Goal: Task Accomplishment & Management: Manage account settings

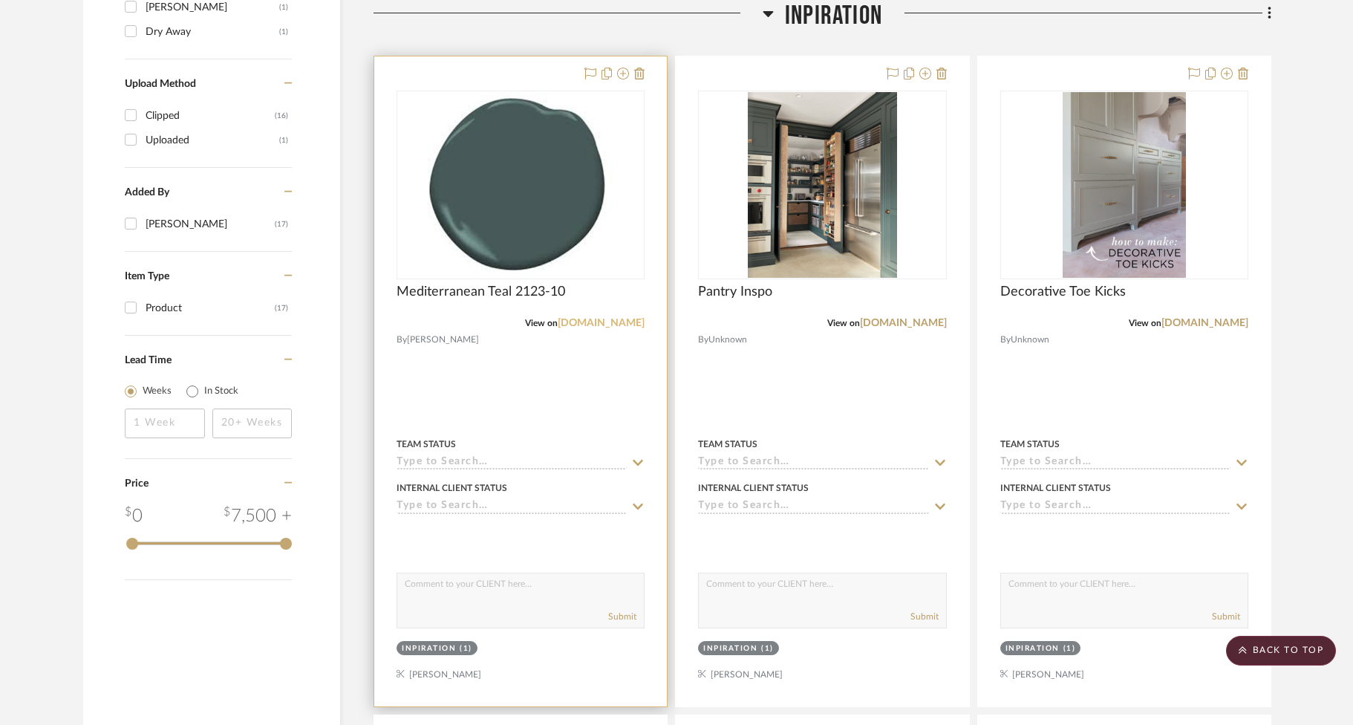
click at [607, 323] on link "[DOMAIN_NAME]" at bounding box center [601, 323] width 87 height 10
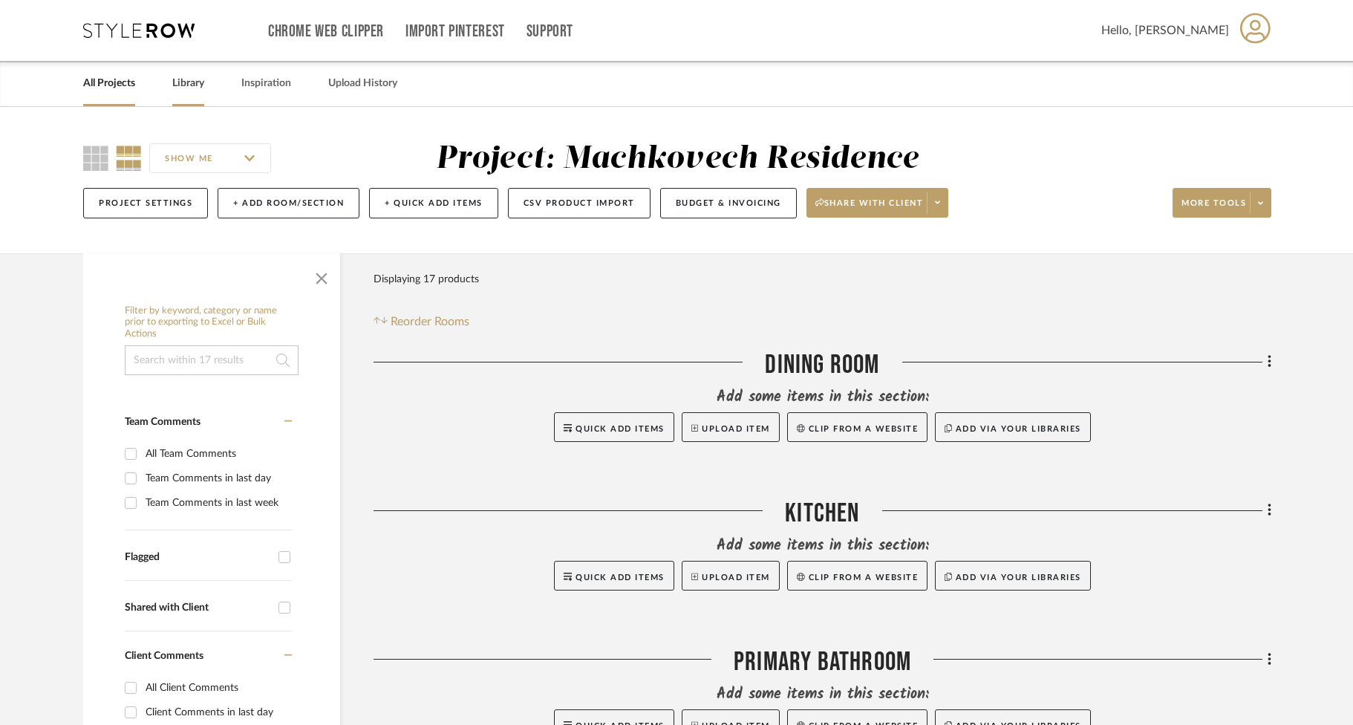
click at [202, 84] on link "Library" at bounding box center [188, 84] width 32 height 20
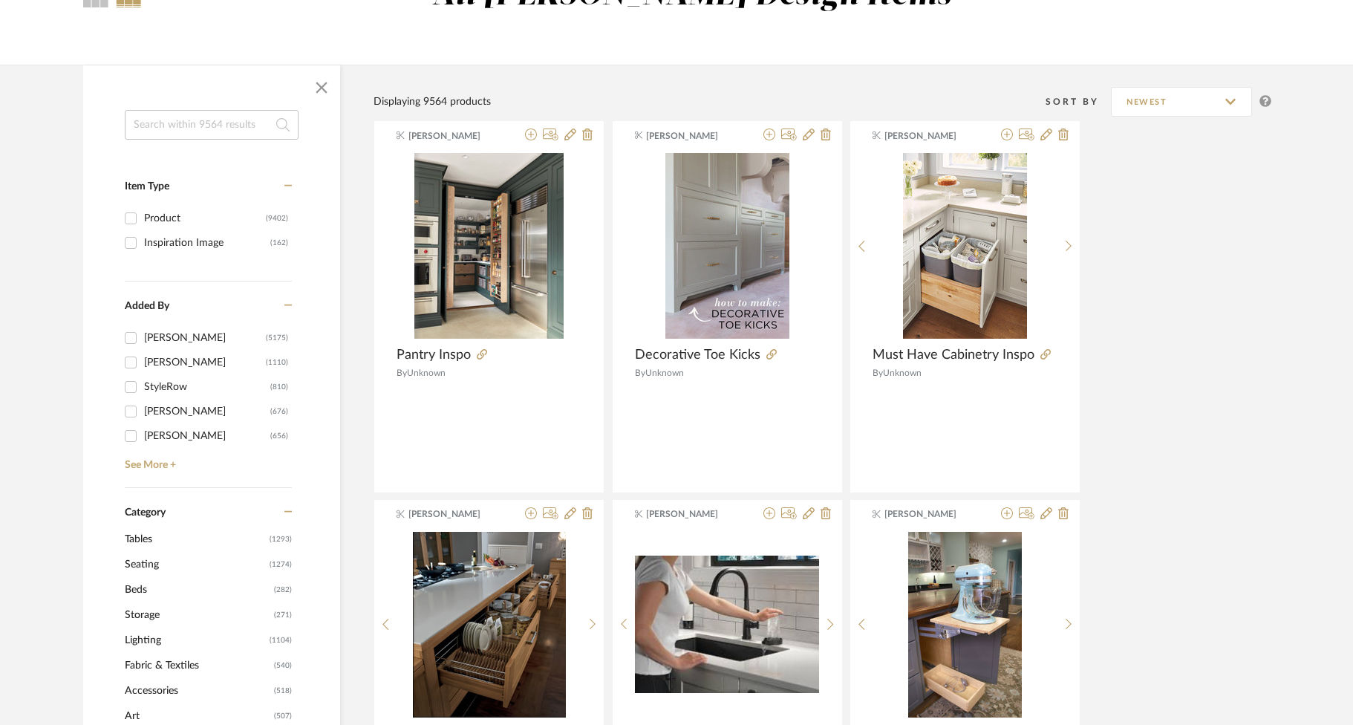
scroll to position [168, 0]
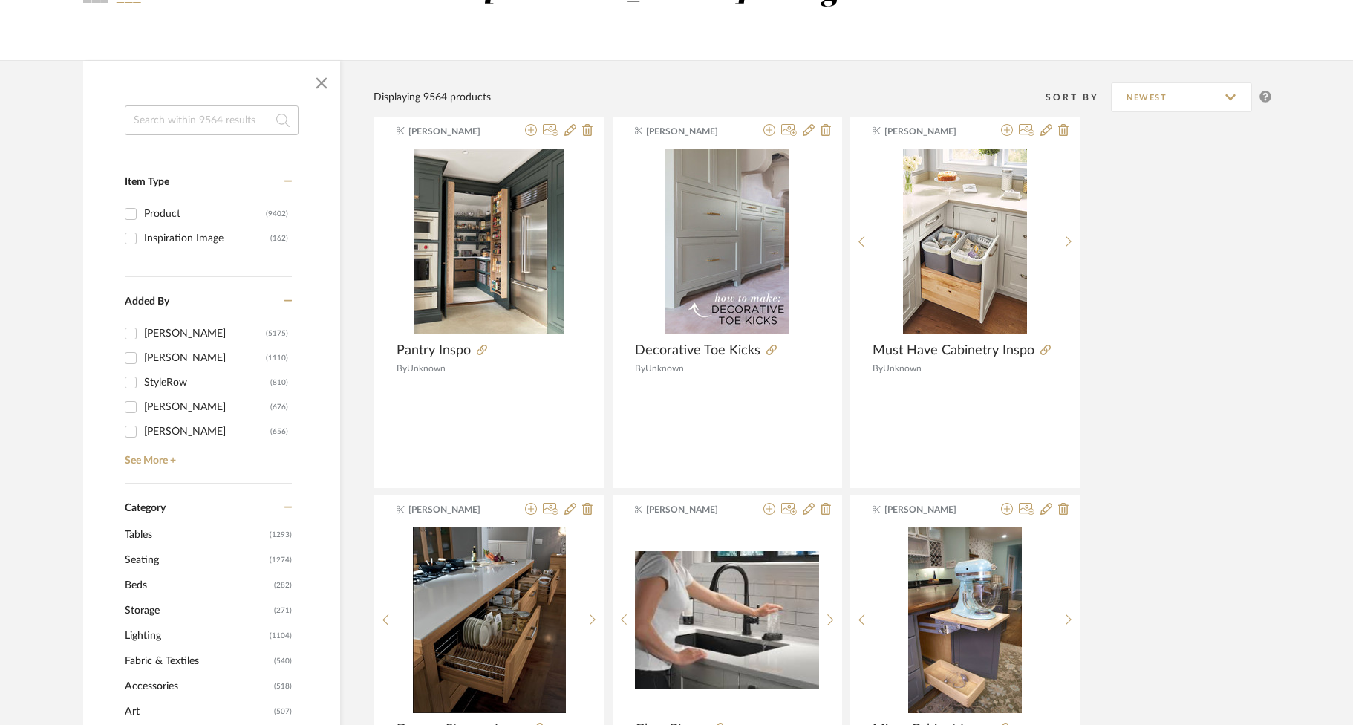
click at [229, 116] on input at bounding box center [212, 120] width 174 height 30
type input "zellige"
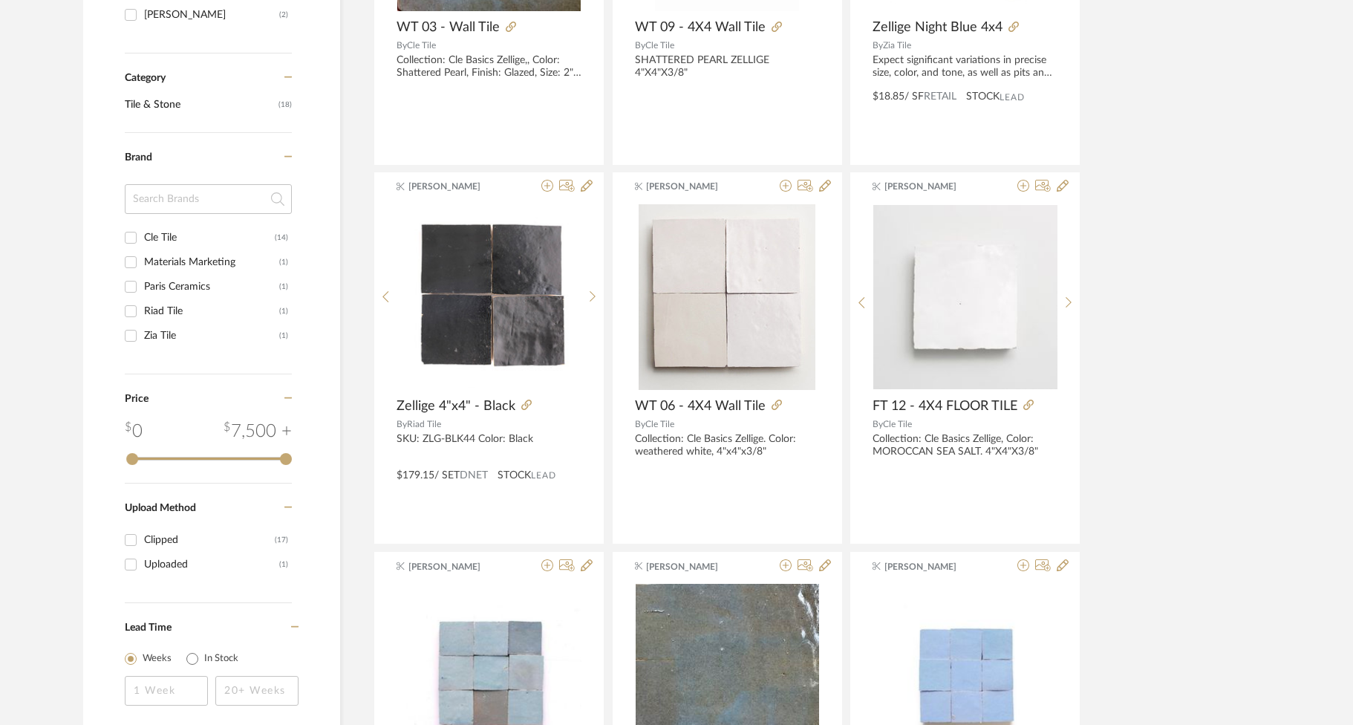
scroll to position [514, 0]
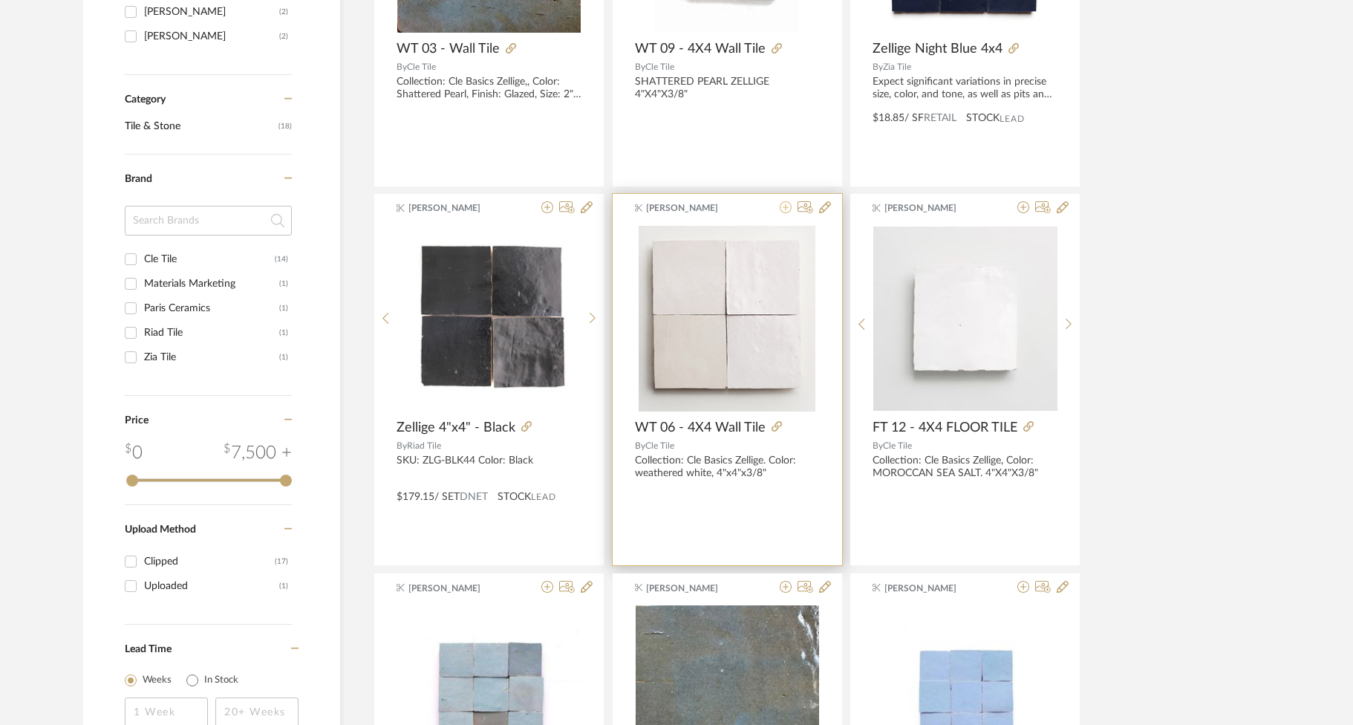
click at [780, 209] on icon at bounding box center [786, 207] width 12 height 12
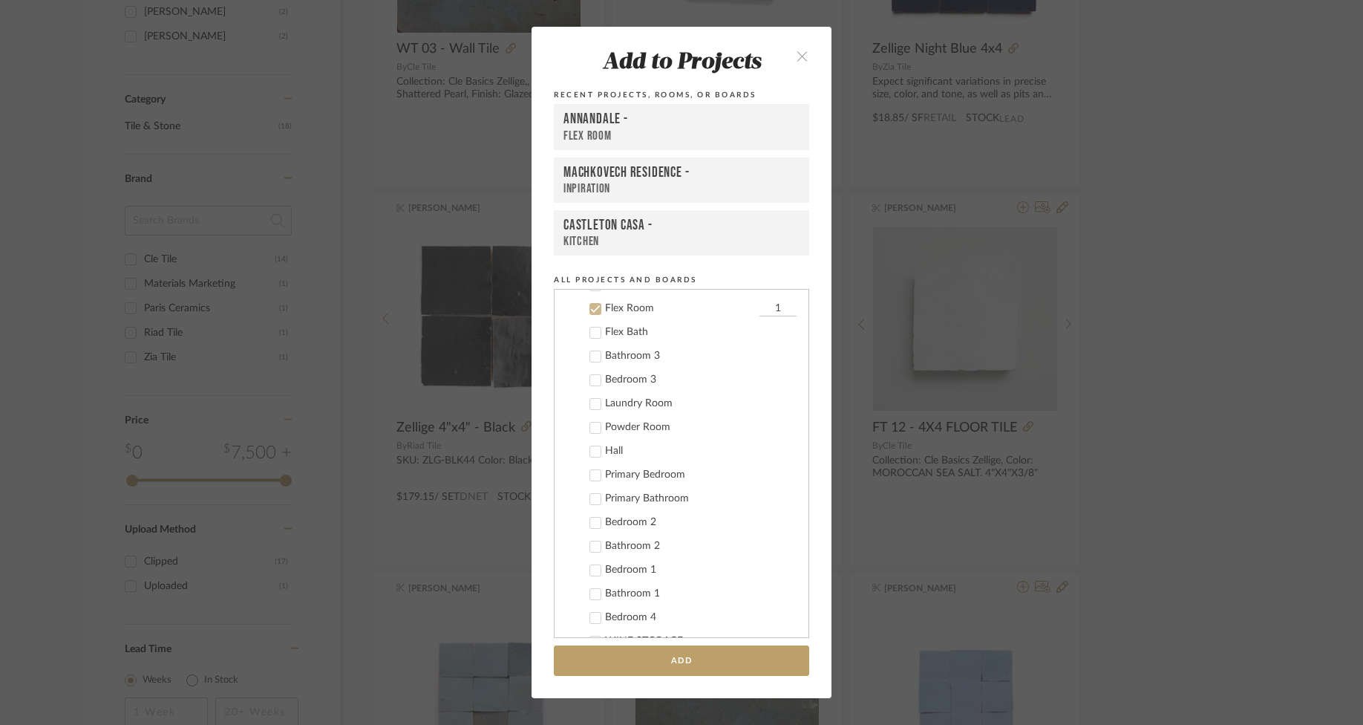
scroll to position [274, 0]
click at [590, 299] on icon at bounding box center [595, 303] width 10 height 10
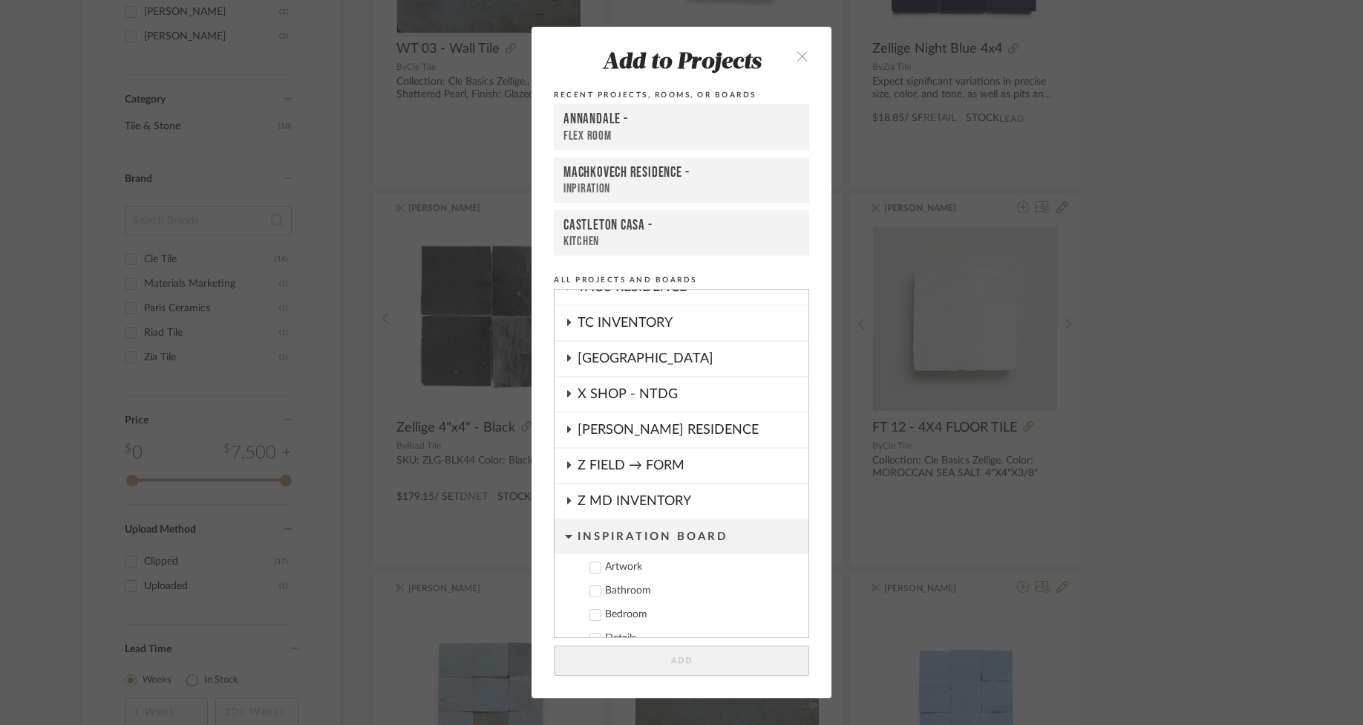
scroll to position [1167, 0]
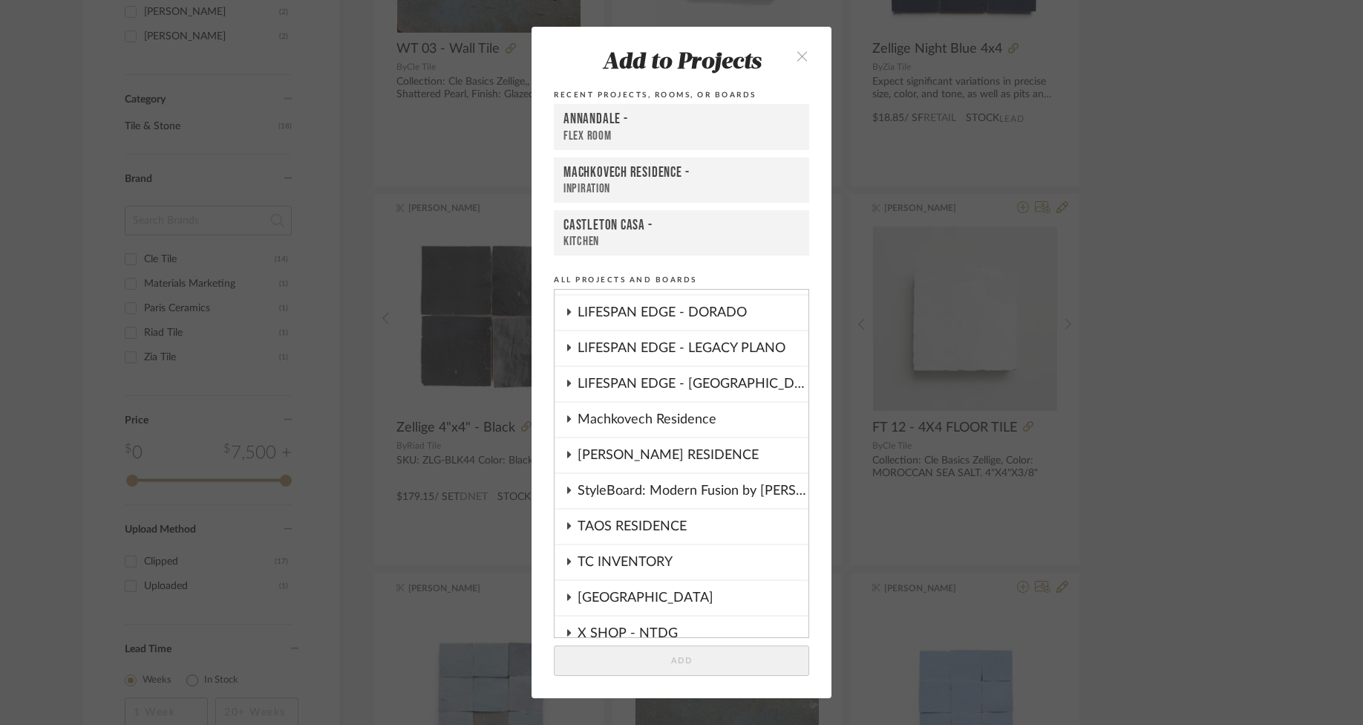
click at [671, 428] on div "Machkovech Residence" at bounding box center [693, 419] width 231 height 34
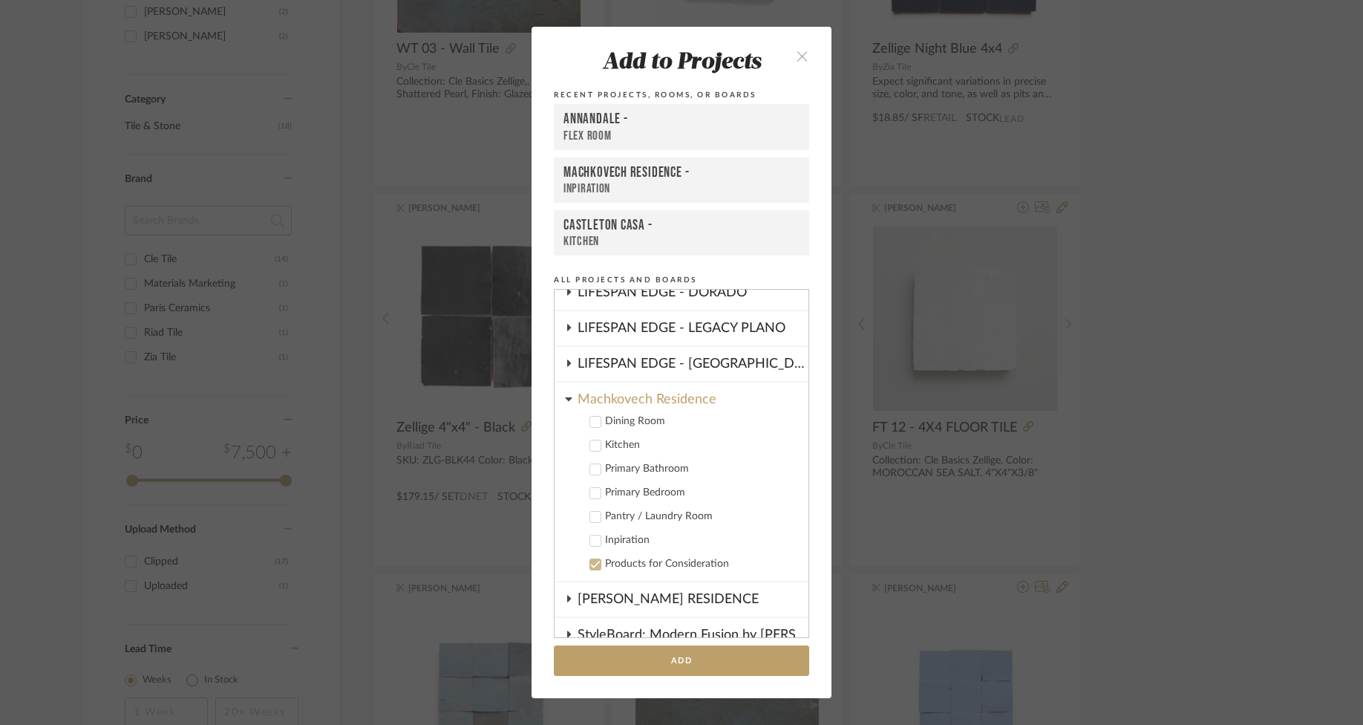
scroll to position [1188, 0]
click at [622, 441] on div "Kitchen" at bounding box center [701, 443] width 192 height 13
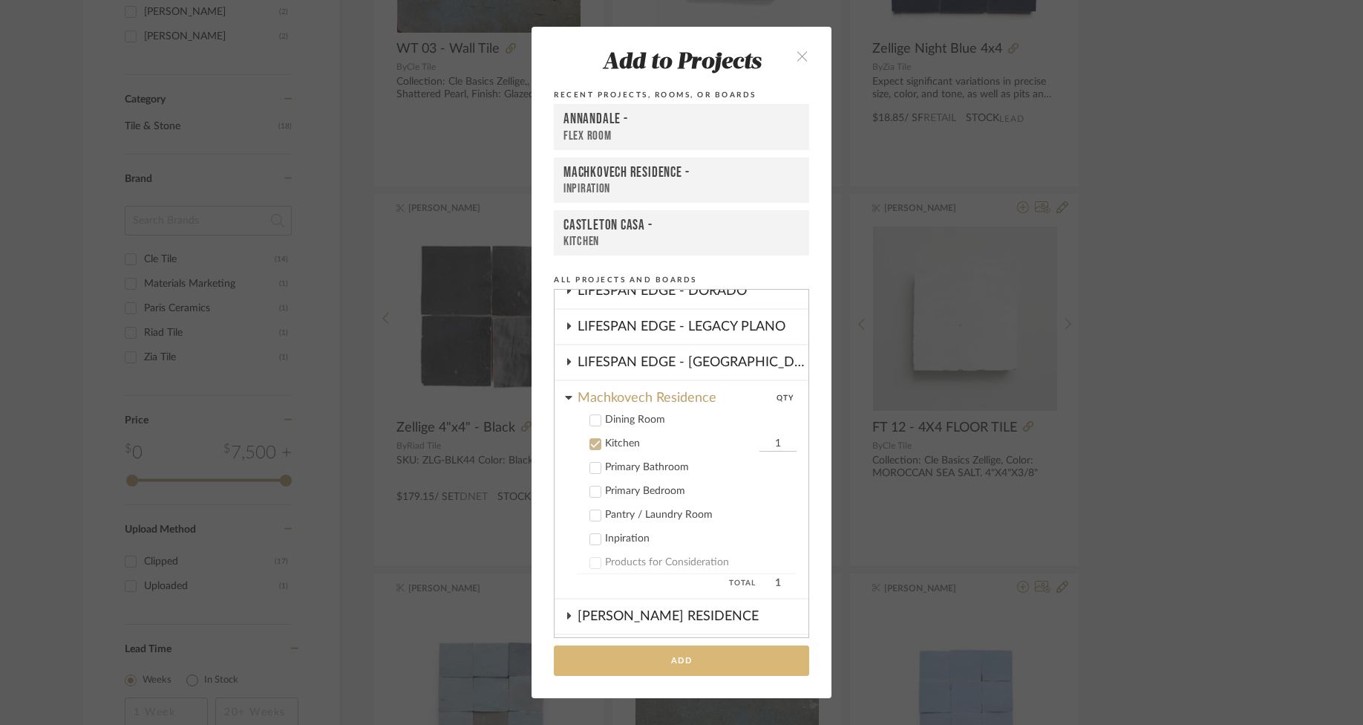
click at [698, 654] on button "Add" at bounding box center [681, 660] width 255 height 30
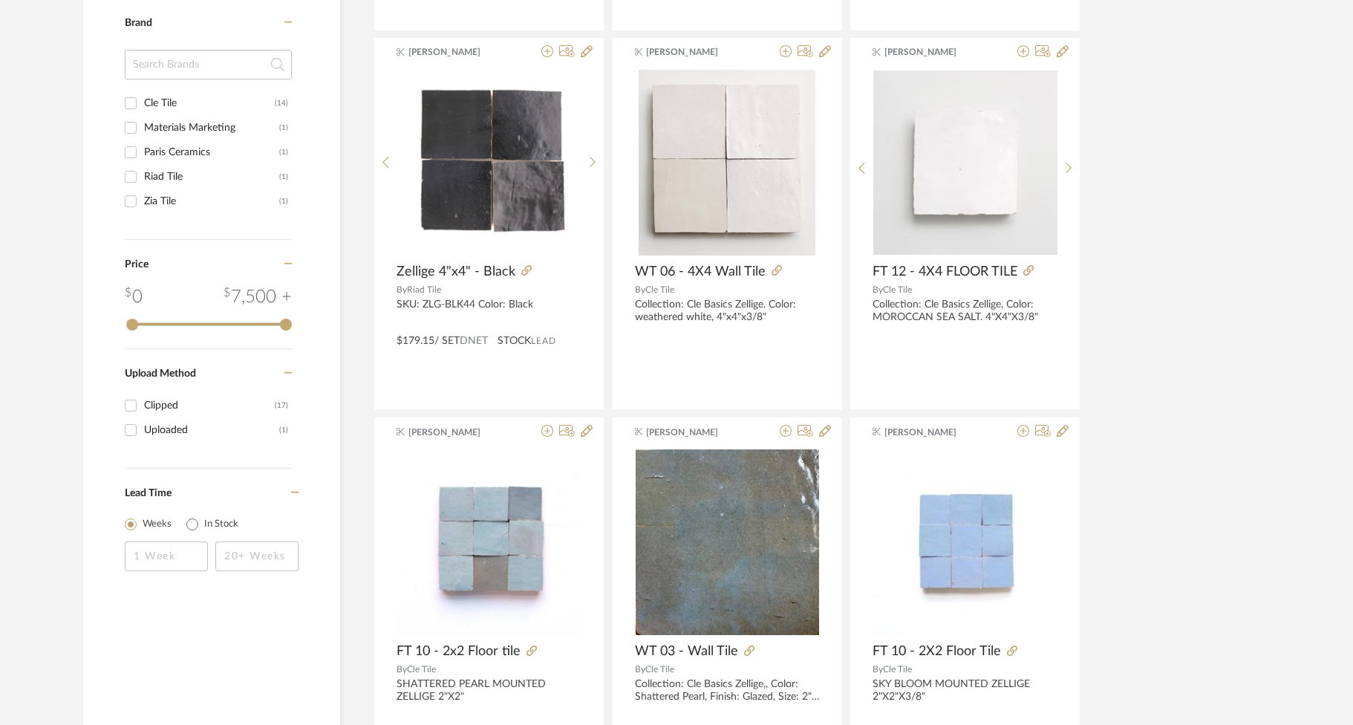
scroll to position [77, 0]
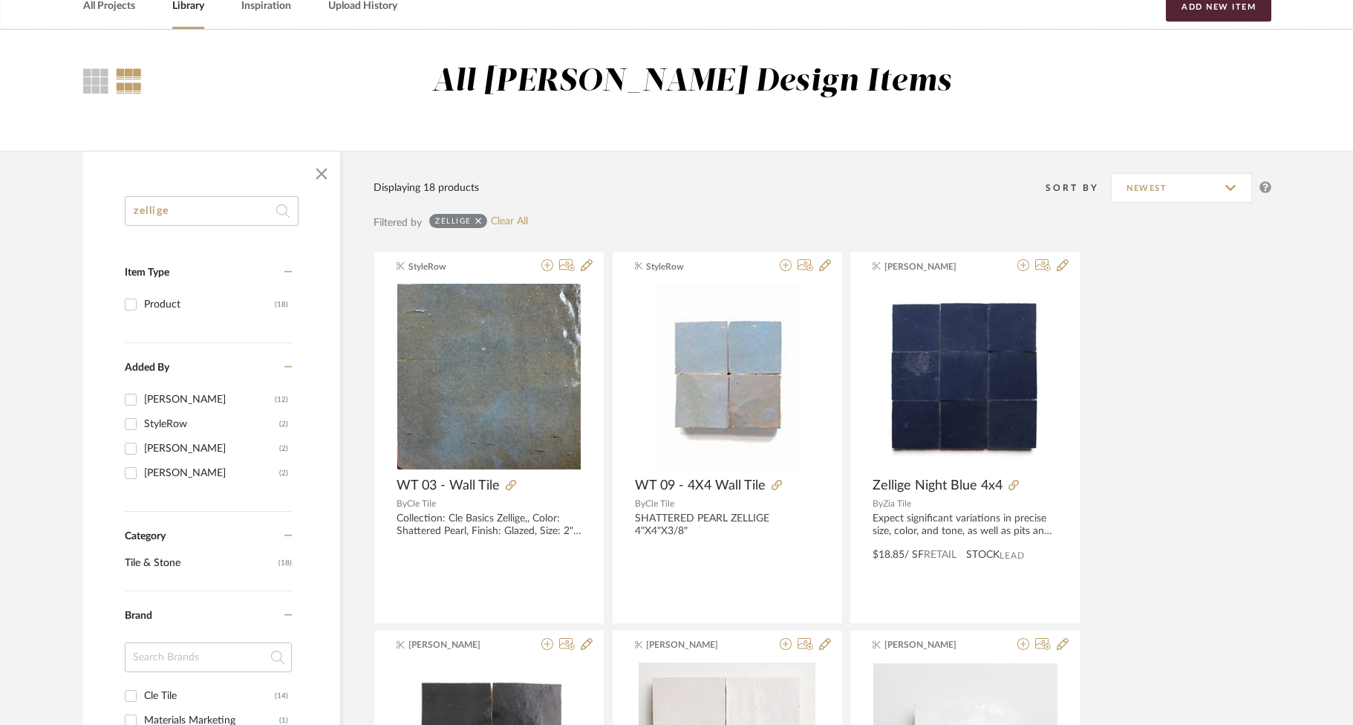
click at [480, 224] on icon at bounding box center [478, 221] width 7 height 7
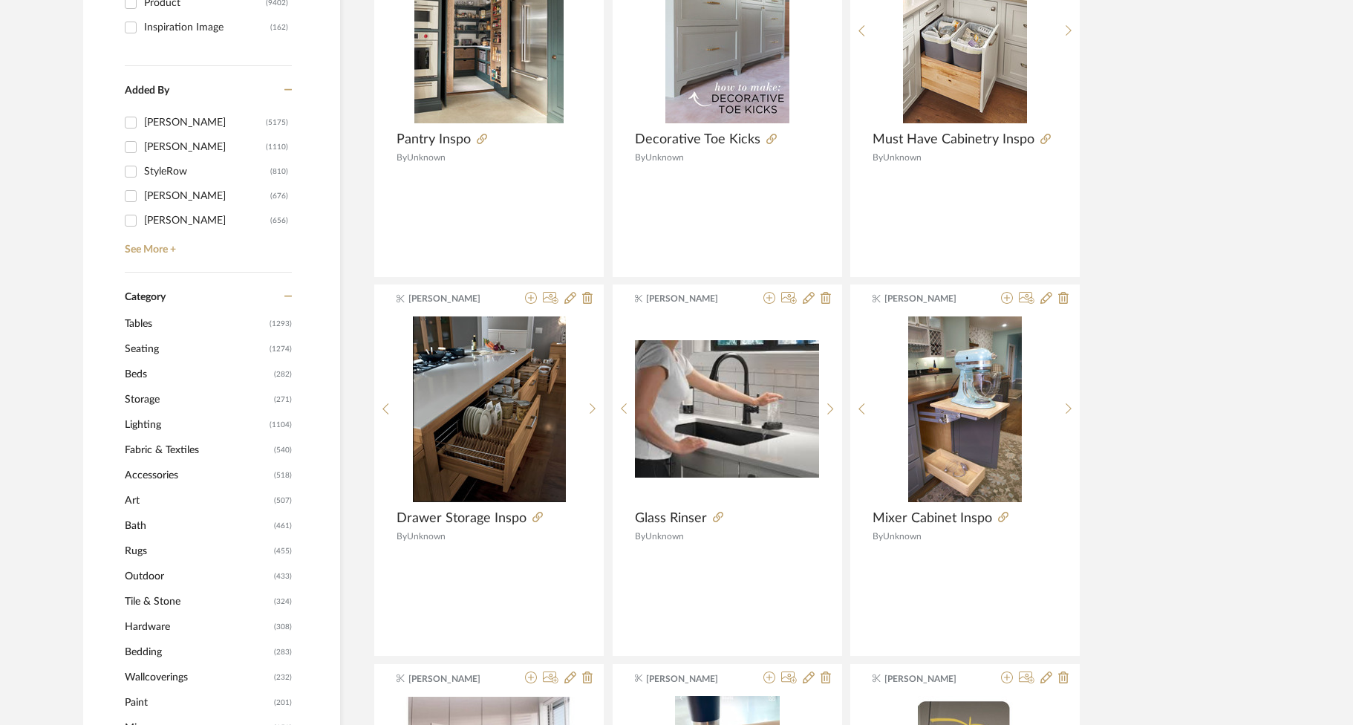
scroll to position [379, 0]
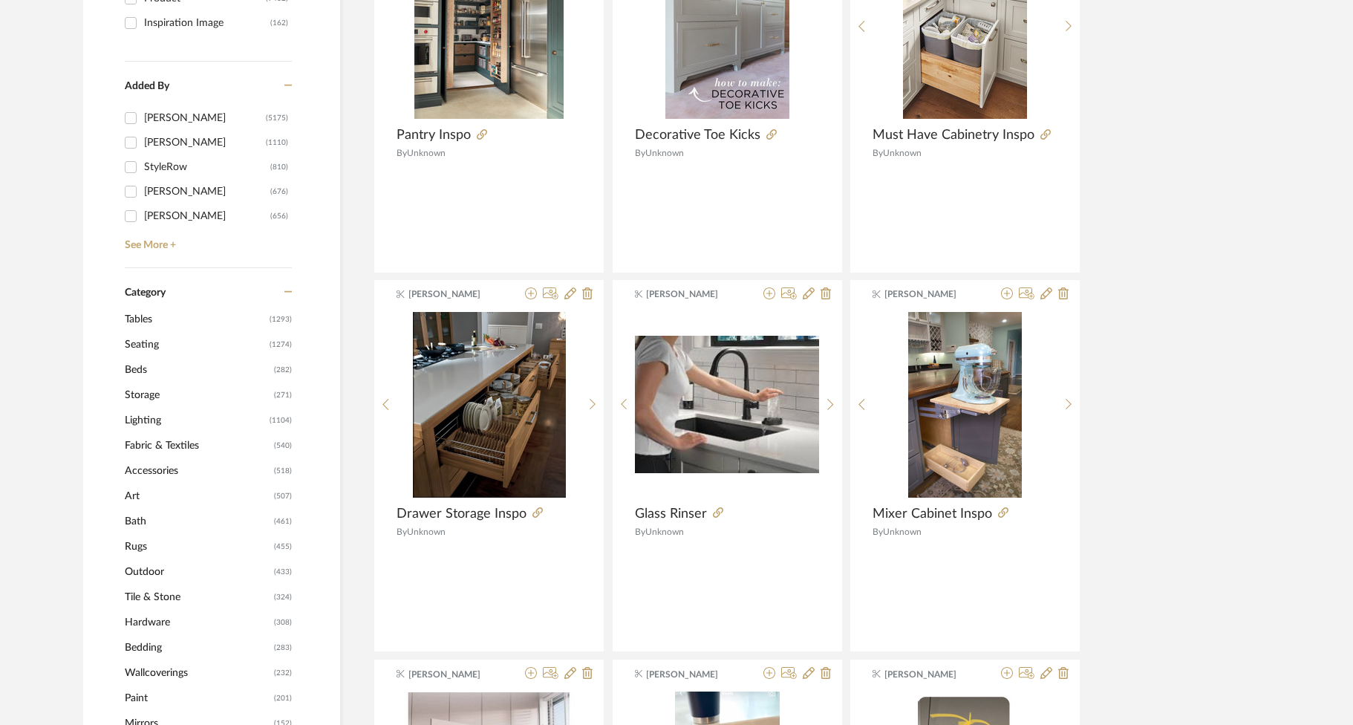
click at [167, 598] on span "Tile & Stone" at bounding box center [198, 596] width 146 height 25
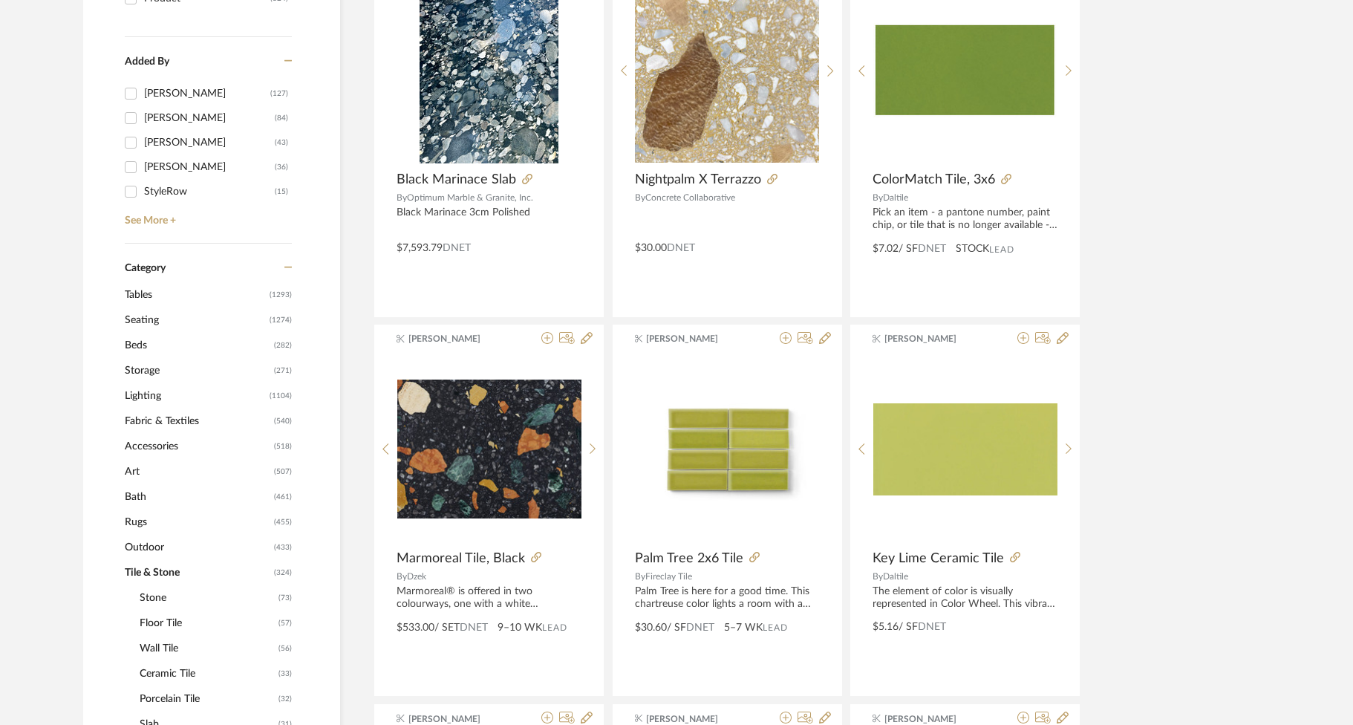
click at [154, 648] on span "Wall Tile" at bounding box center [207, 648] width 135 height 25
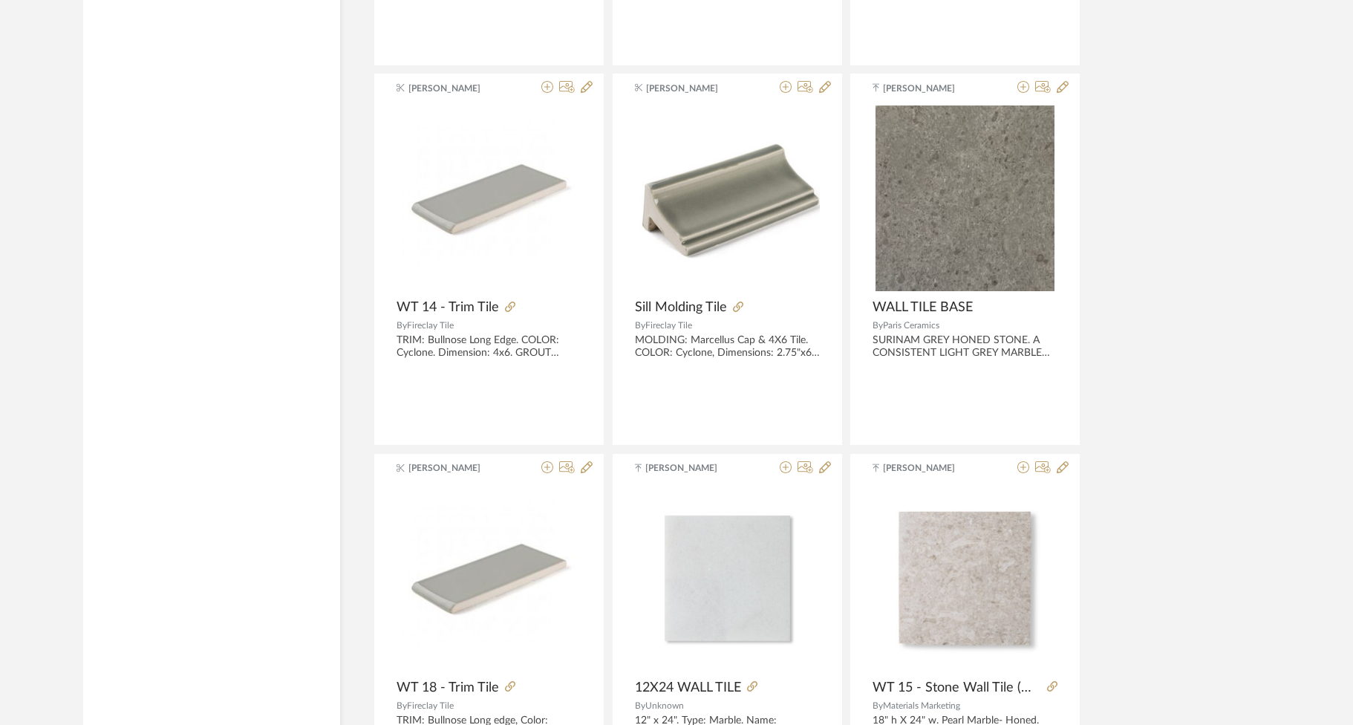
scroll to position [4349, 0]
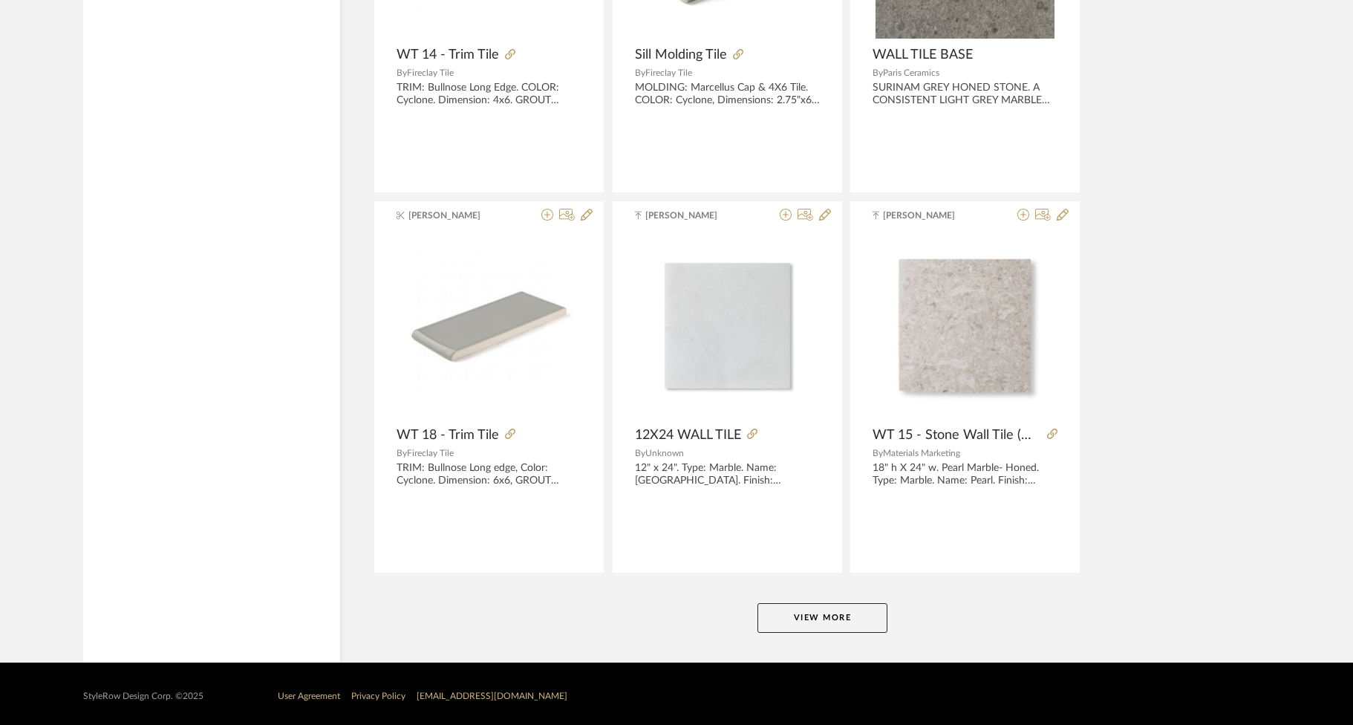
click at [810, 603] on button "View More" at bounding box center [822, 618] width 130 height 30
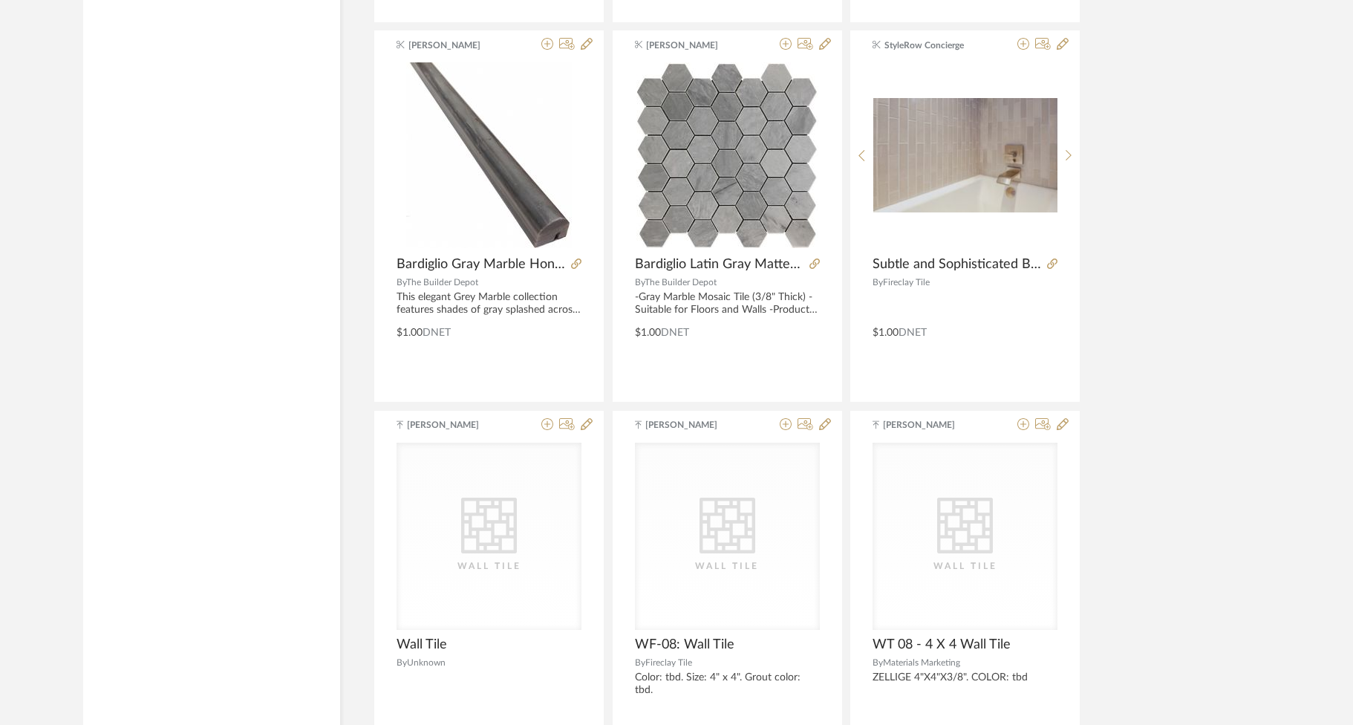
scroll to position [6318, 0]
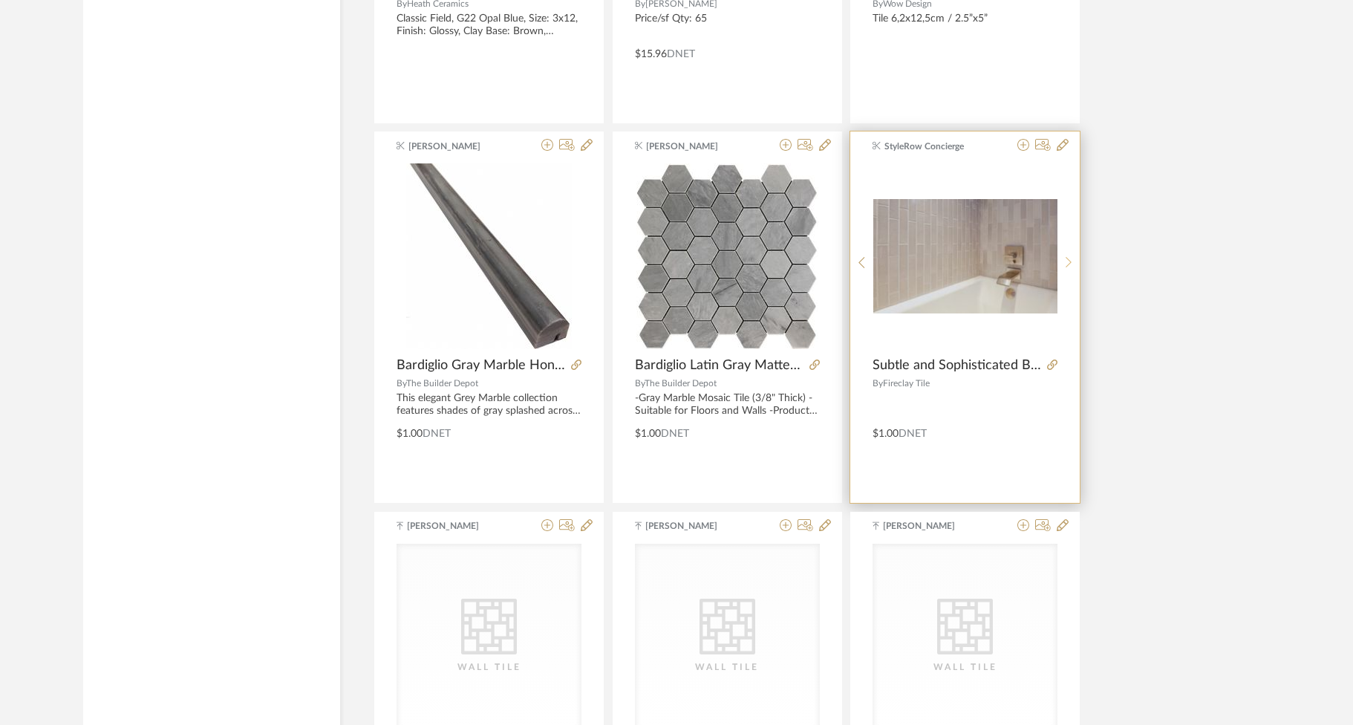
click at [1068, 256] on icon at bounding box center [1069, 262] width 7 height 13
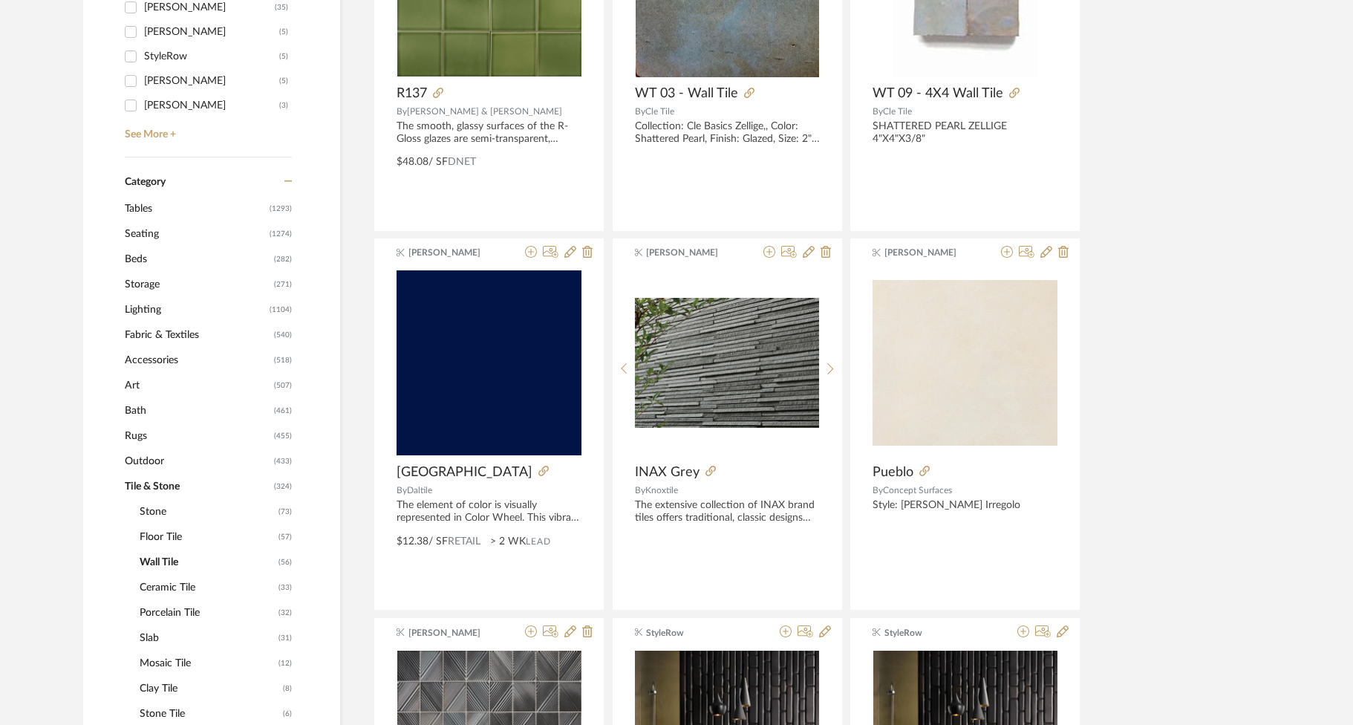
scroll to position [603, 0]
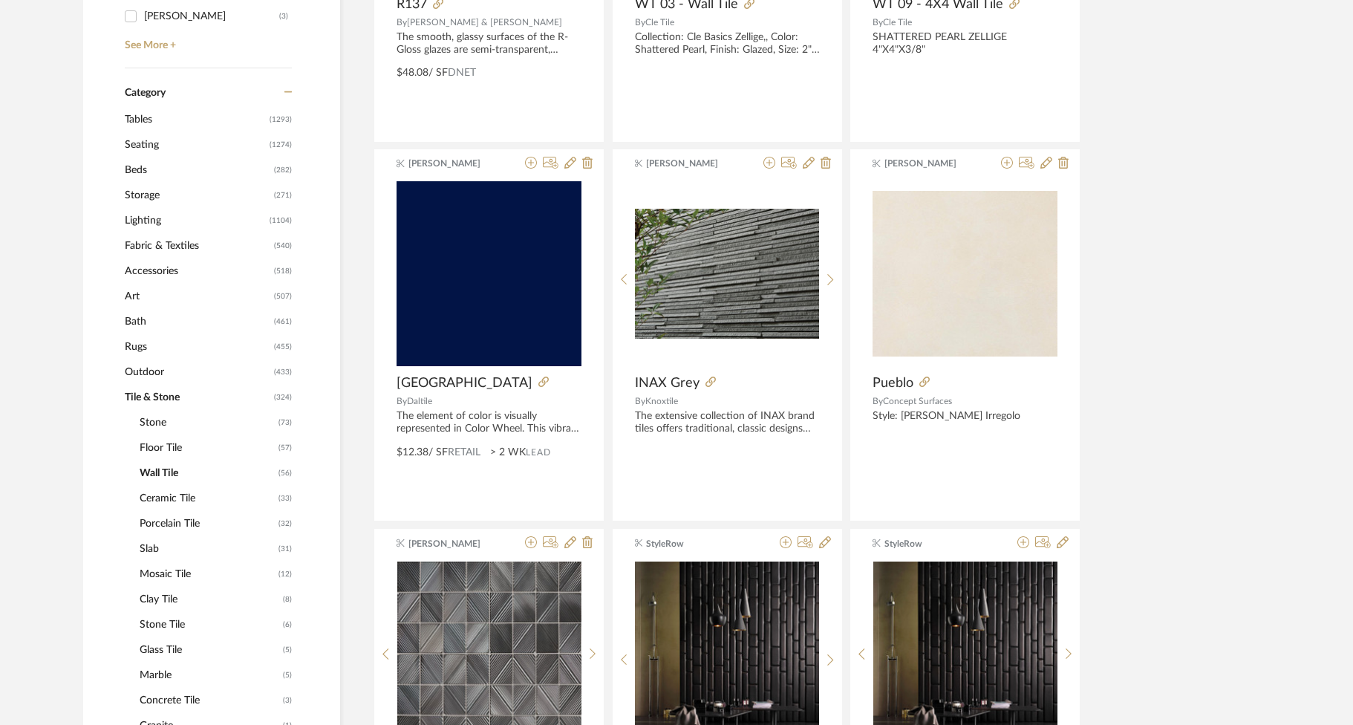
click at [158, 427] on span "Stone" at bounding box center [207, 422] width 135 height 25
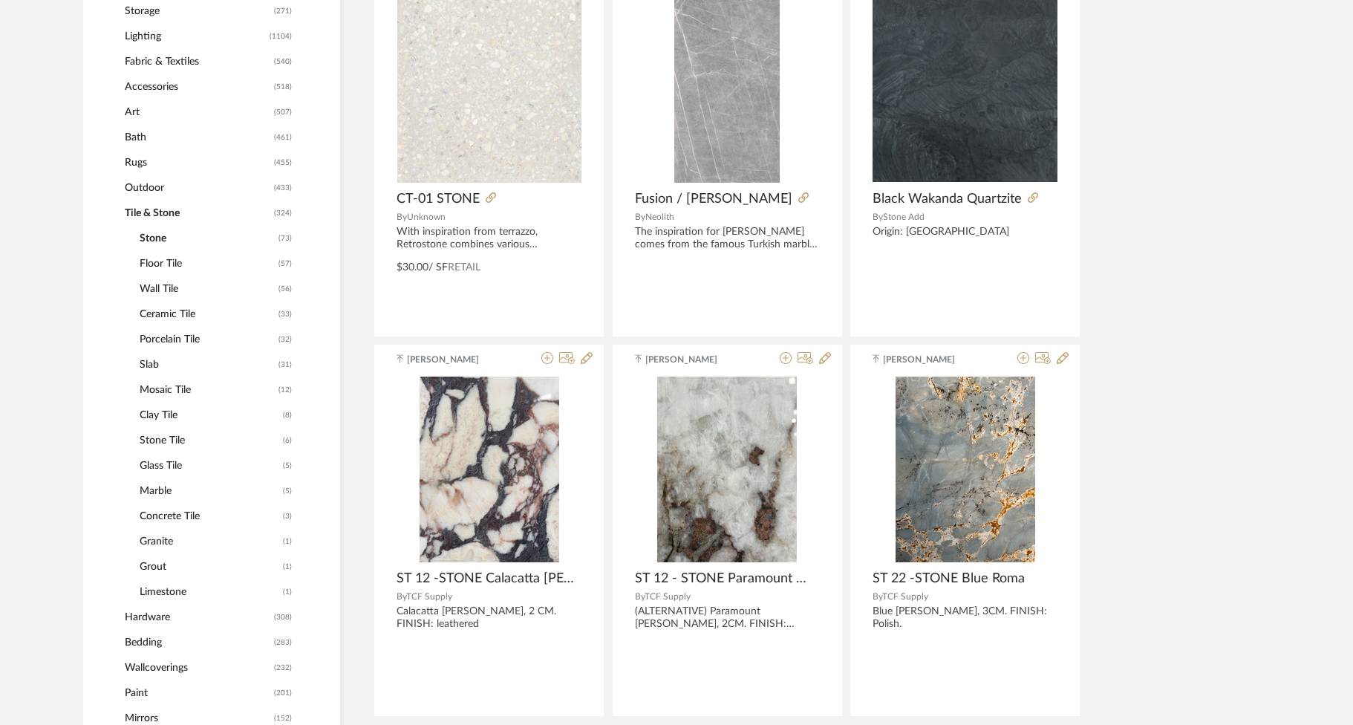
scroll to position [792, 0]
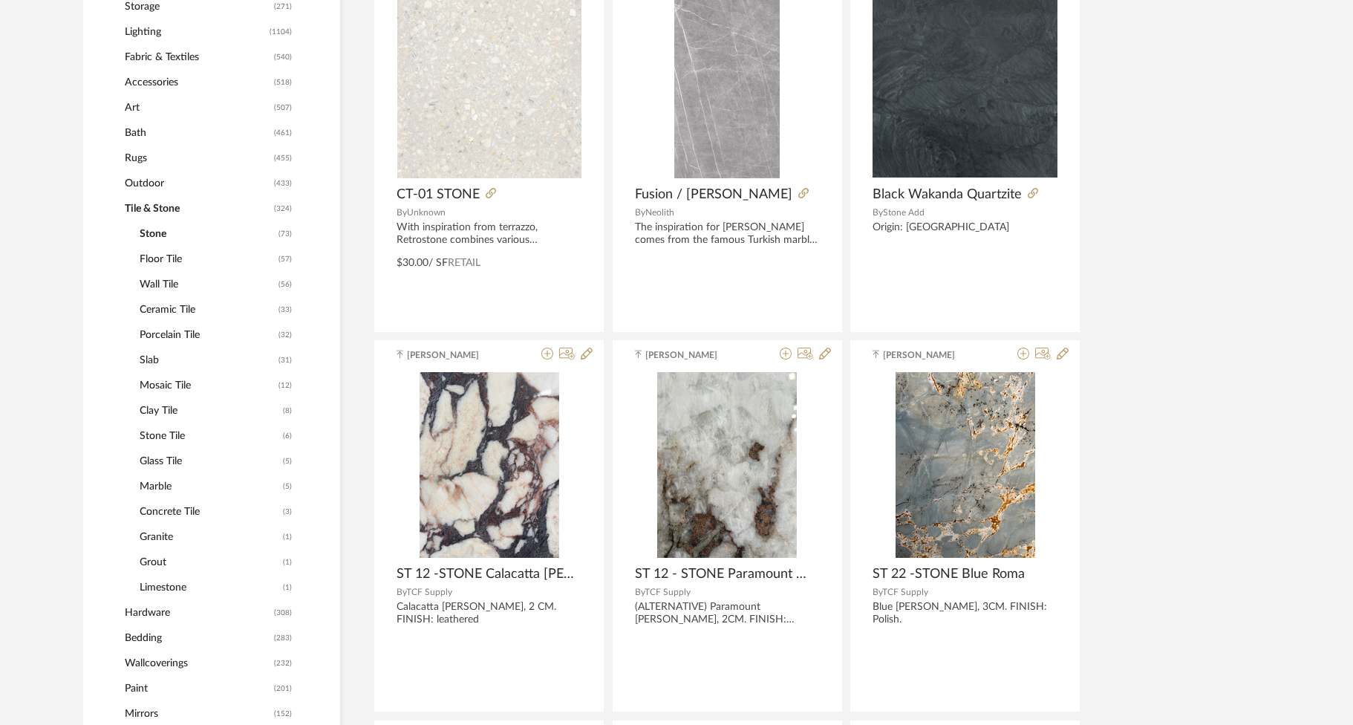
click at [141, 209] on span "Tile & Stone" at bounding box center [198, 208] width 146 height 25
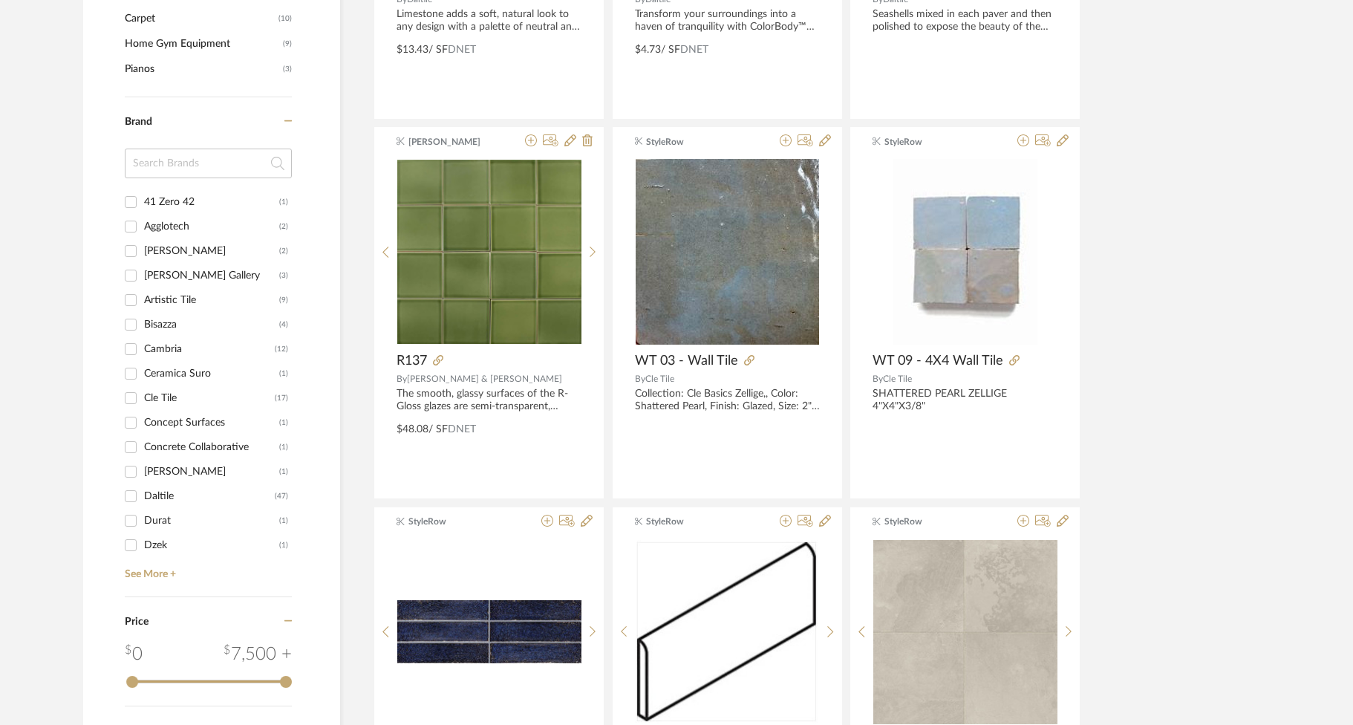
scroll to position [1773, 0]
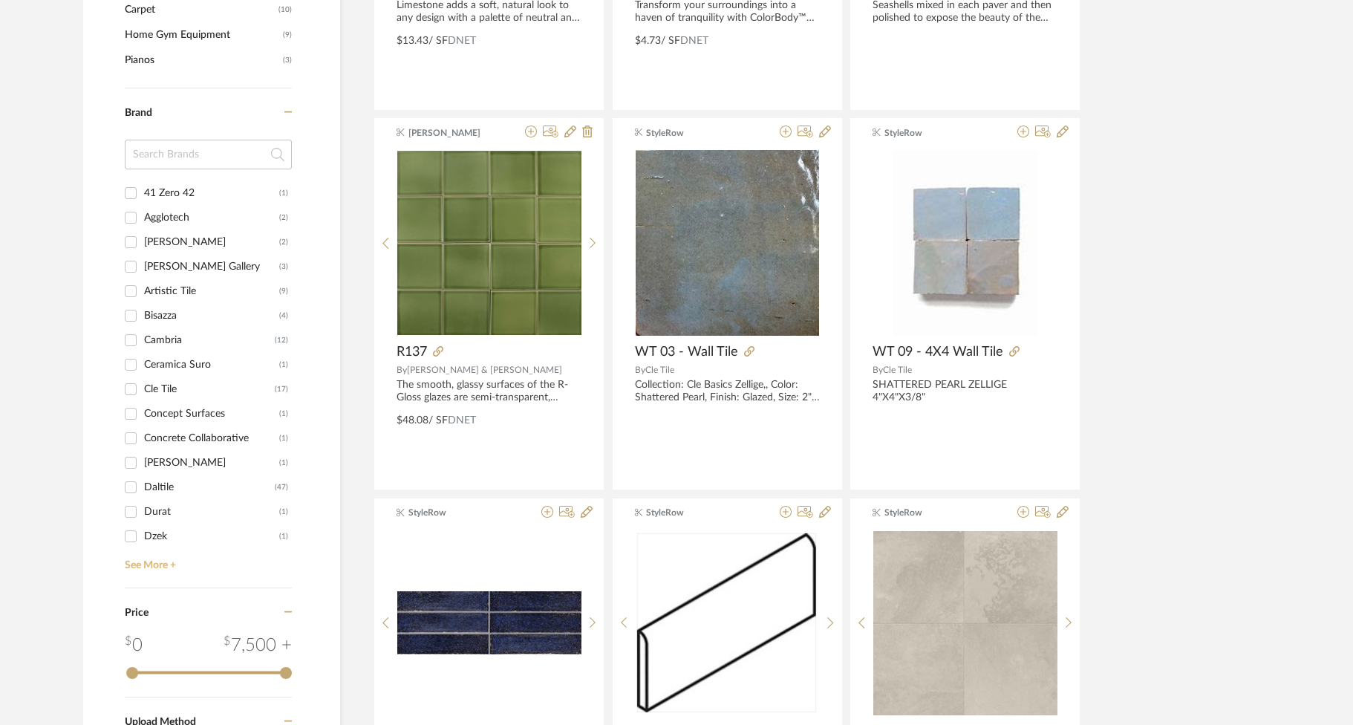
click at [143, 556] on link "See More +" at bounding box center [206, 560] width 171 height 24
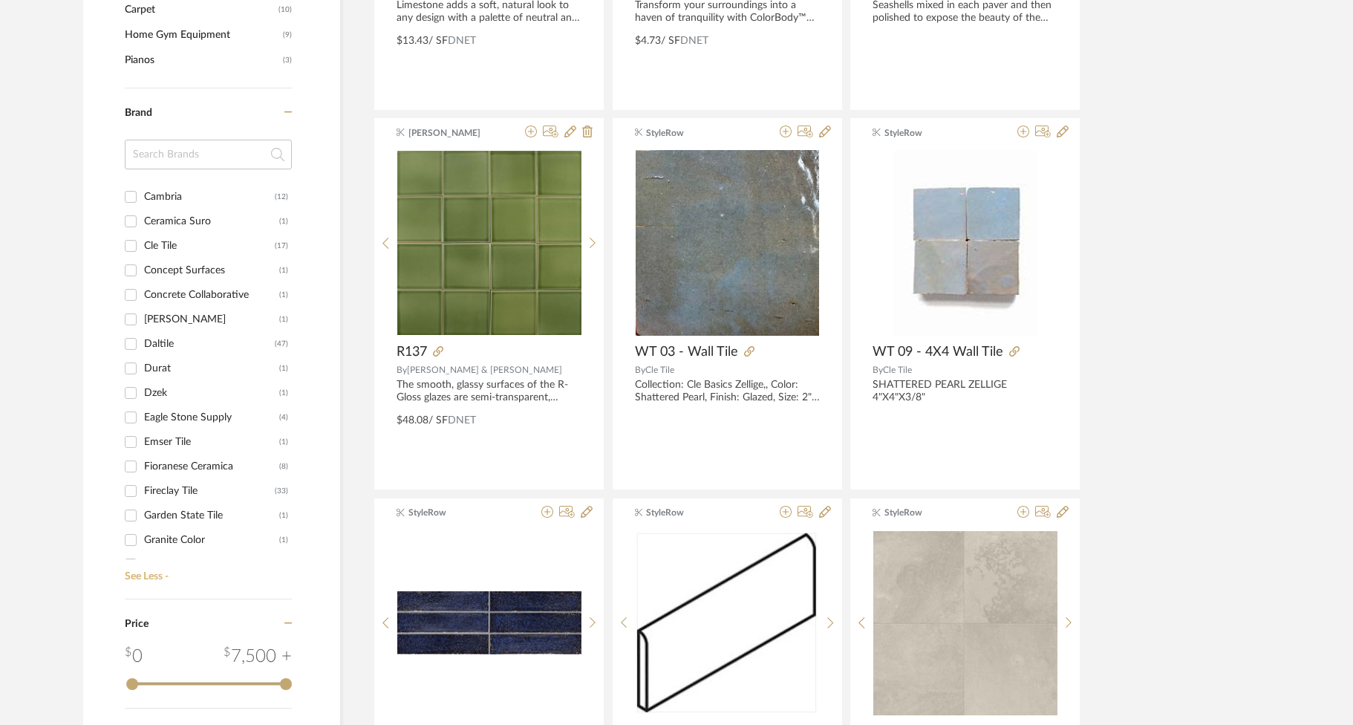
scroll to position [114, 0]
click at [128, 369] on input "Daltile (47)" at bounding box center [131, 373] width 24 height 24
checkbox input "true"
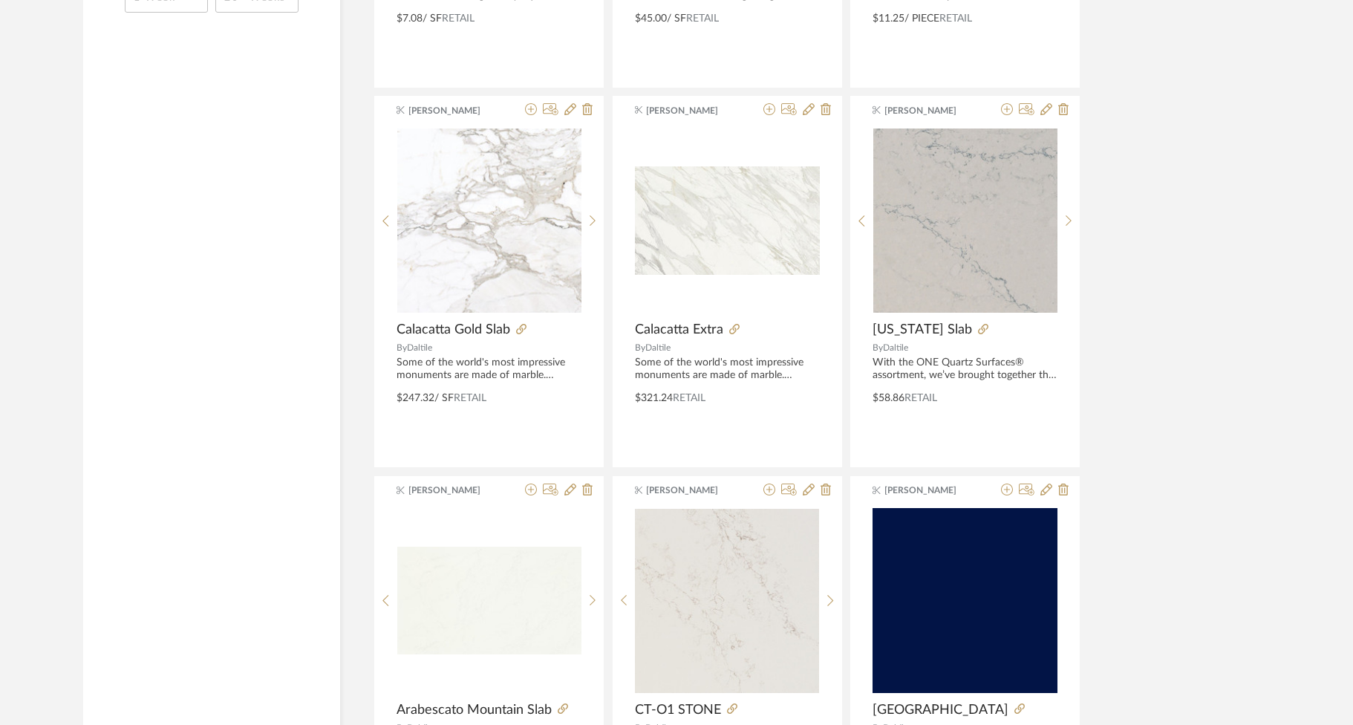
scroll to position [1712, 0]
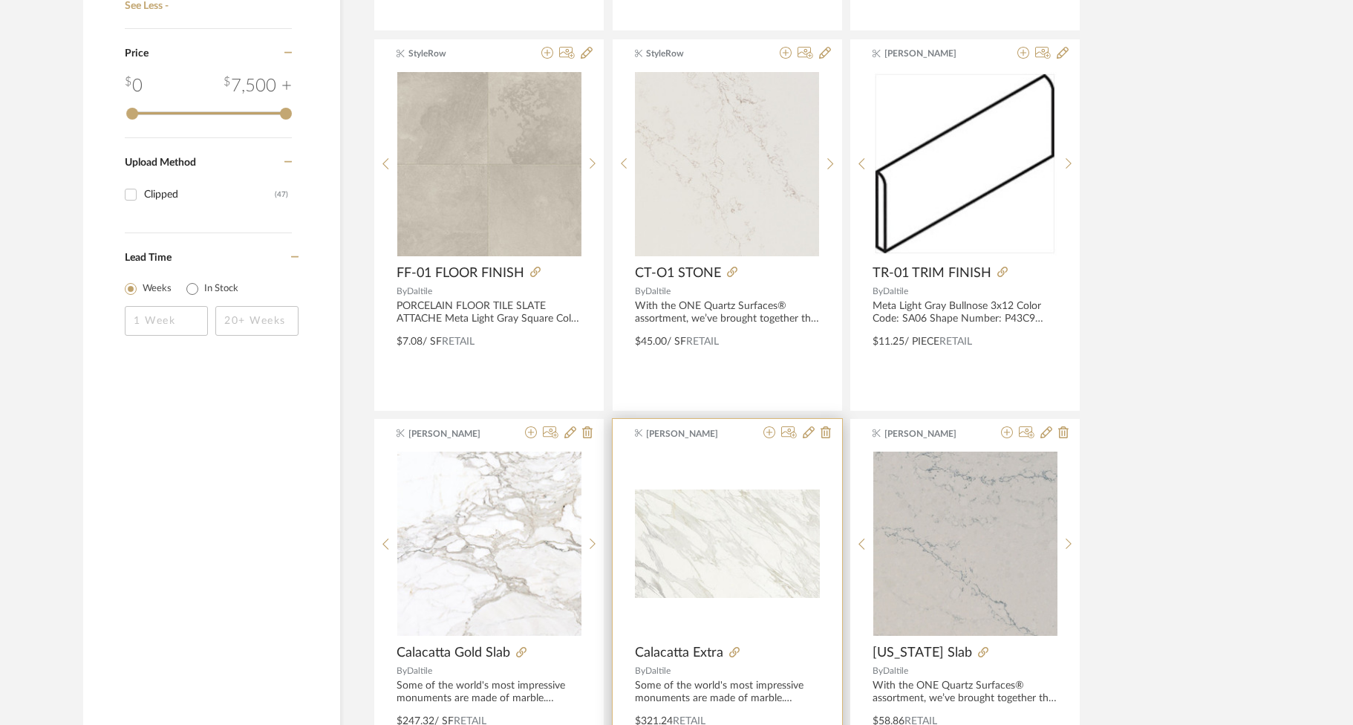
scroll to position [1443, 0]
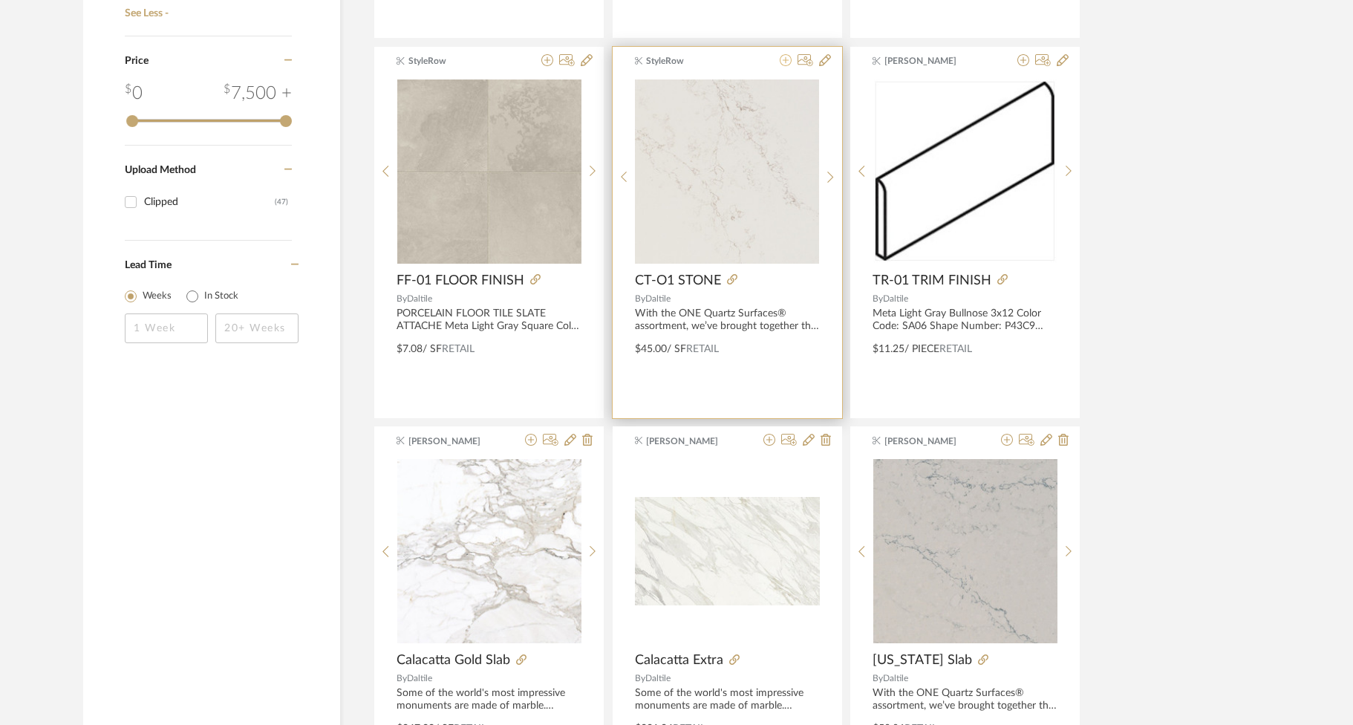
click at [788, 62] on icon at bounding box center [786, 60] width 12 height 12
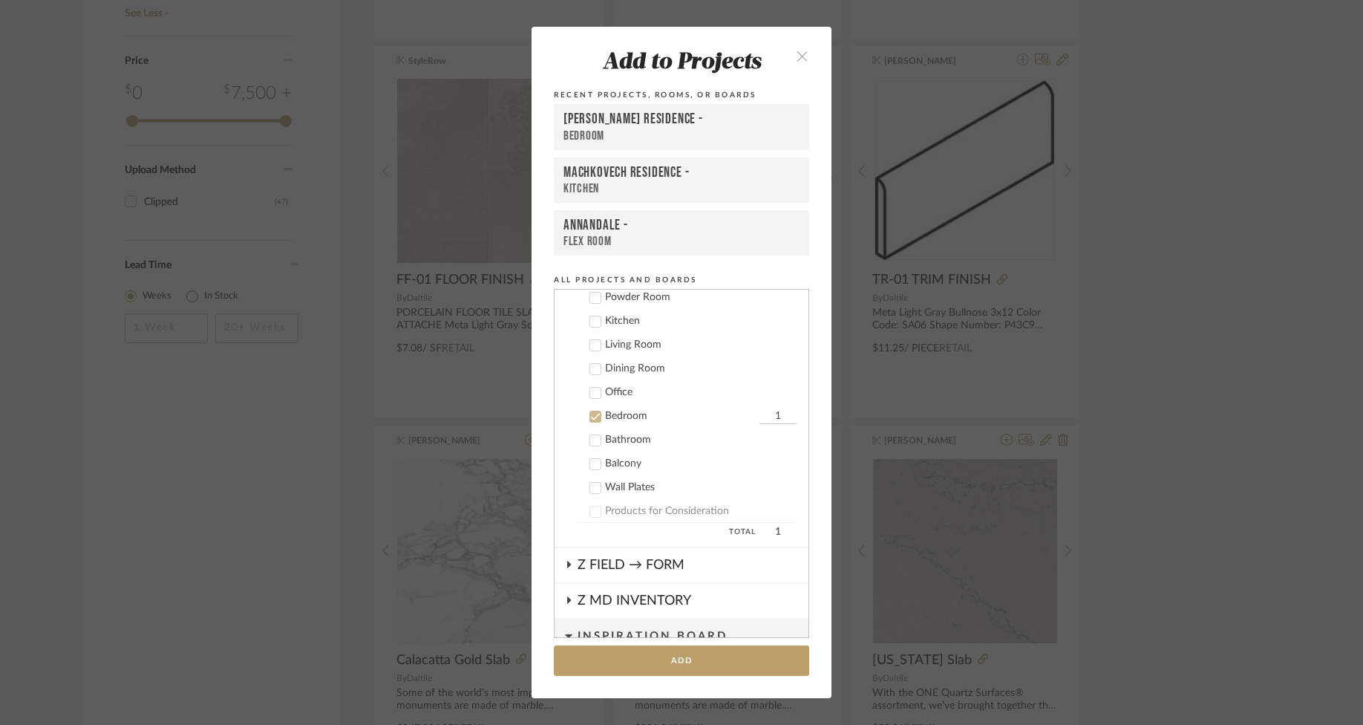
scroll to position [956, 0]
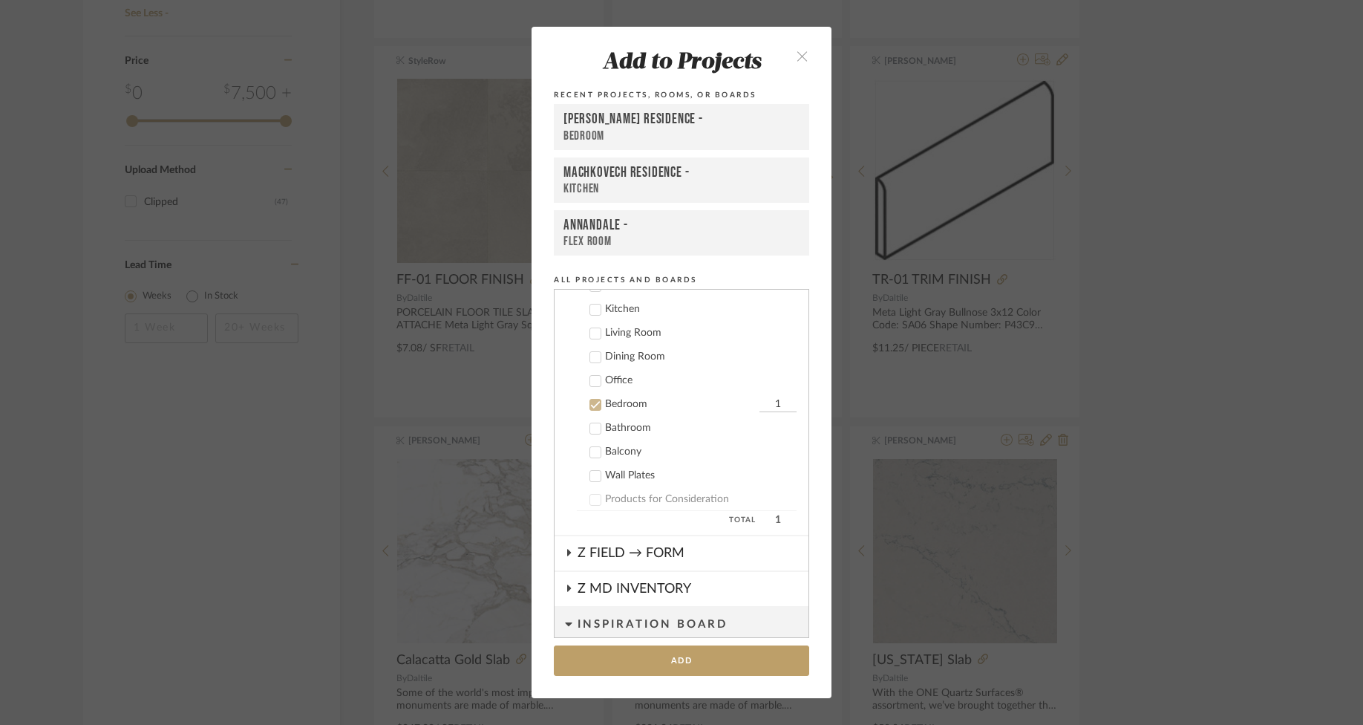
click at [590, 403] on icon at bounding box center [595, 405] width 10 height 10
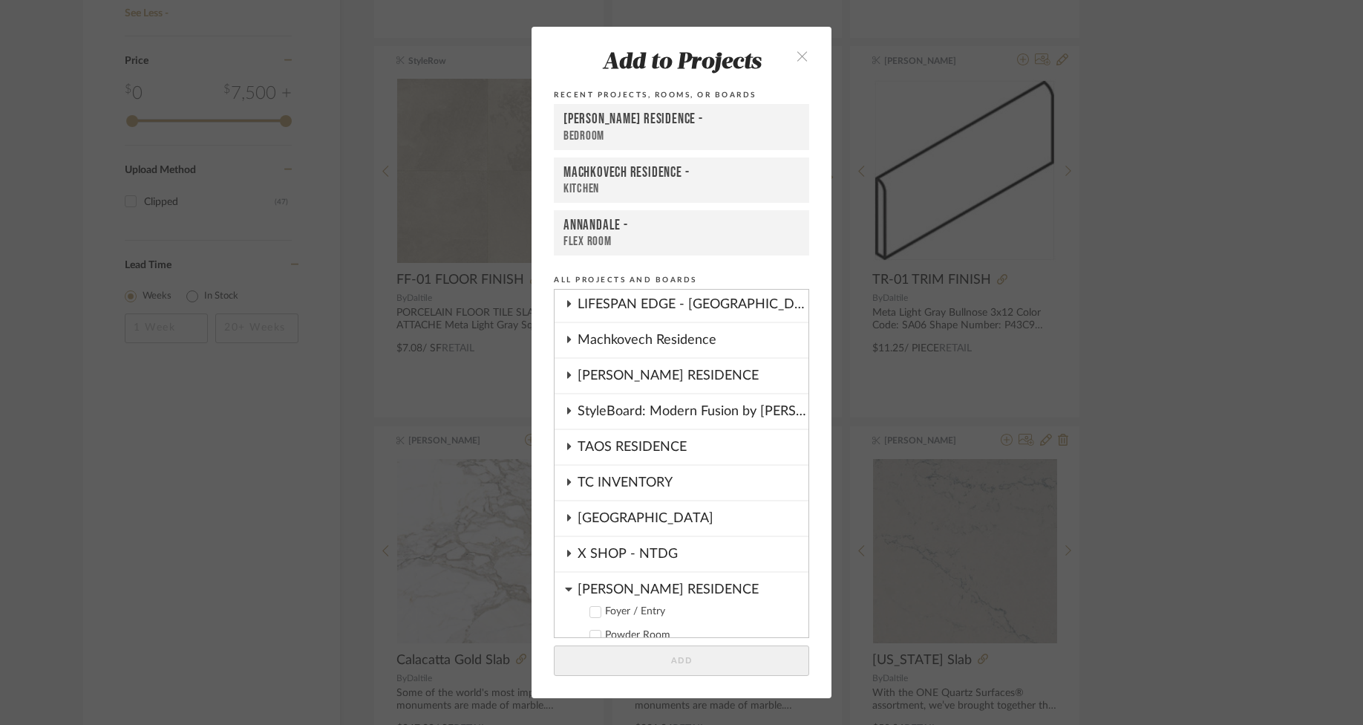
scroll to position [545, 0]
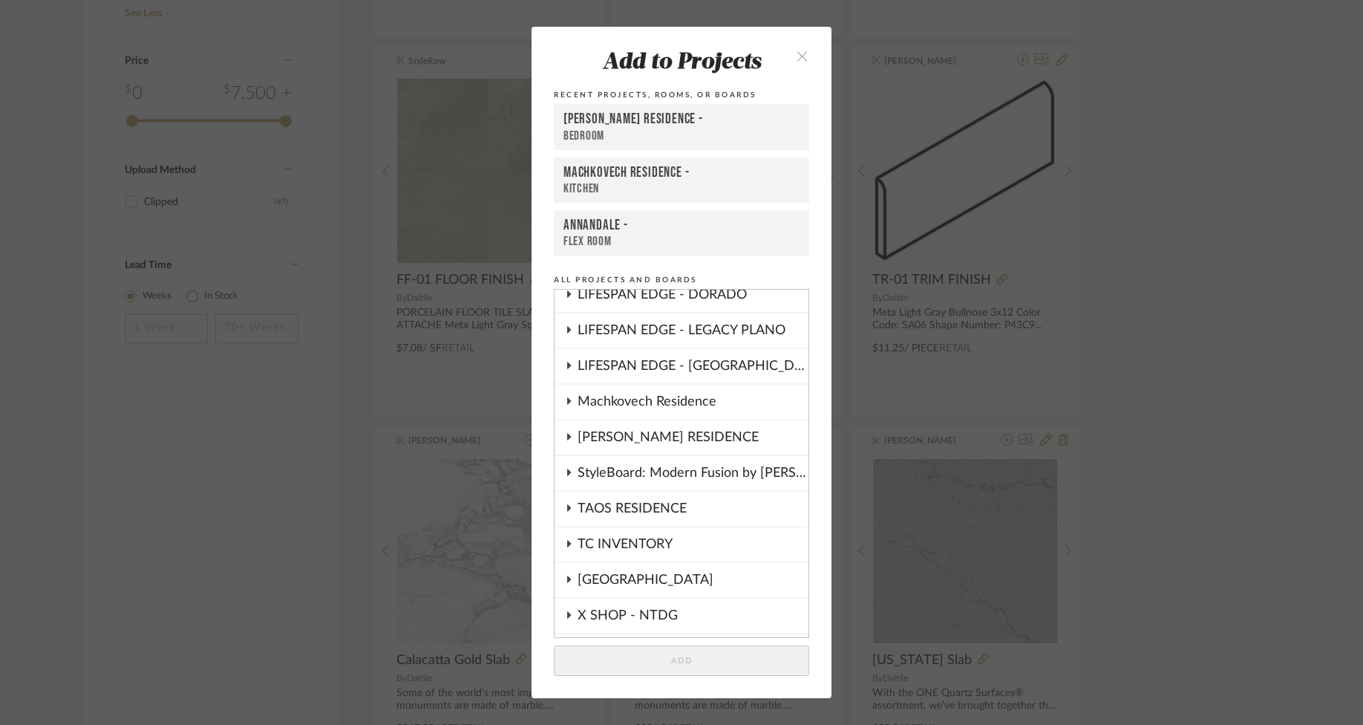
click at [662, 408] on div "Machkovech Residence" at bounding box center [693, 402] width 231 height 34
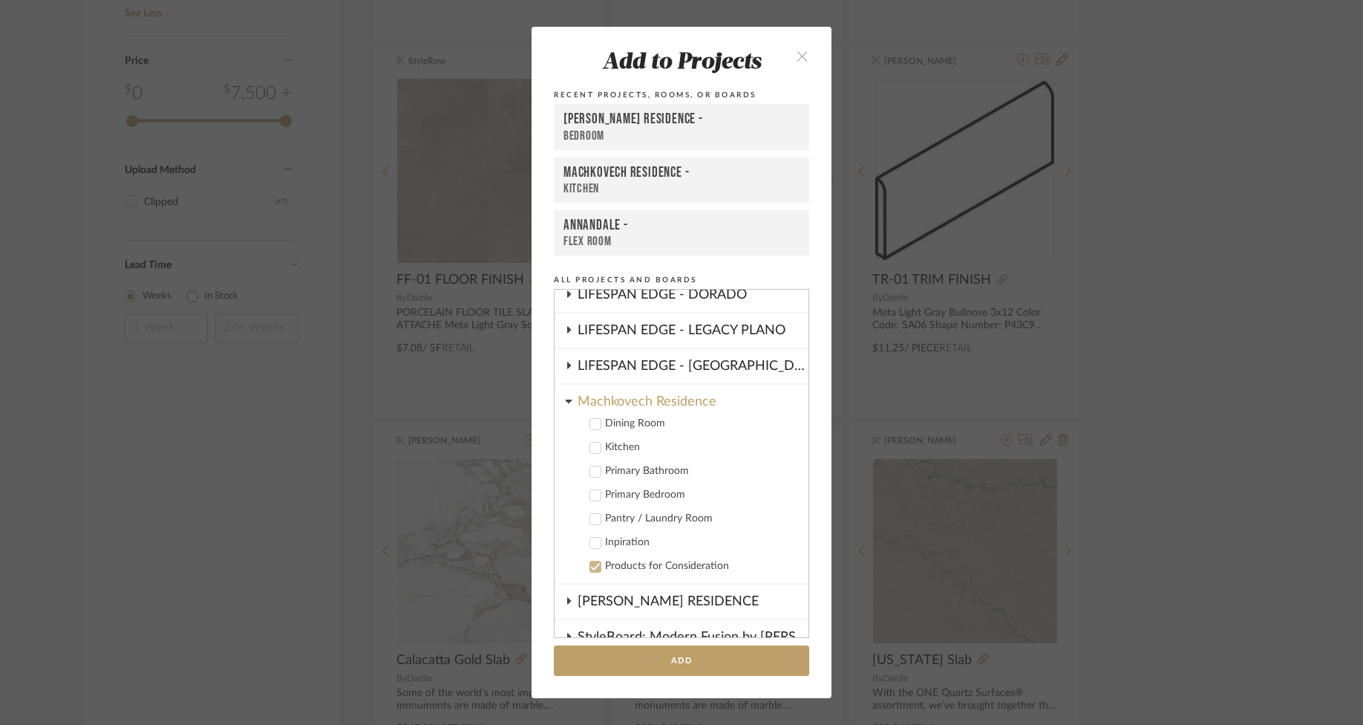
click at [615, 451] on div "Kitchen" at bounding box center [701, 447] width 192 height 13
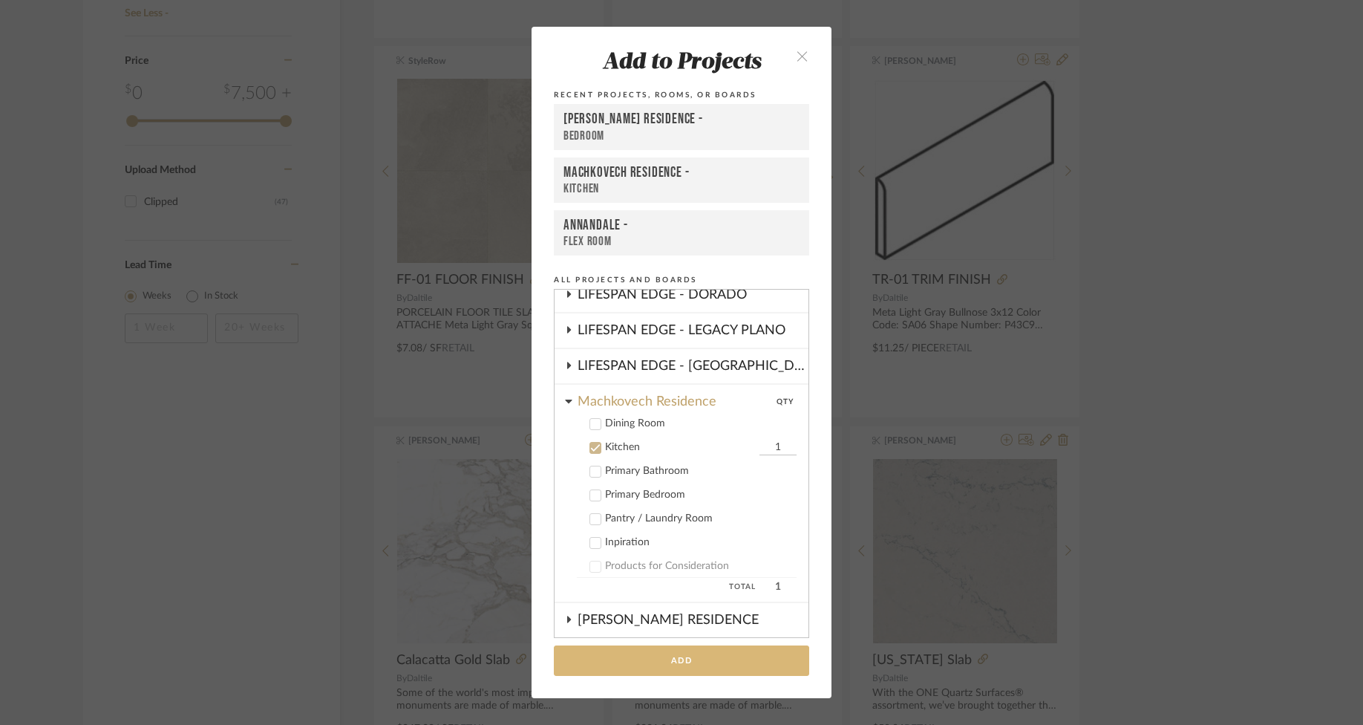
click at [705, 649] on button "Add" at bounding box center [681, 660] width 255 height 30
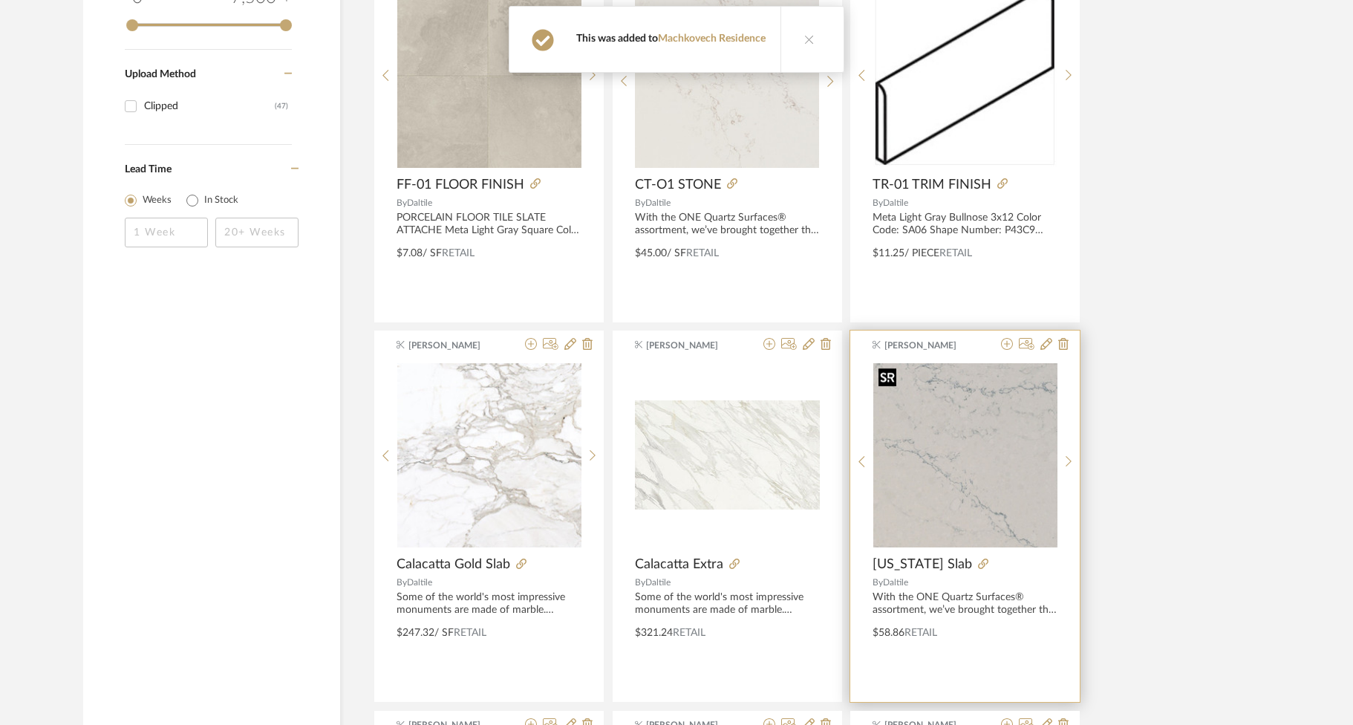
scroll to position [1723, 0]
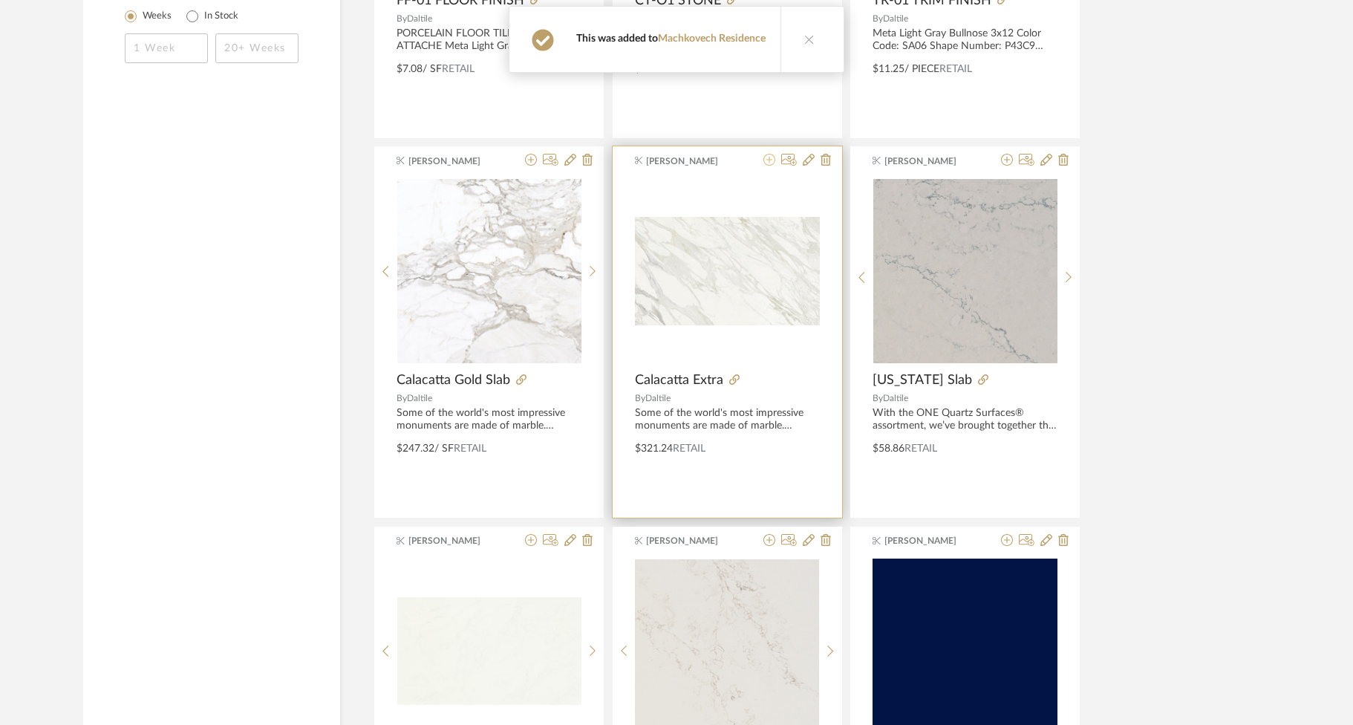
click at [772, 160] on icon at bounding box center [769, 160] width 12 height 12
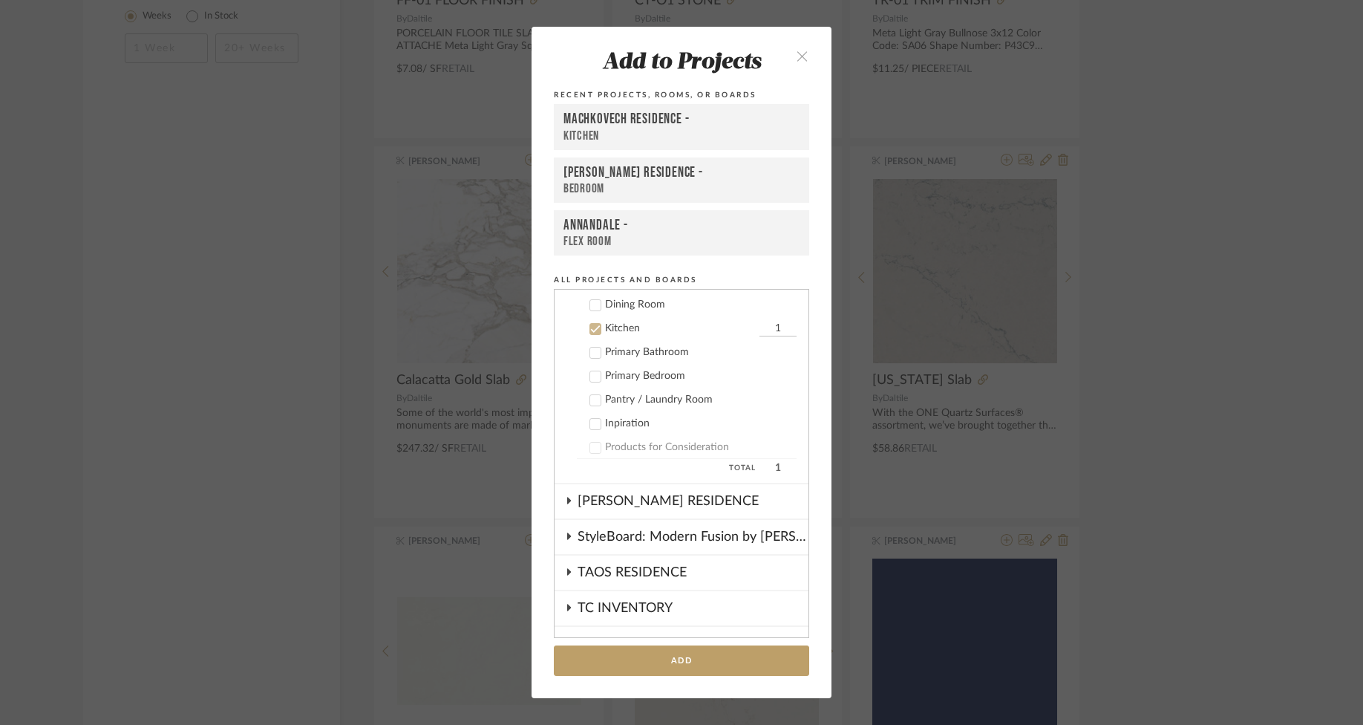
scroll to position [652, 0]
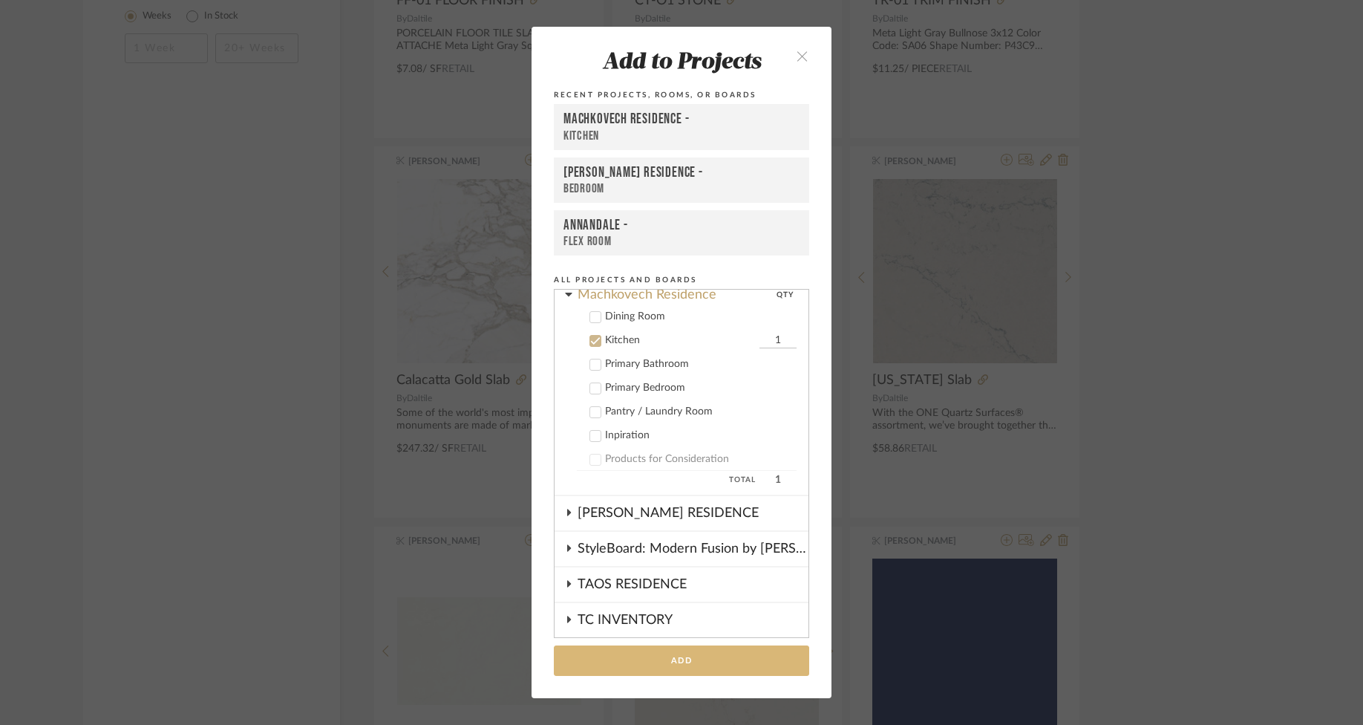
click at [723, 656] on button "Add" at bounding box center [681, 660] width 255 height 30
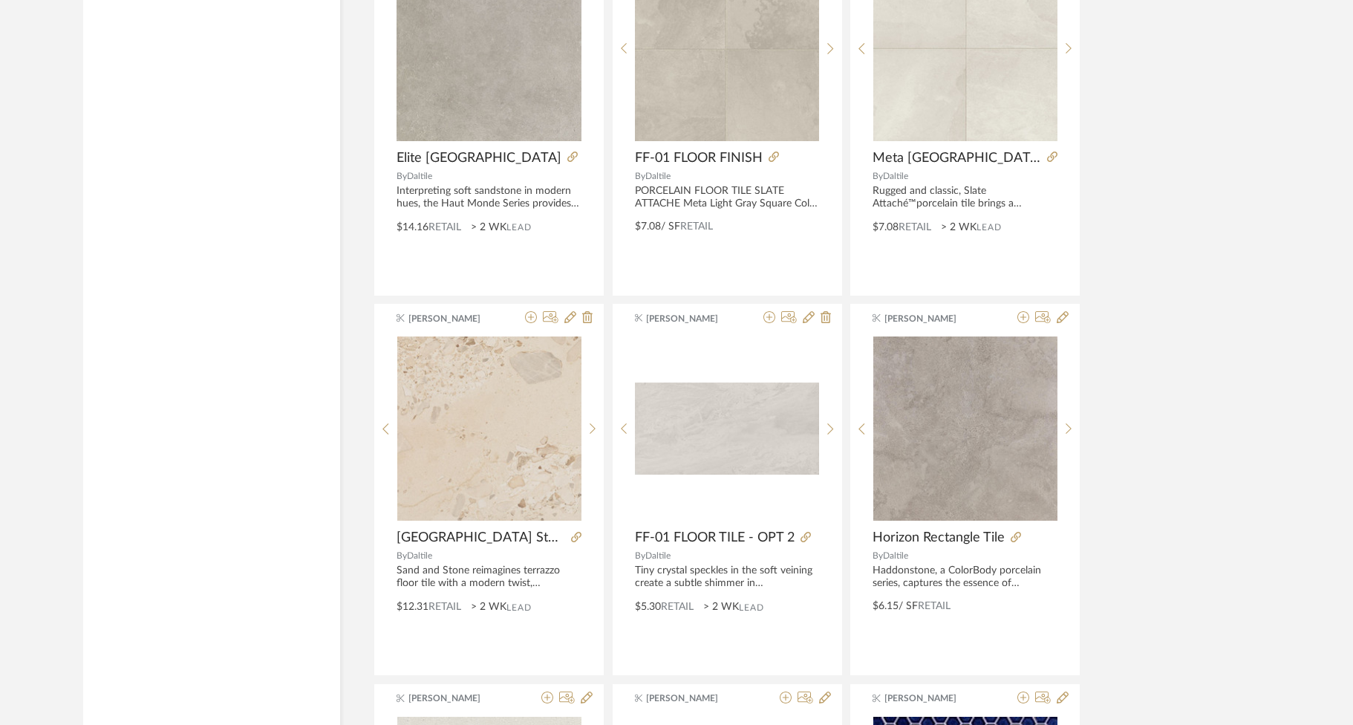
scroll to position [2987, 0]
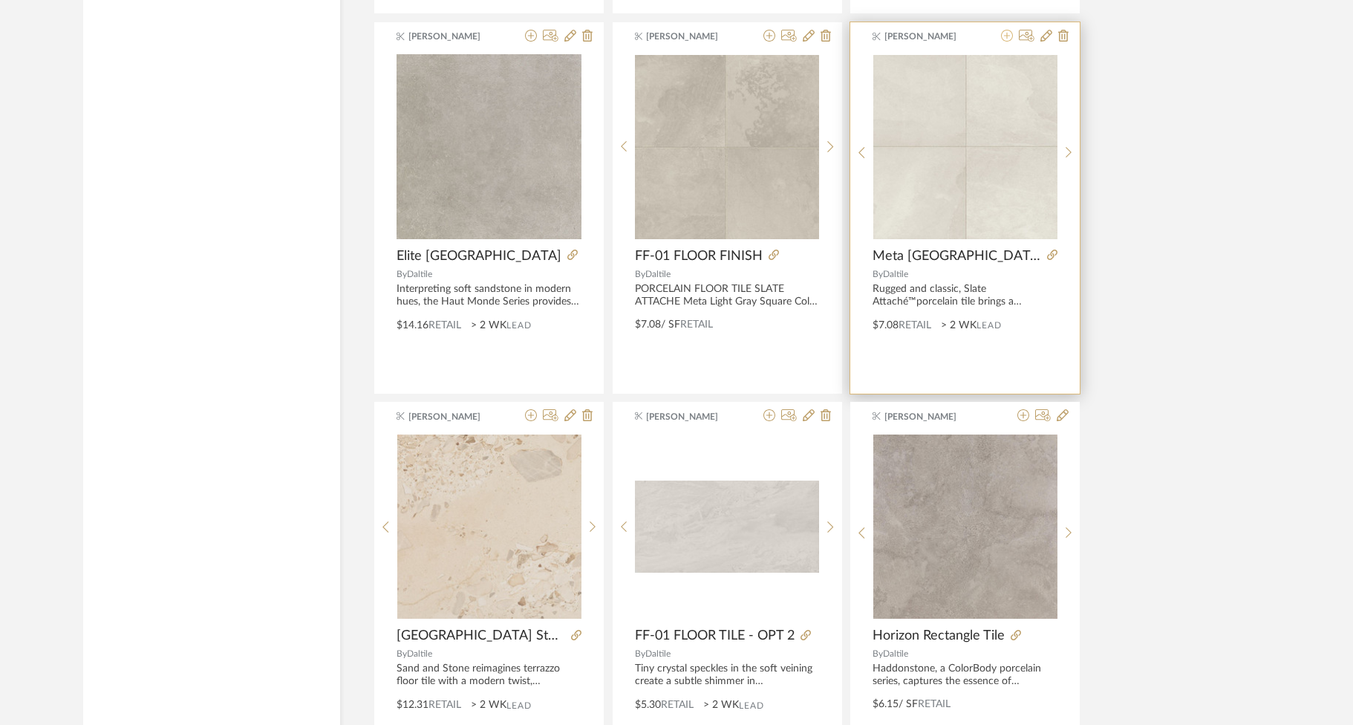
click at [1009, 34] on icon at bounding box center [1007, 36] width 12 height 12
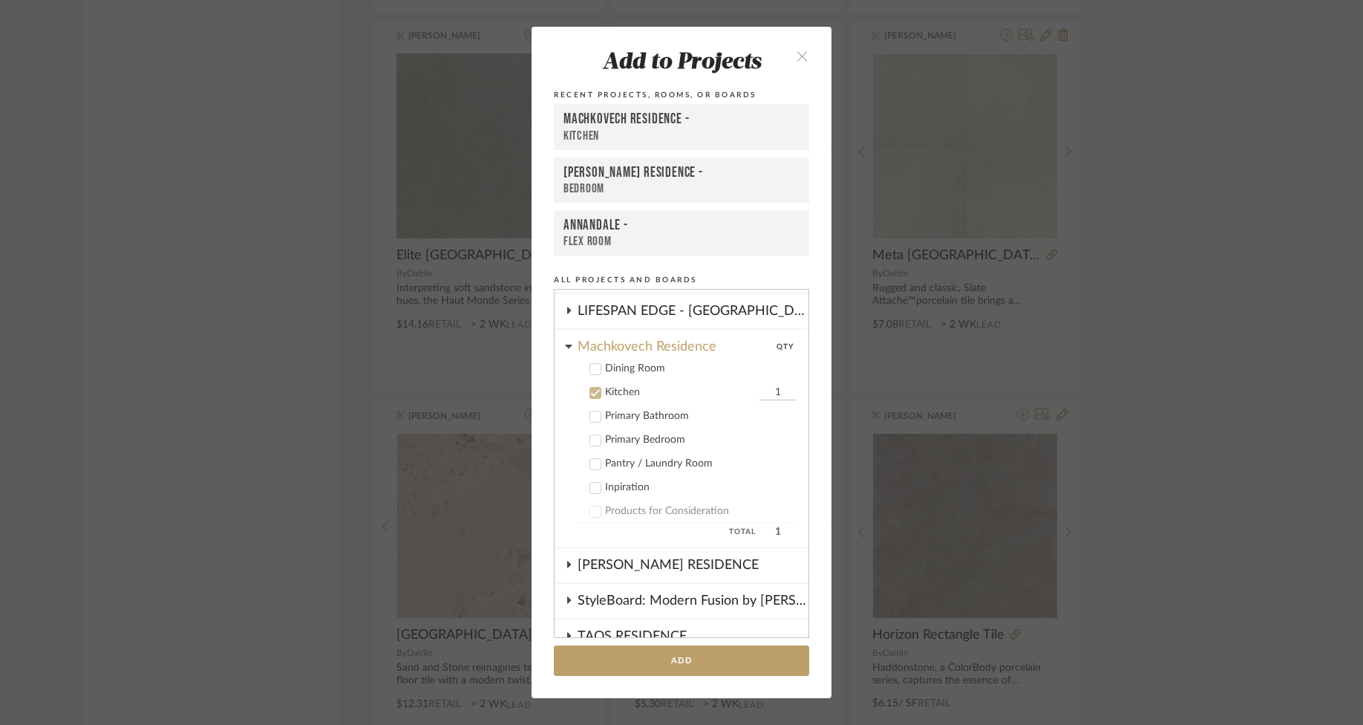
scroll to position [690, 0]
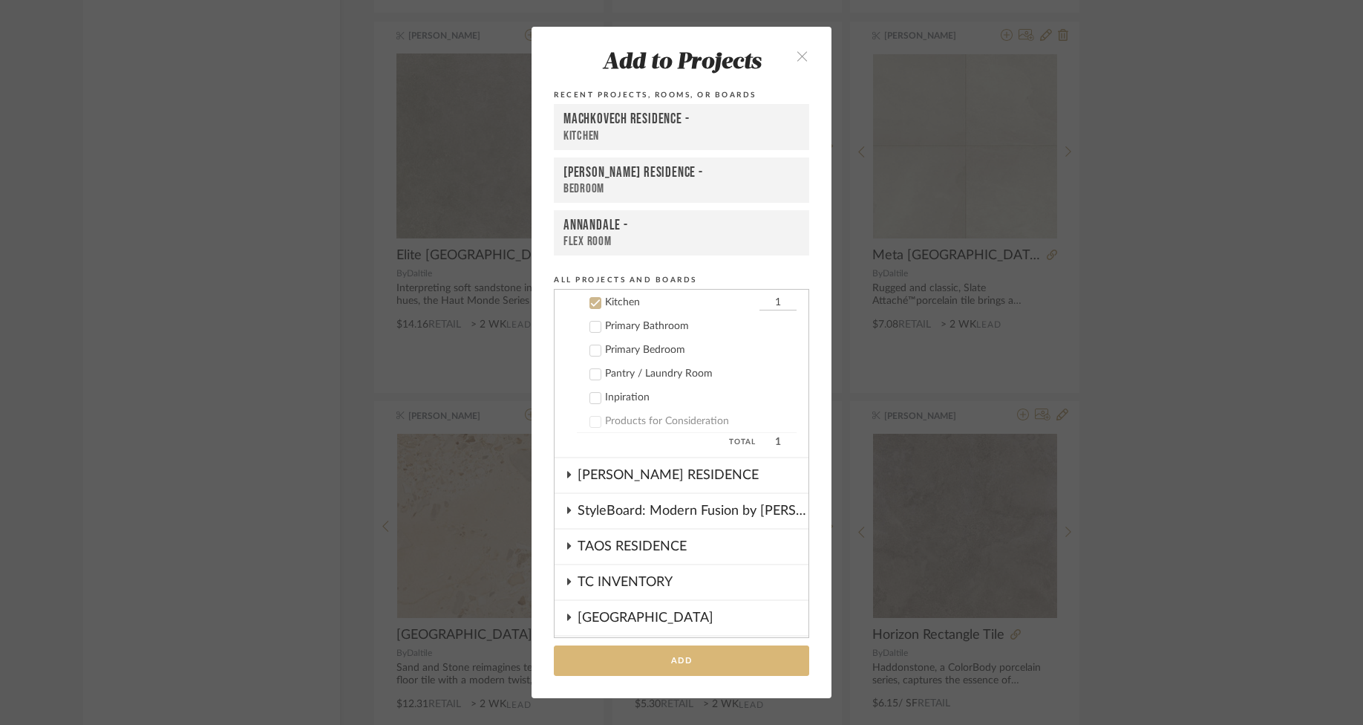
click at [741, 662] on button "Add" at bounding box center [681, 660] width 255 height 30
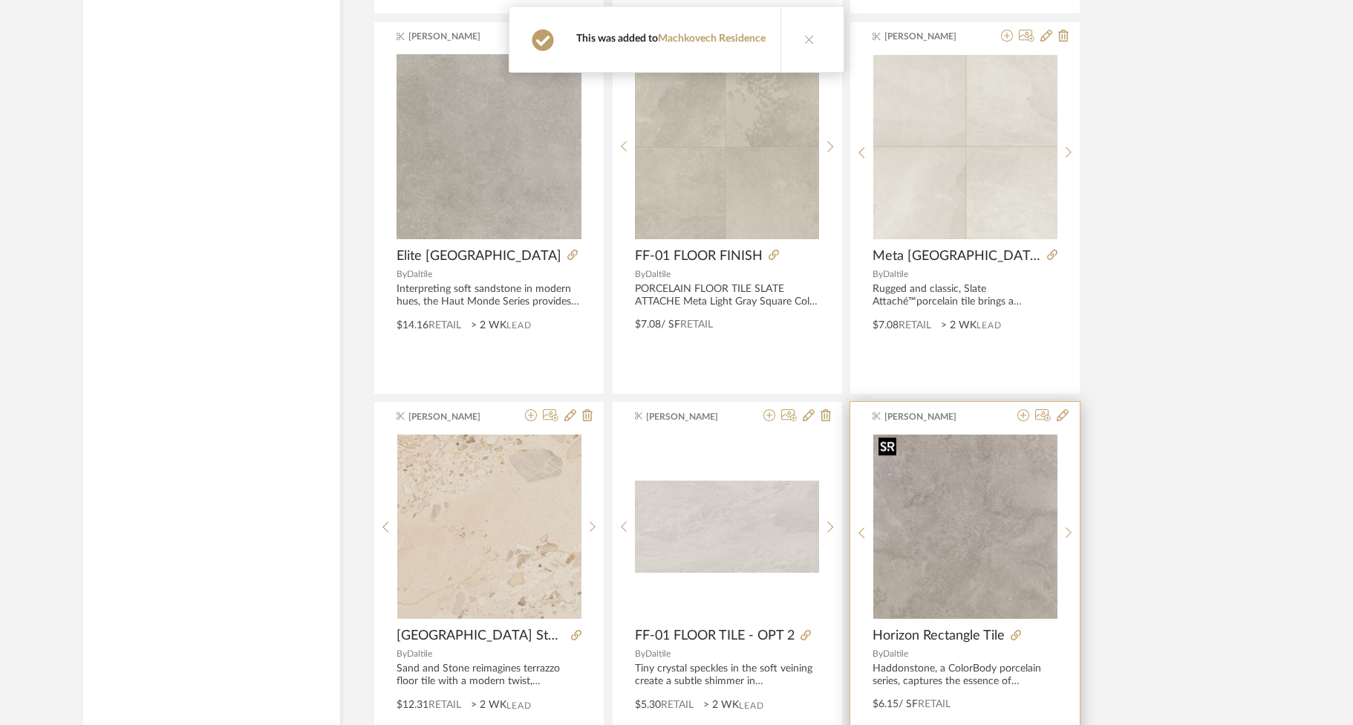
scroll to position [3322, 0]
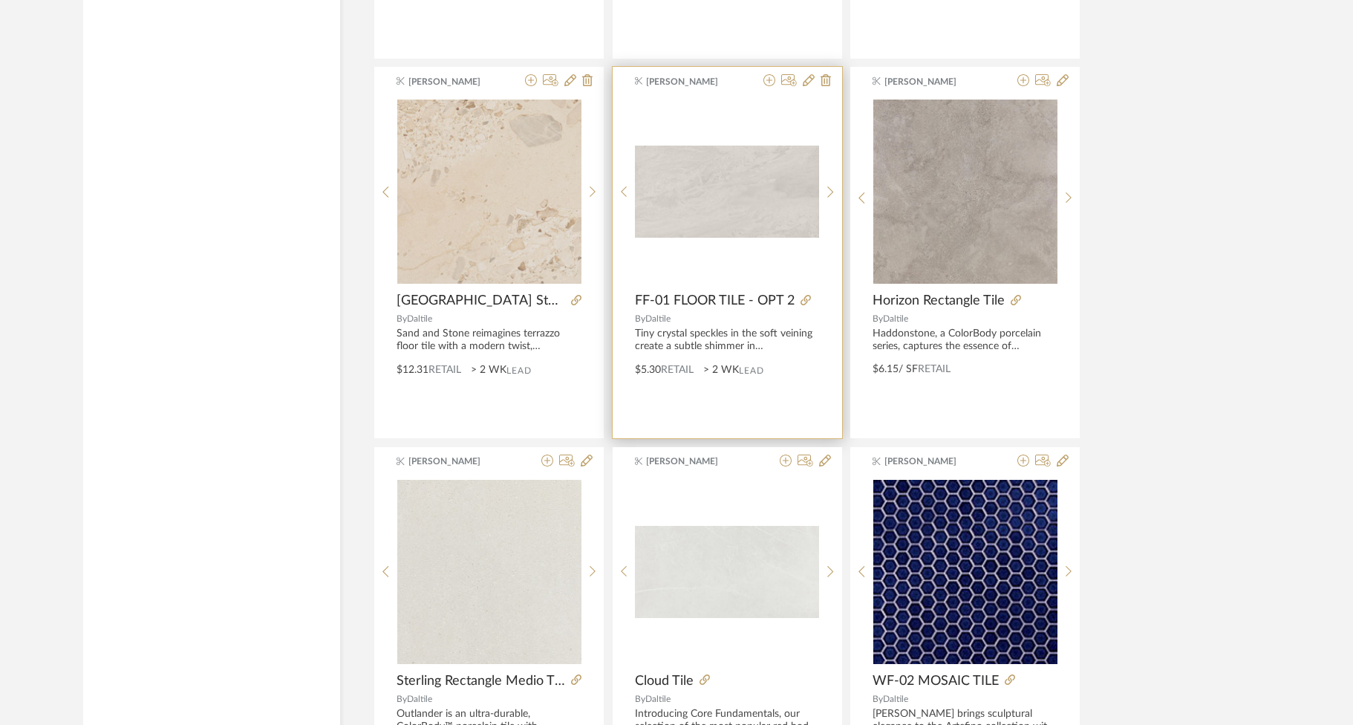
click at [754, 333] on div "Tiny crystal speckles in the soft veining create a subtle shimmer in [PERSON_NA…" at bounding box center [727, 339] width 185 height 25
click at [728, 302] on span "FF-01 FLOOR TILE - OPT 2" at bounding box center [715, 301] width 160 height 16
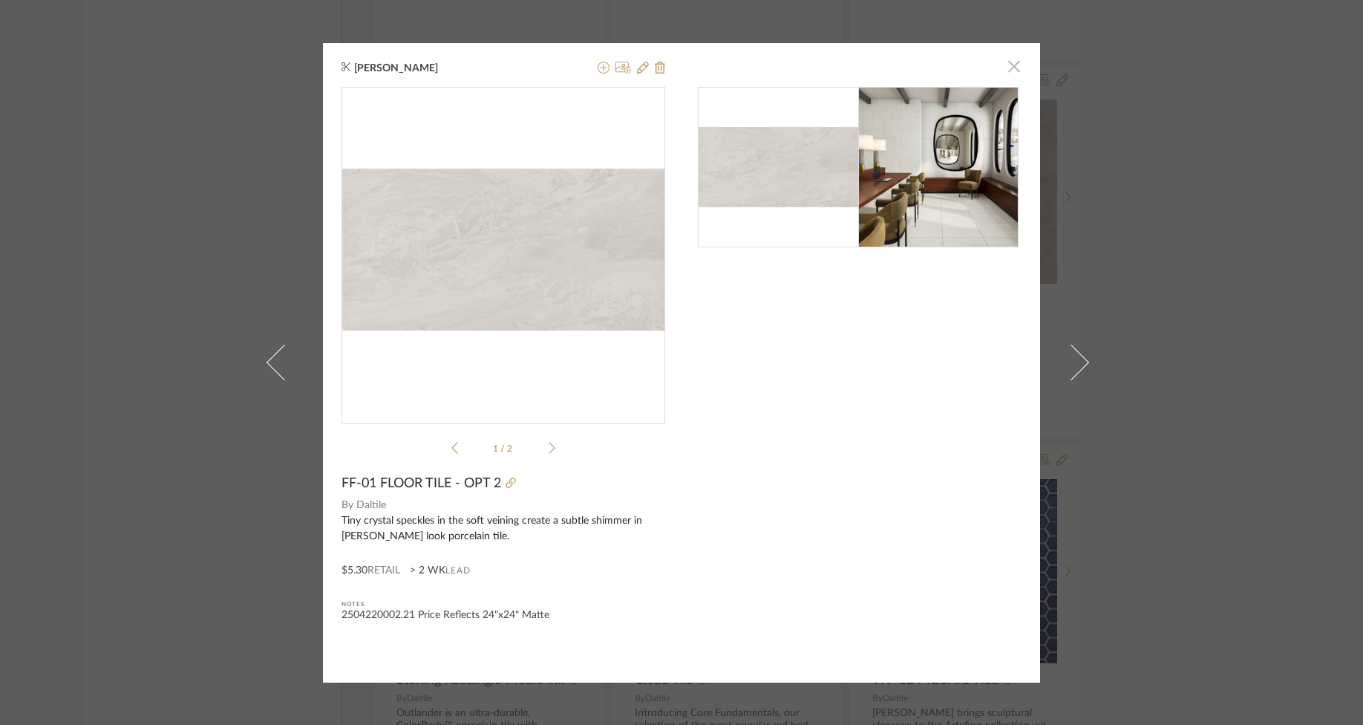
click at [1002, 67] on span "button" at bounding box center [1015, 67] width 30 height 30
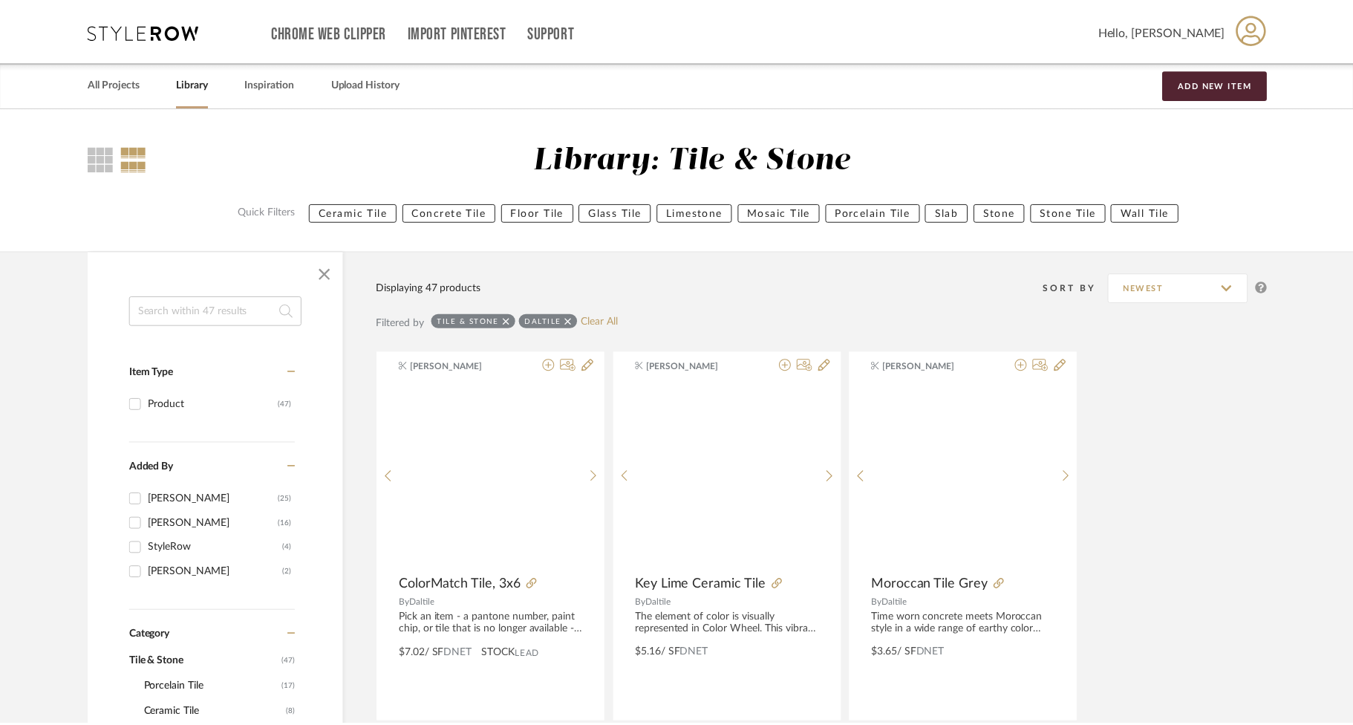
scroll to position [3322, 0]
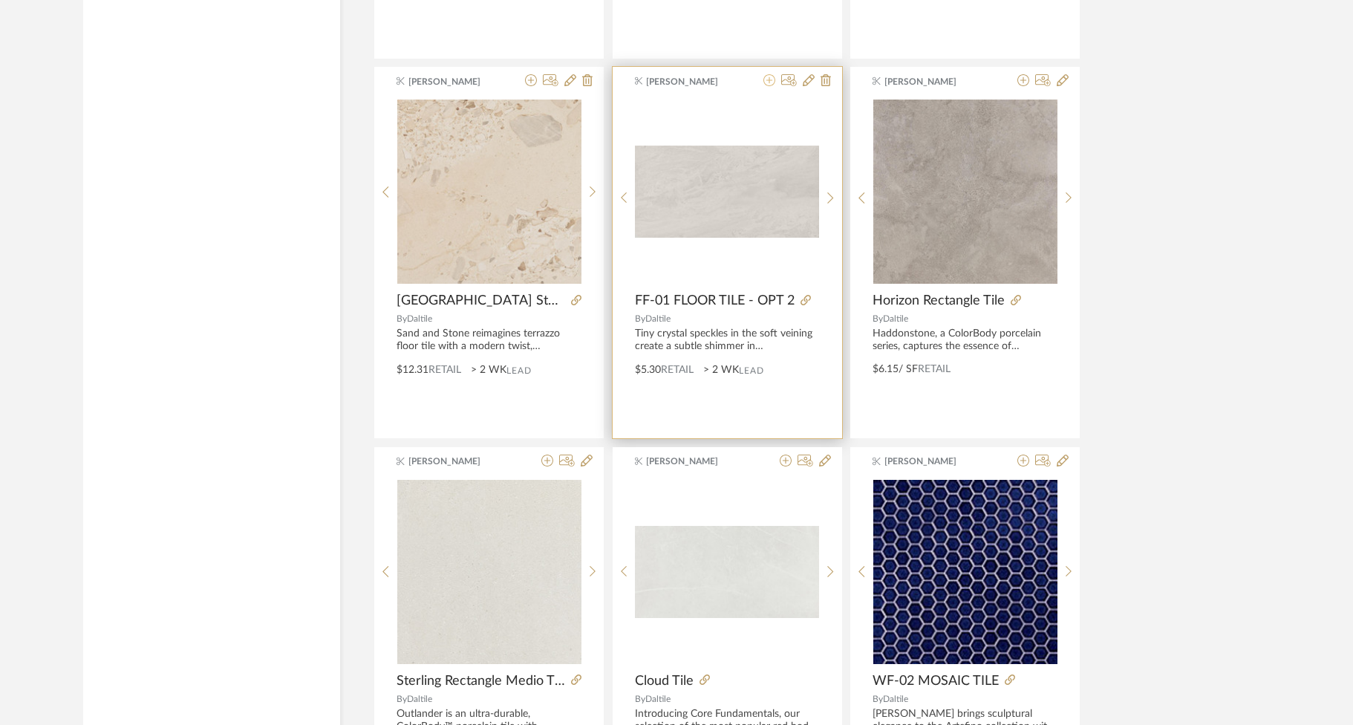
click at [763, 79] on icon at bounding box center [769, 80] width 12 height 12
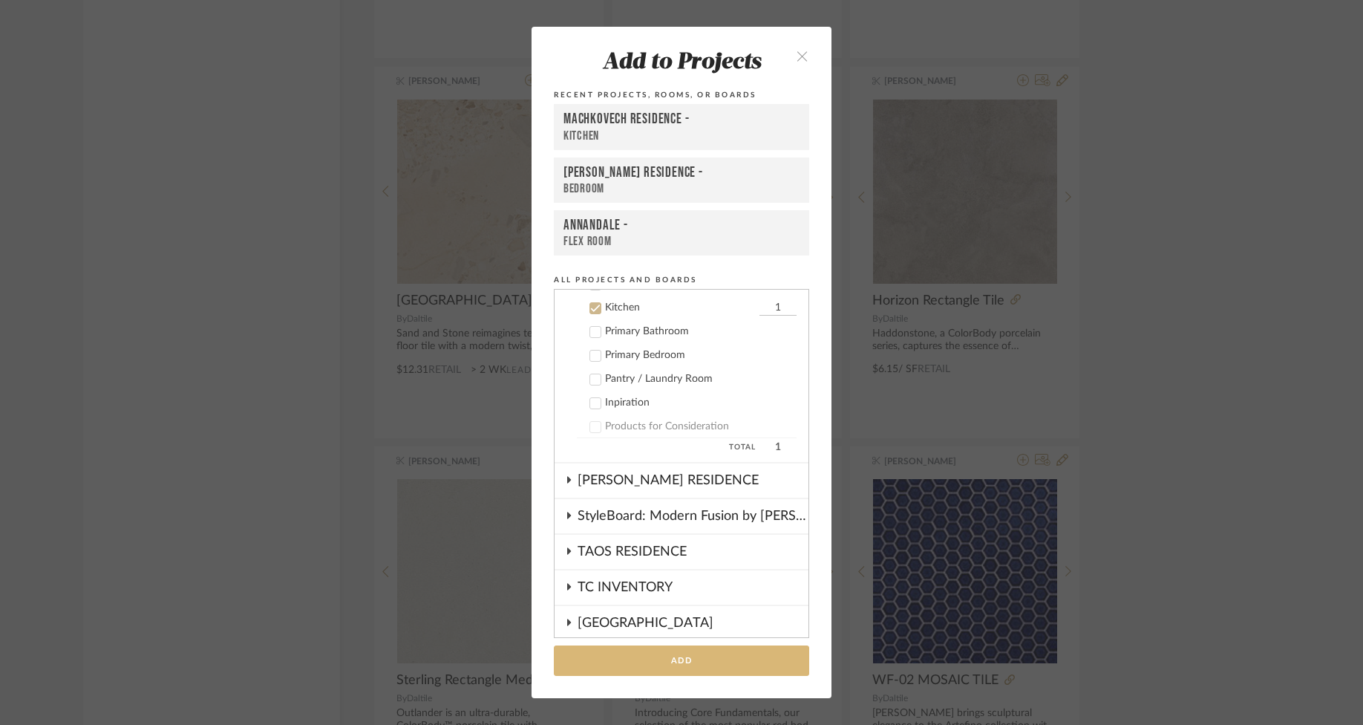
scroll to position [690, 0]
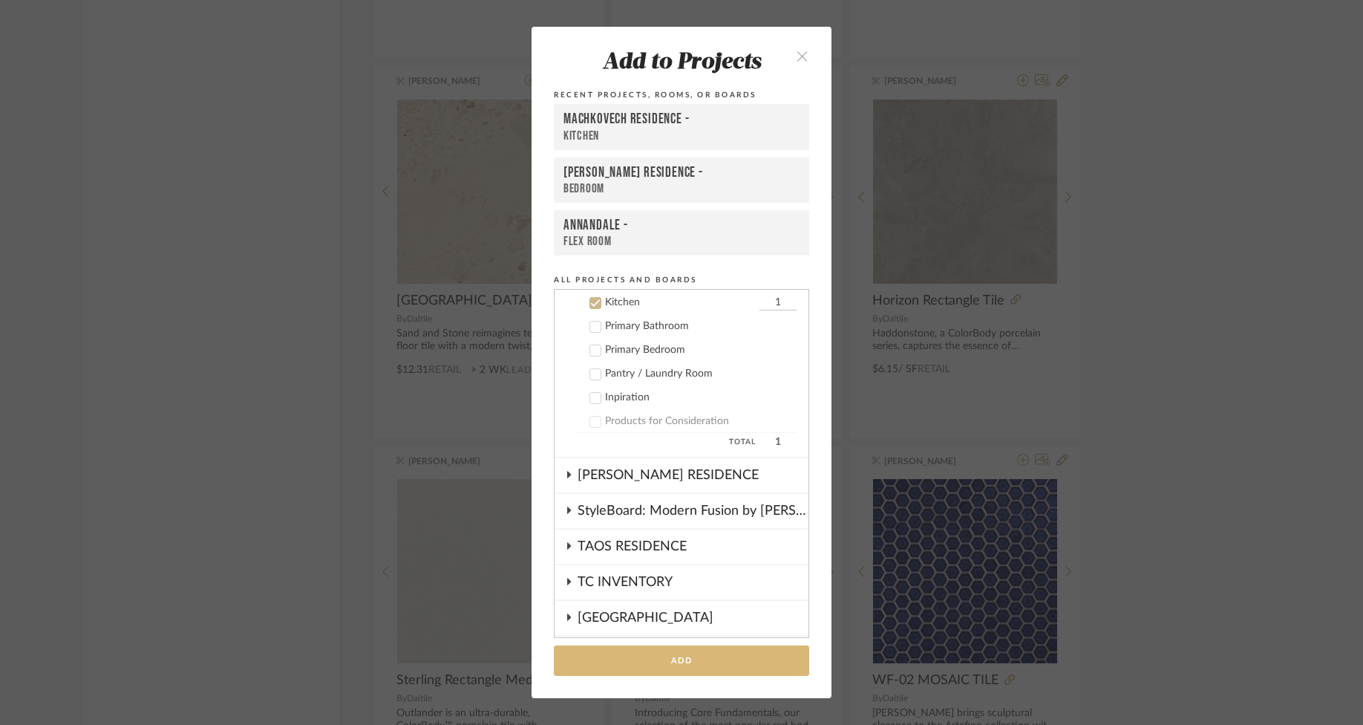
click at [717, 665] on button "Add" at bounding box center [681, 660] width 255 height 30
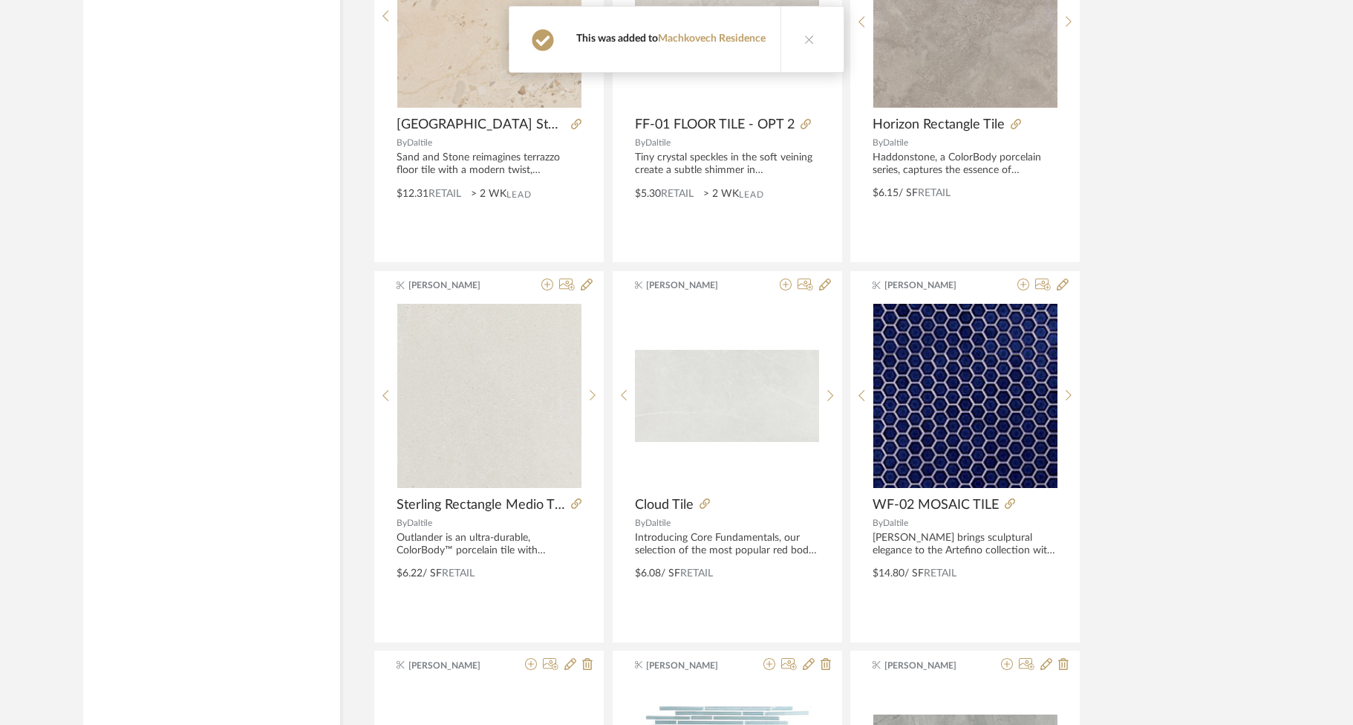
scroll to position [3498, 0]
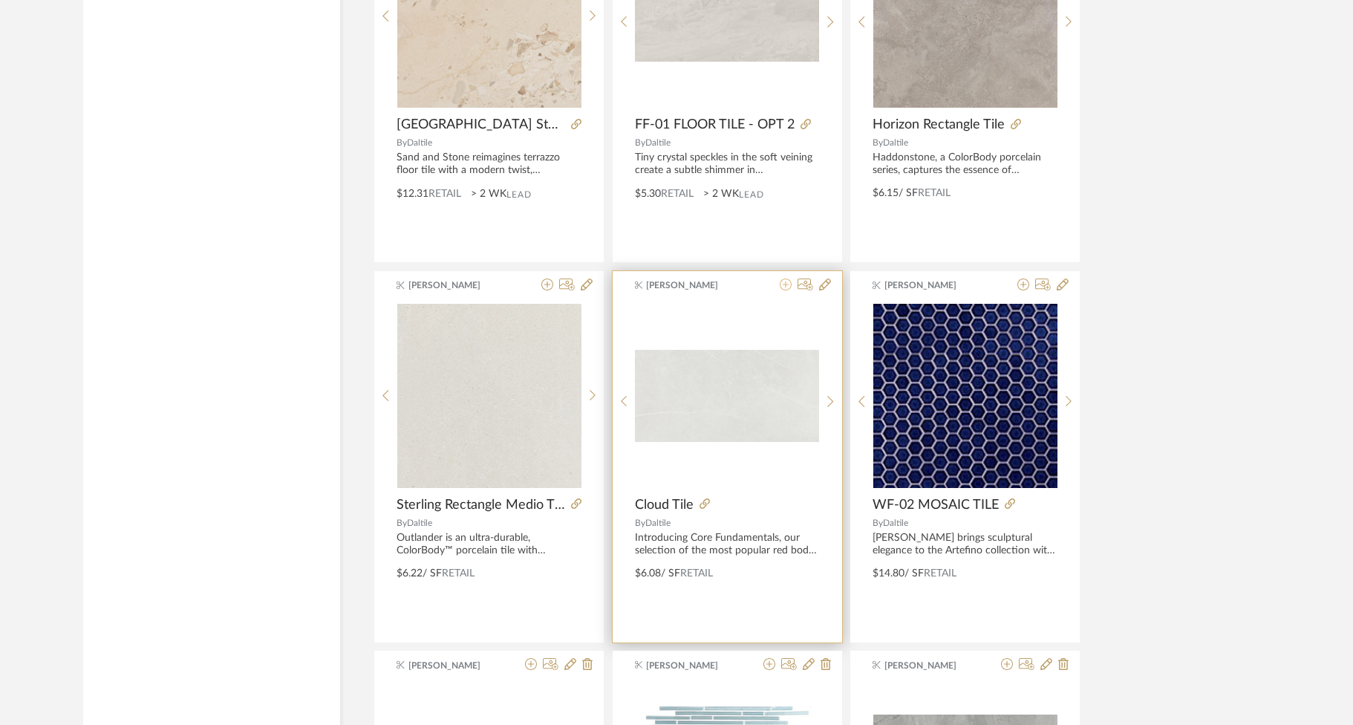
click at [785, 280] on icon at bounding box center [786, 284] width 12 height 12
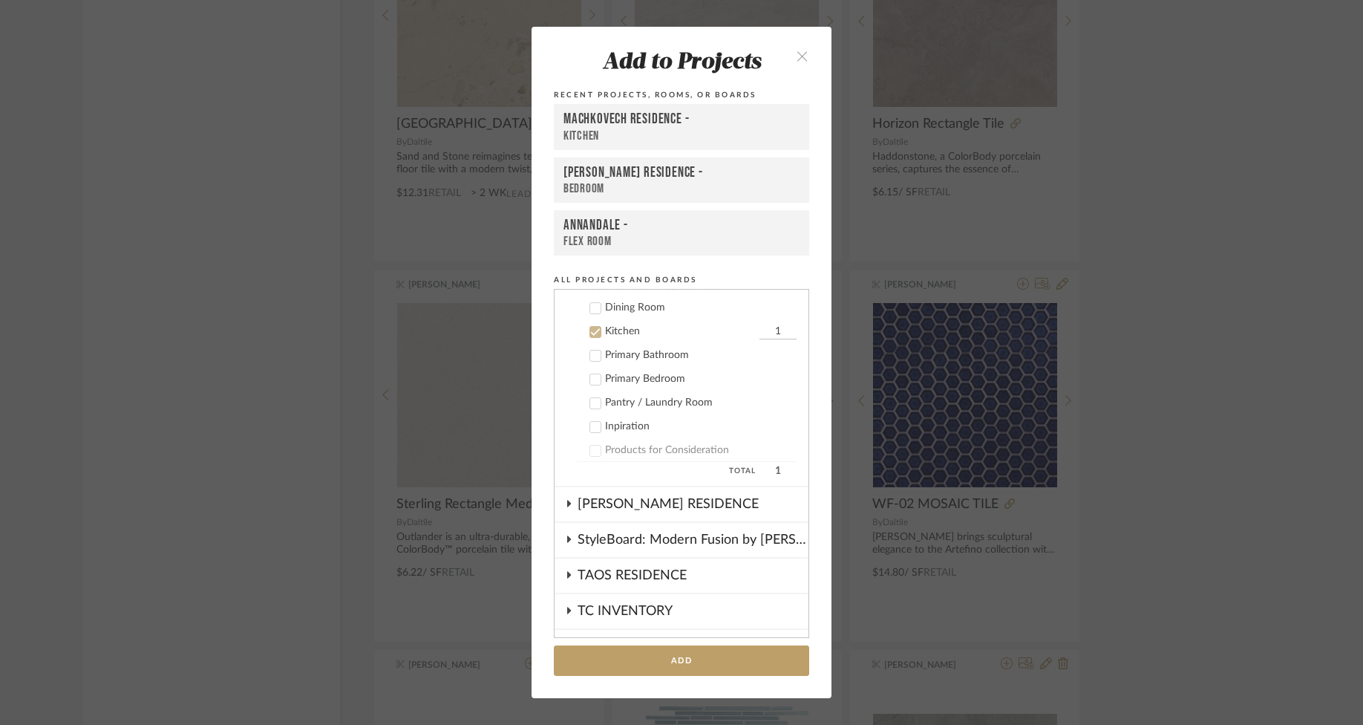
scroll to position [690, 0]
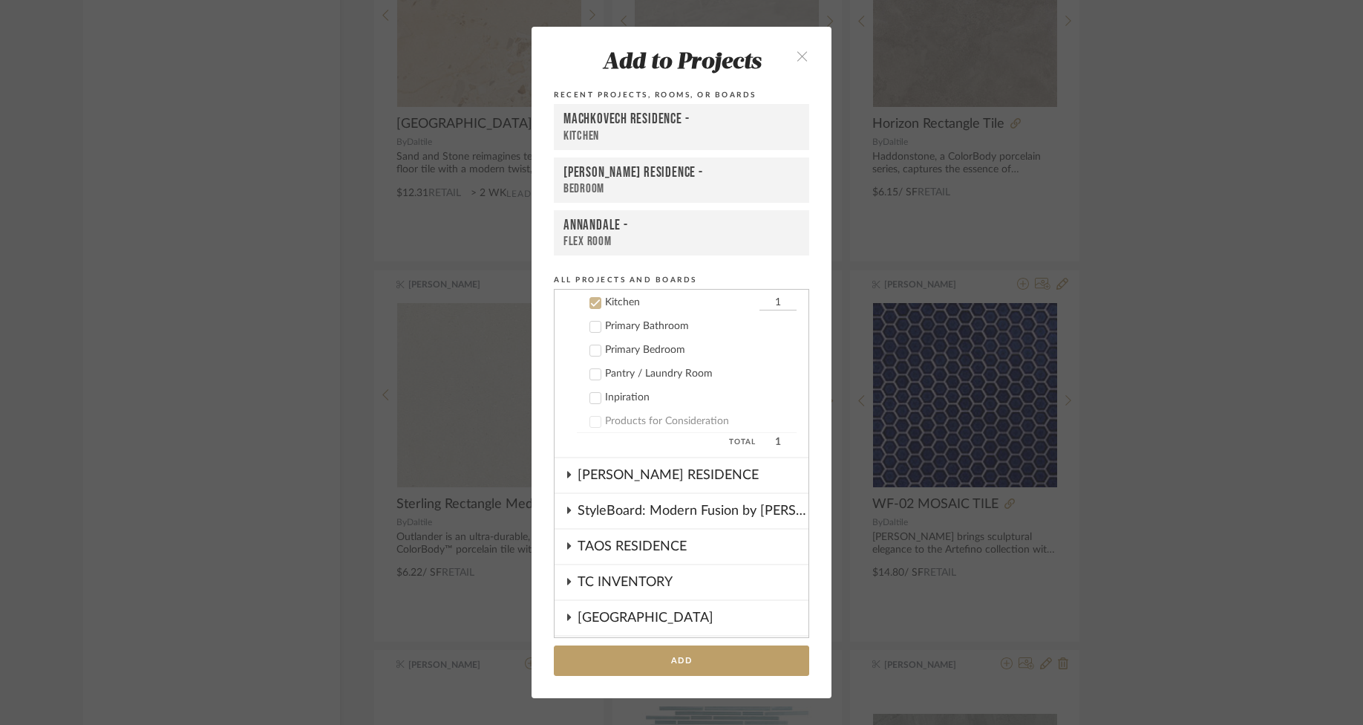
drag, startPoint x: 772, startPoint y: 660, endPoint x: 850, endPoint y: 636, distance: 81.7
click at [773, 660] on button "Add" at bounding box center [681, 660] width 255 height 30
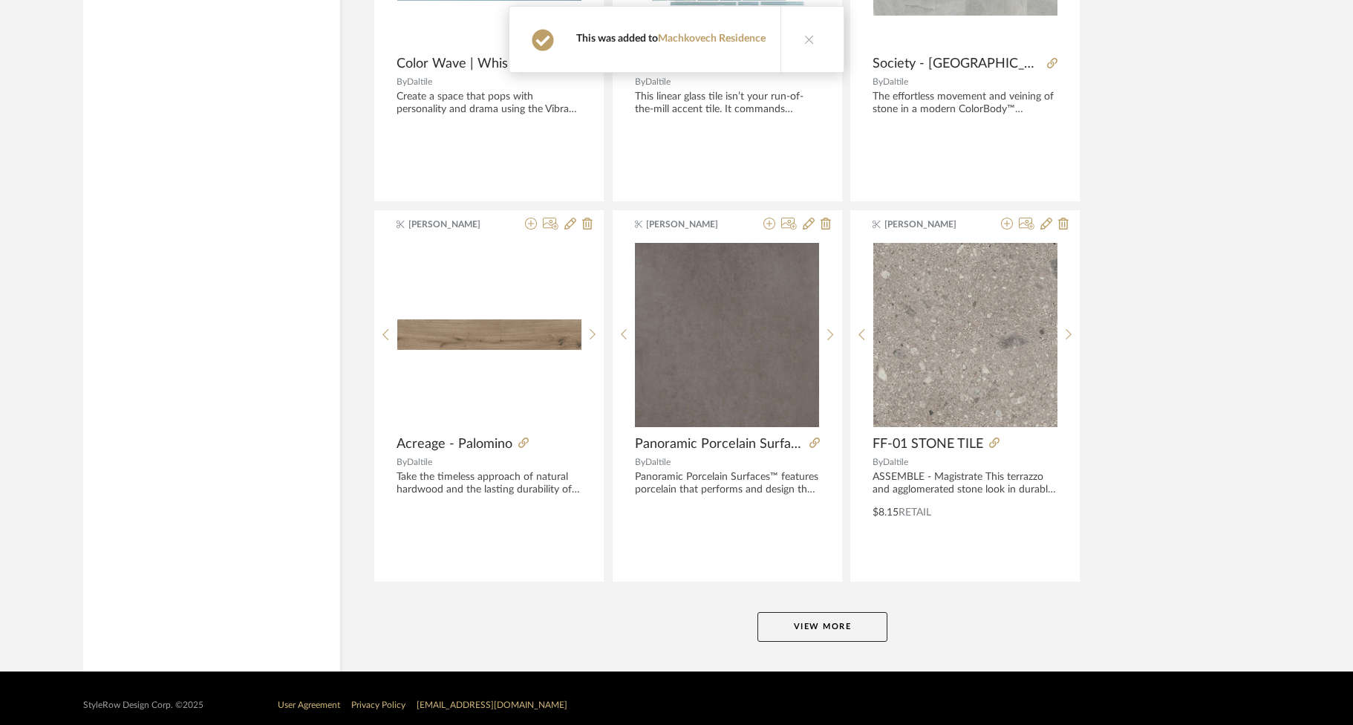
scroll to position [4322, 0]
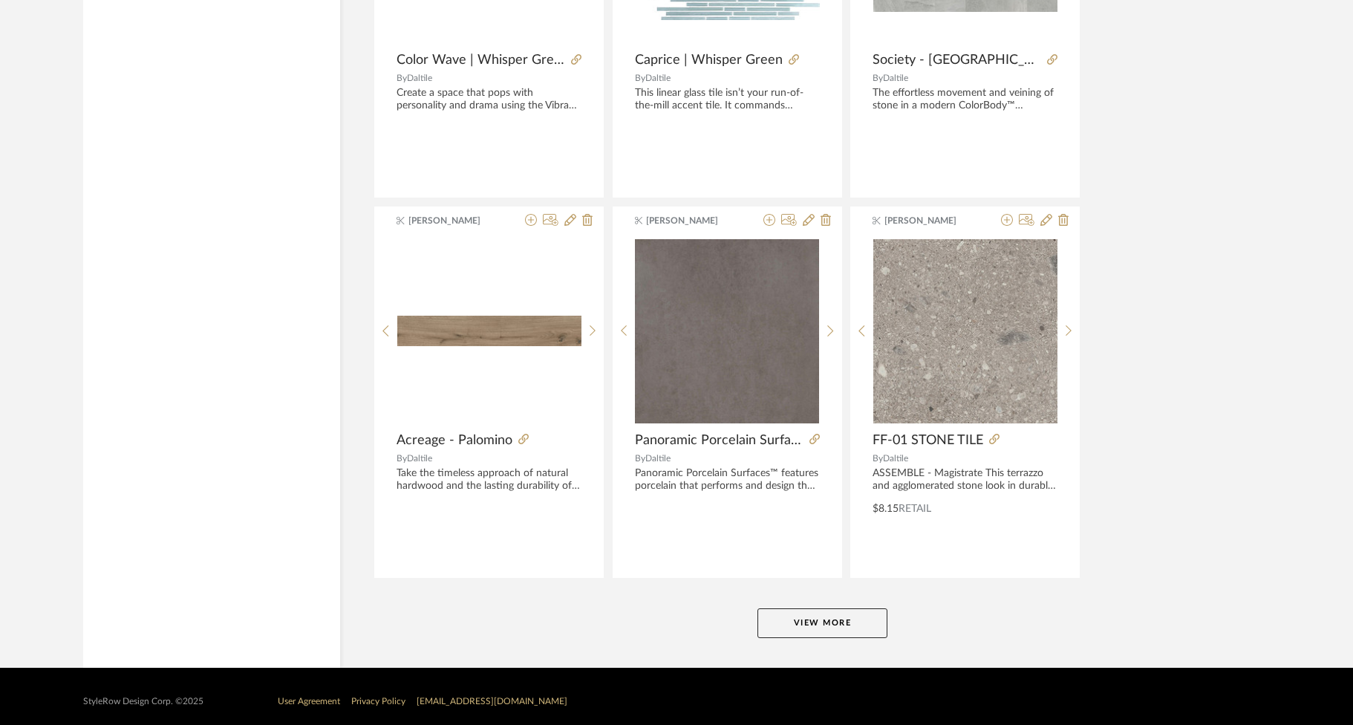
drag, startPoint x: 842, startPoint y: 609, endPoint x: 855, endPoint y: 599, distance: 16.4
click at [843, 609] on button "View More" at bounding box center [822, 623] width 130 height 30
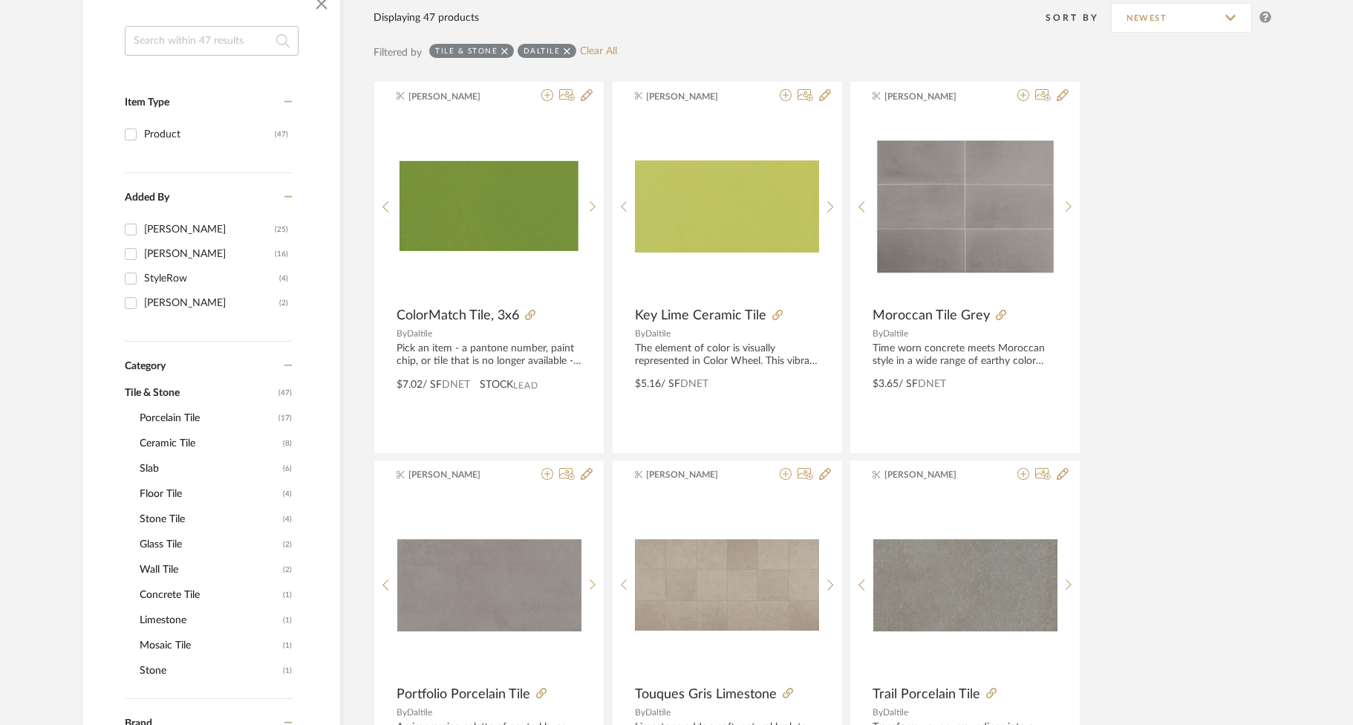
scroll to position [0, 0]
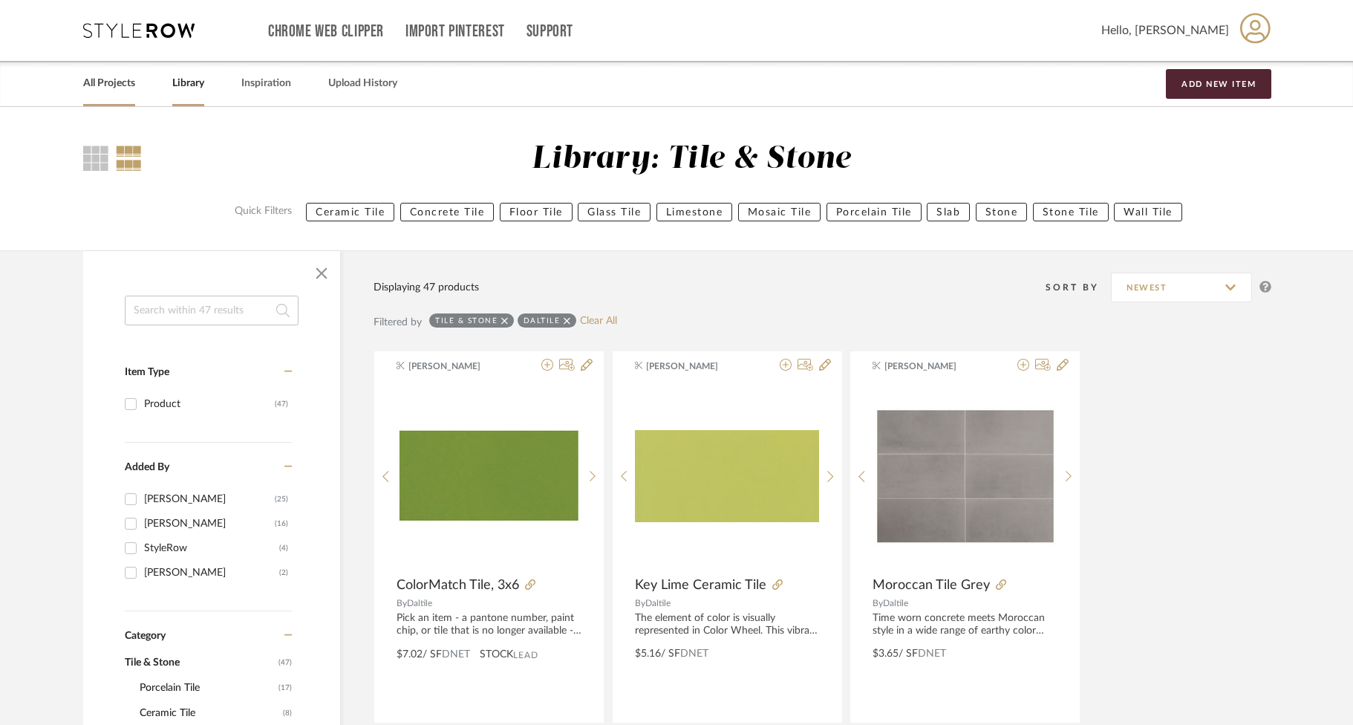
click at [117, 81] on link "All Projects" at bounding box center [109, 84] width 52 height 20
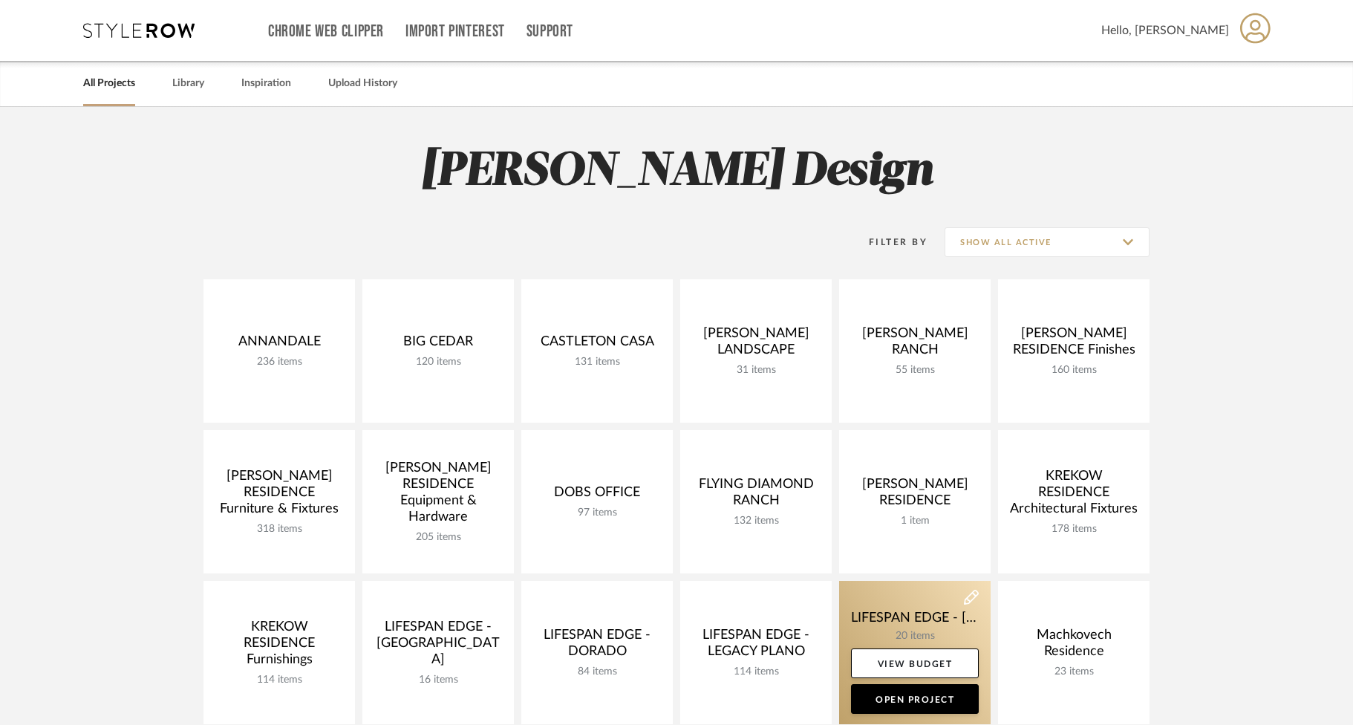
scroll to position [44, 0]
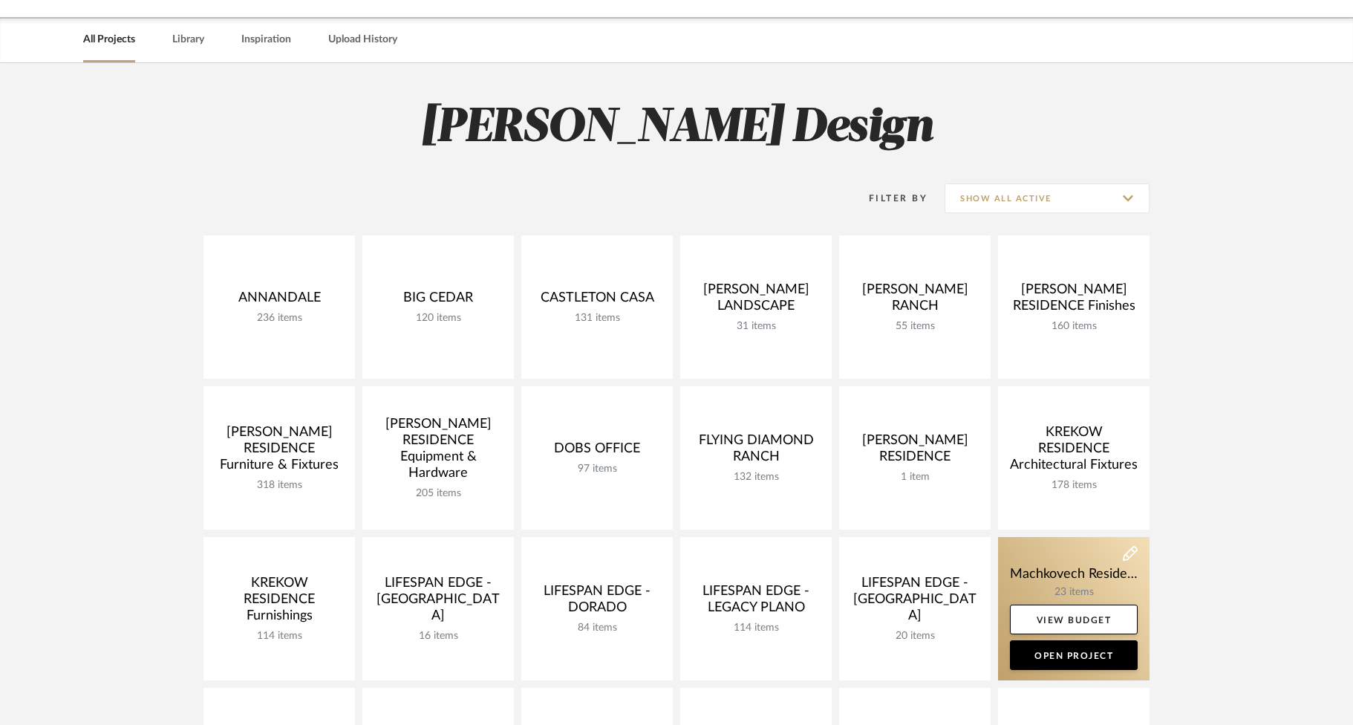
click at [1031, 576] on link at bounding box center [1073, 608] width 151 height 143
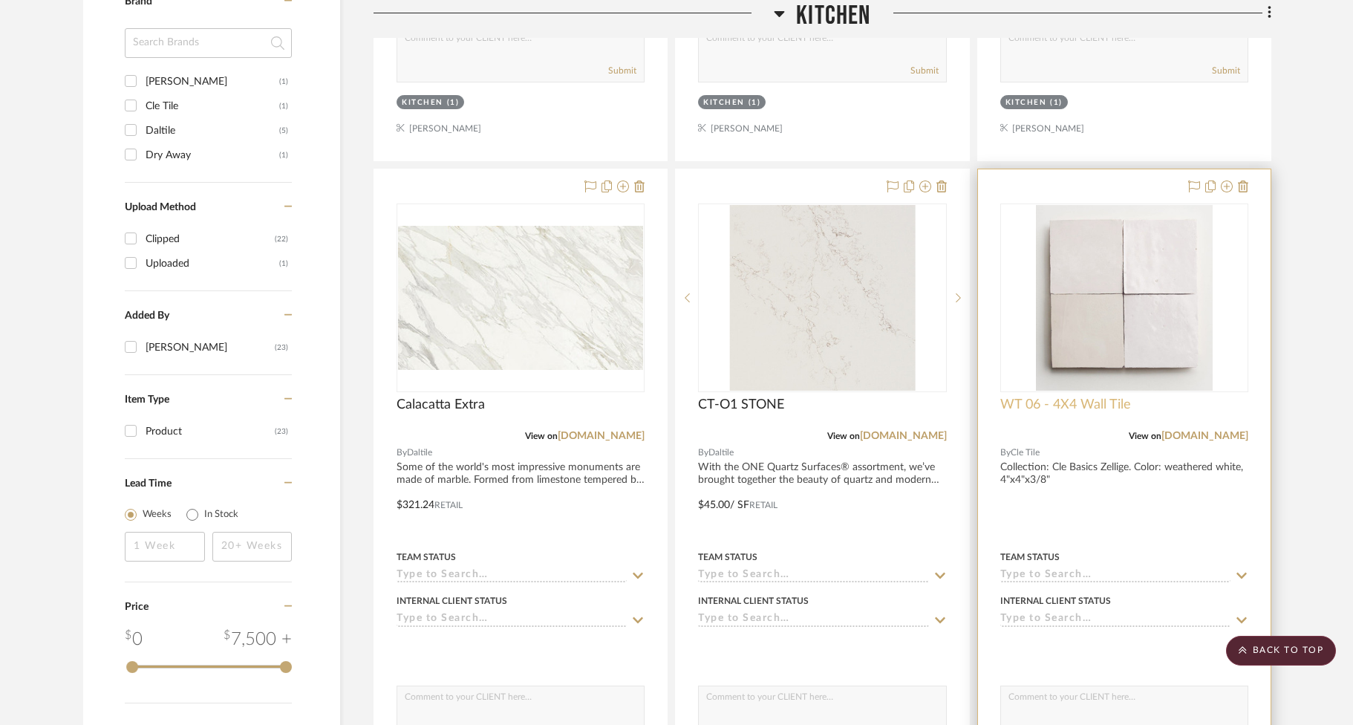
scroll to position [1124, 0]
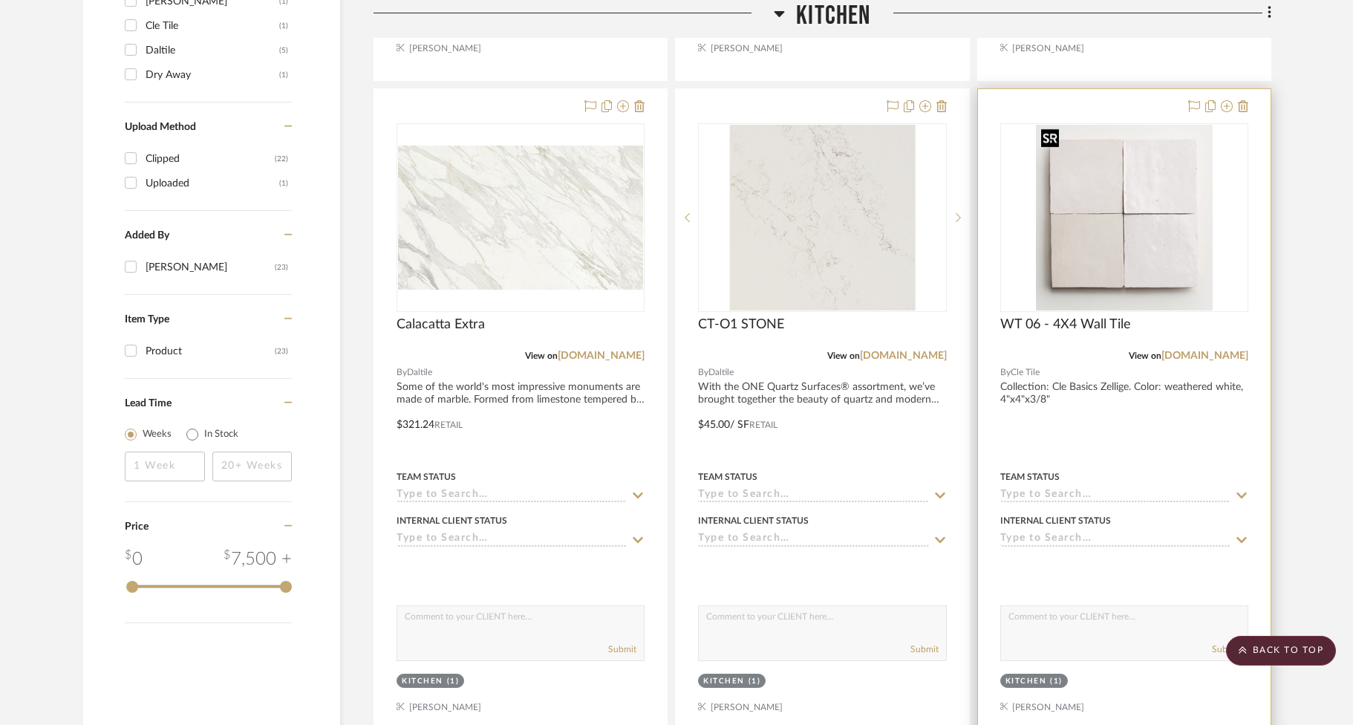
click at [0, 0] on img at bounding box center [0, 0] width 0 height 0
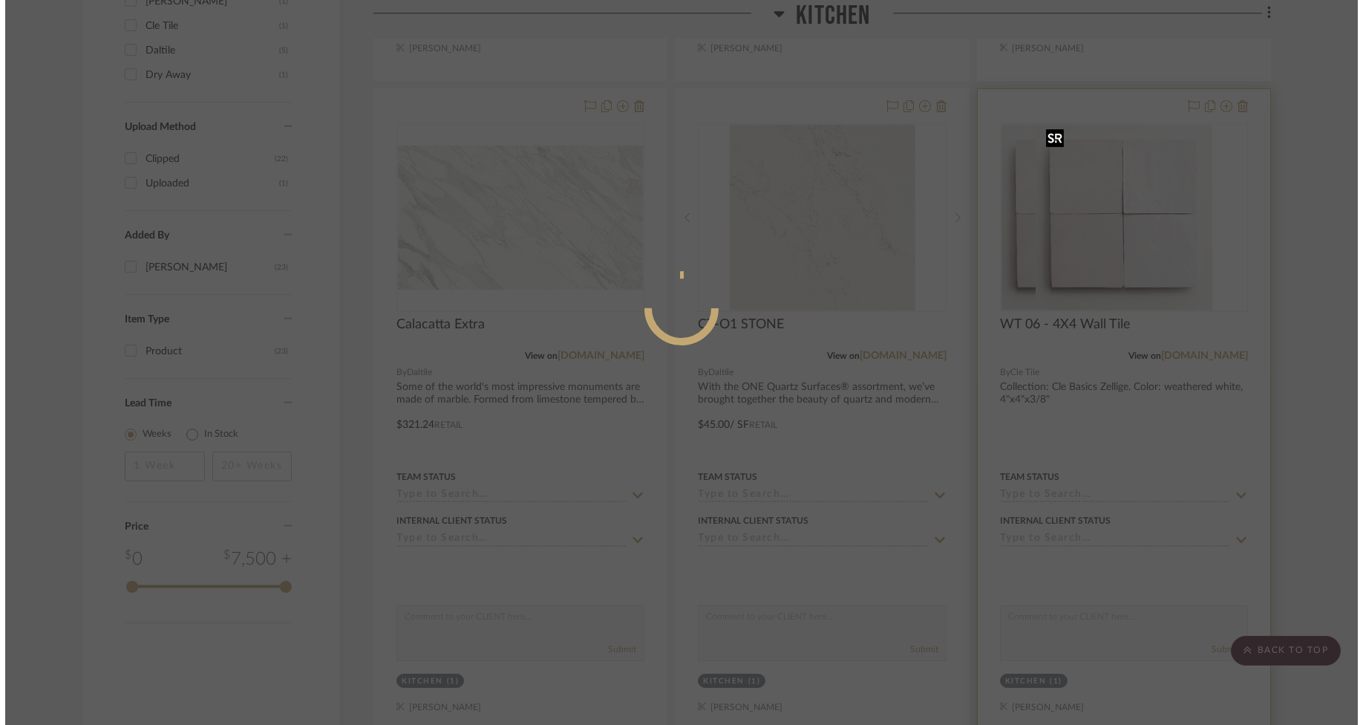
scroll to position [0, 0]
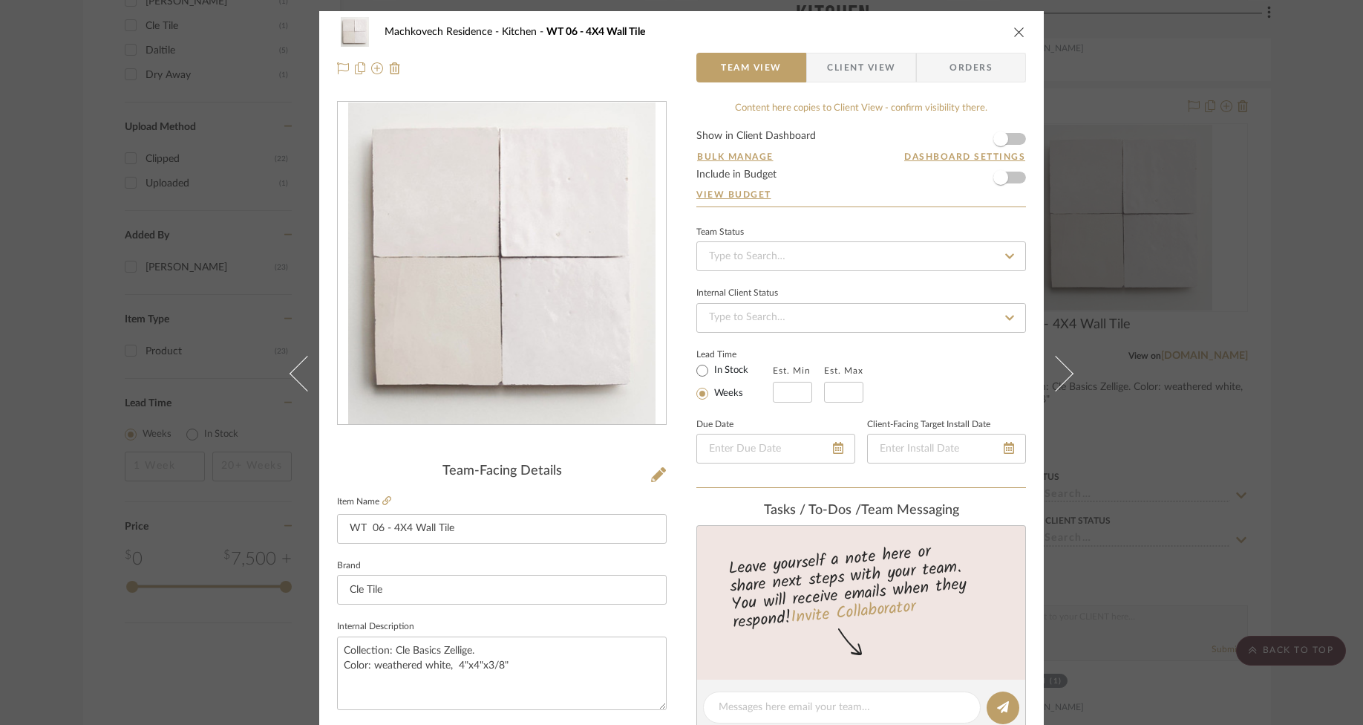
click at [643, 68] on div at bounding box center [502, 68] width 330 height 30
click at [1006, 33] on div "Machkovech Residence Kitchen WT 06 - 4X4 Wall Tile" at bounding box center [681, 32] width 689 height 30
click at [1014, 32] on icon "close" at bounding box center [1020, 32] width 12 height 12
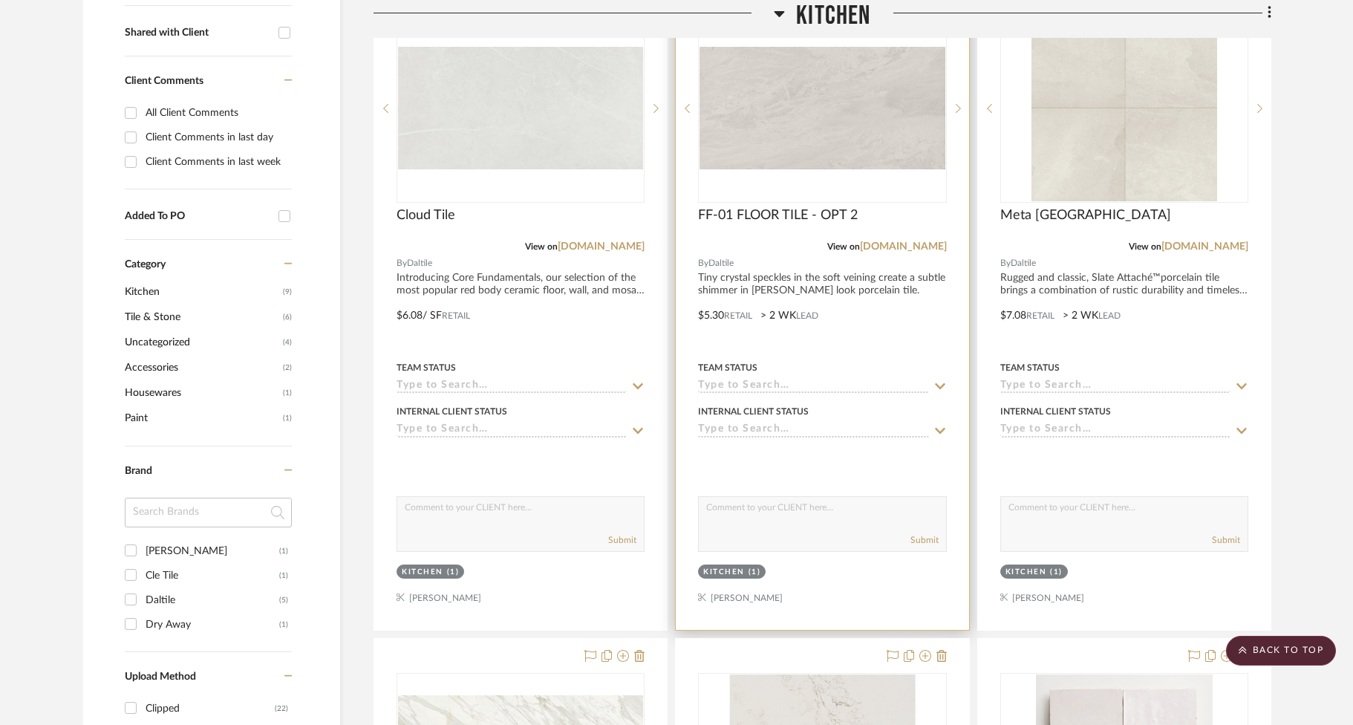
scroll to position [339, 0]
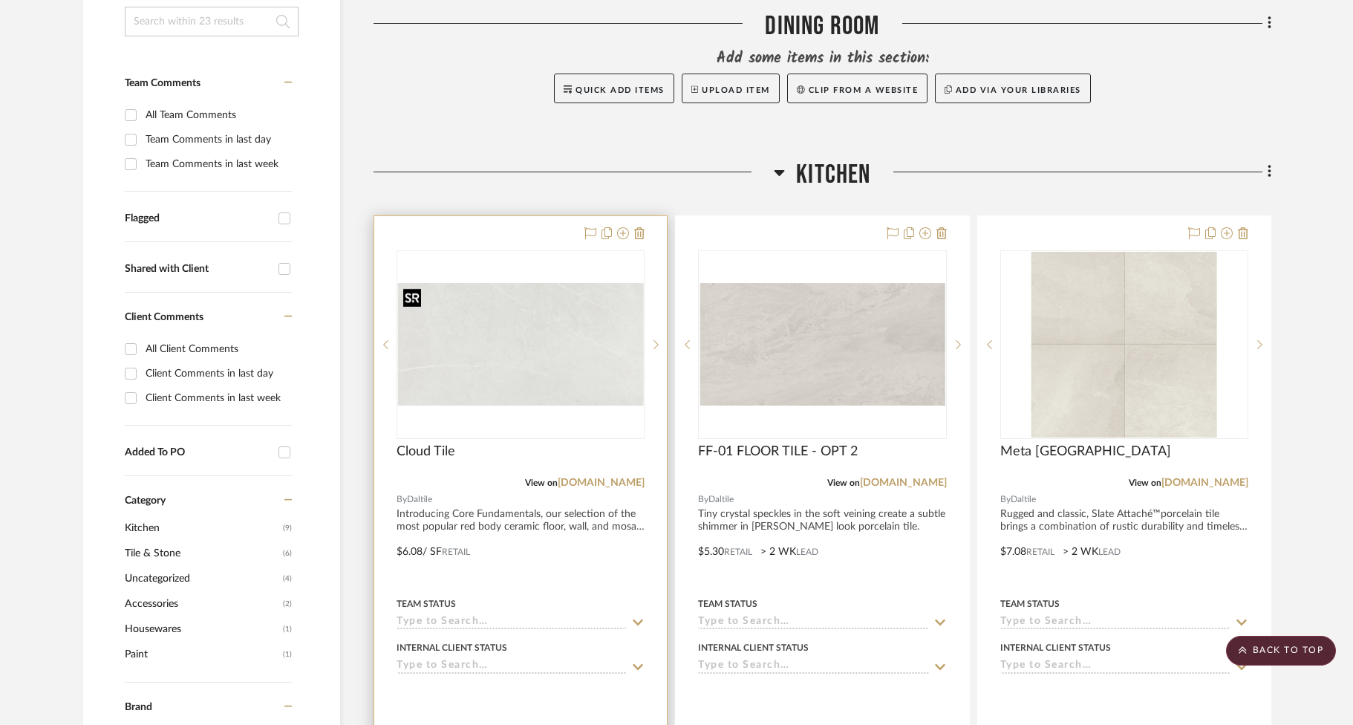
click at [0, 0] on img at bounding box center [0, 0] width 0 height 0
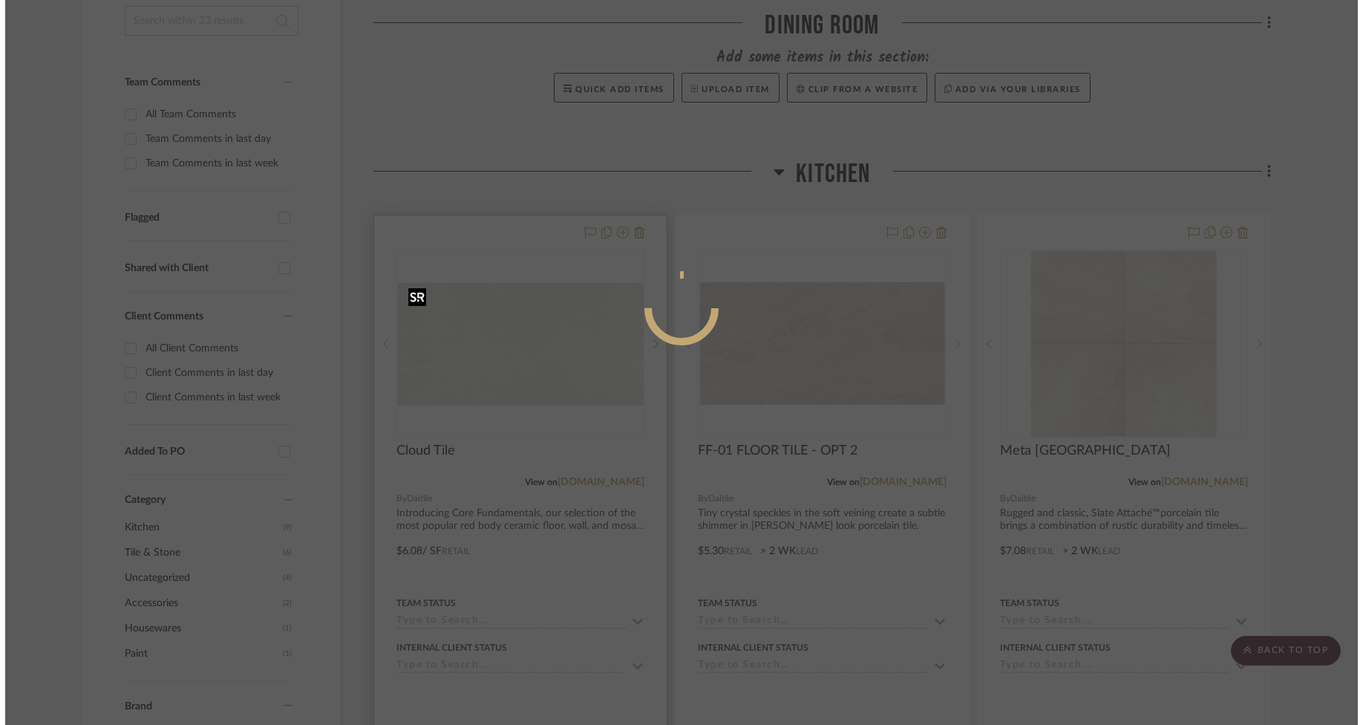
scroll to position [0, 0]
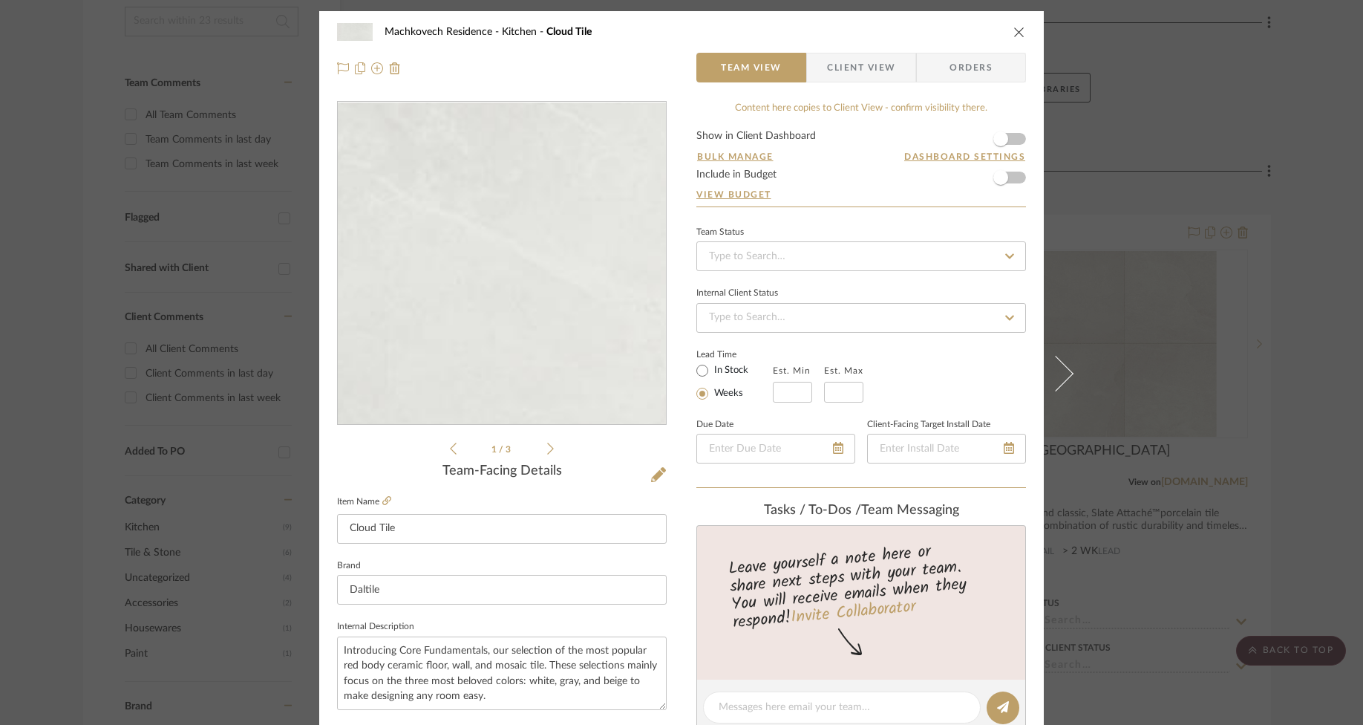
click at [602, 271] on img "0" at bounding box center [502, 264] width 328 height 164
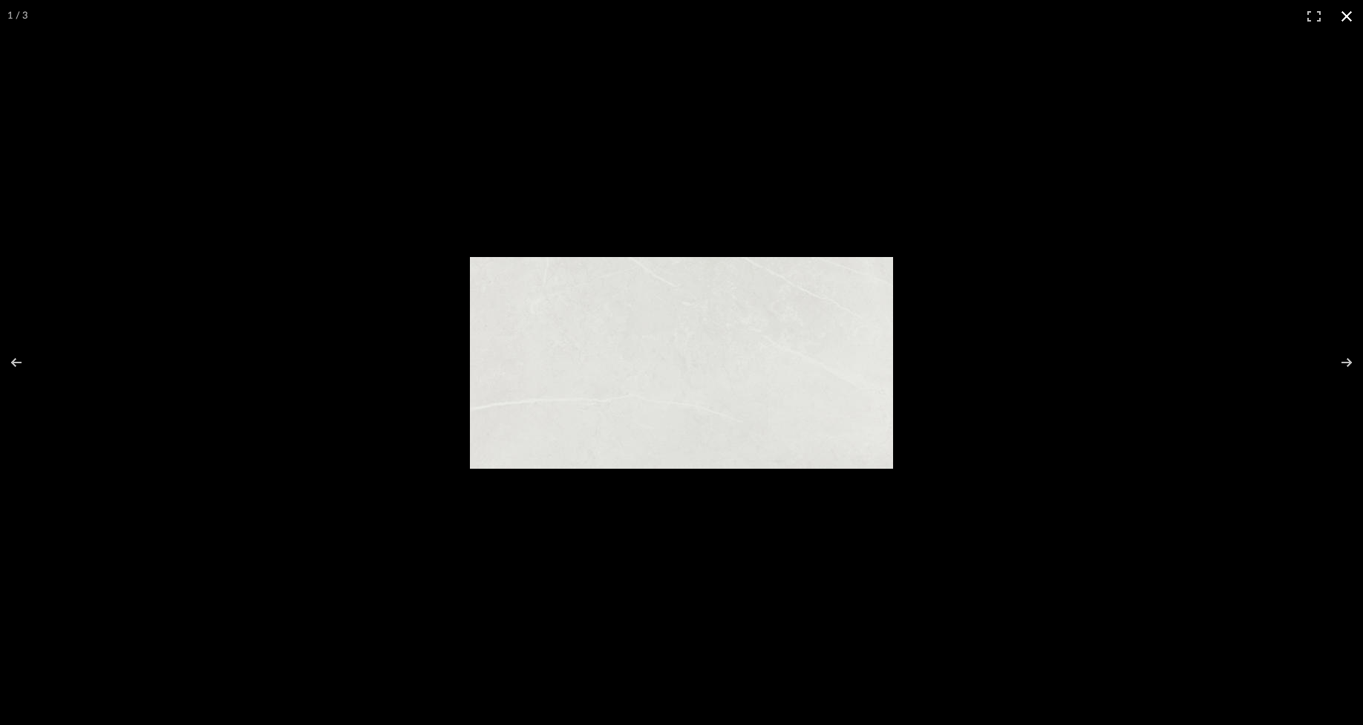
click at [1340, 18] on button at bounding box center [1347, 16] width 33 height 33
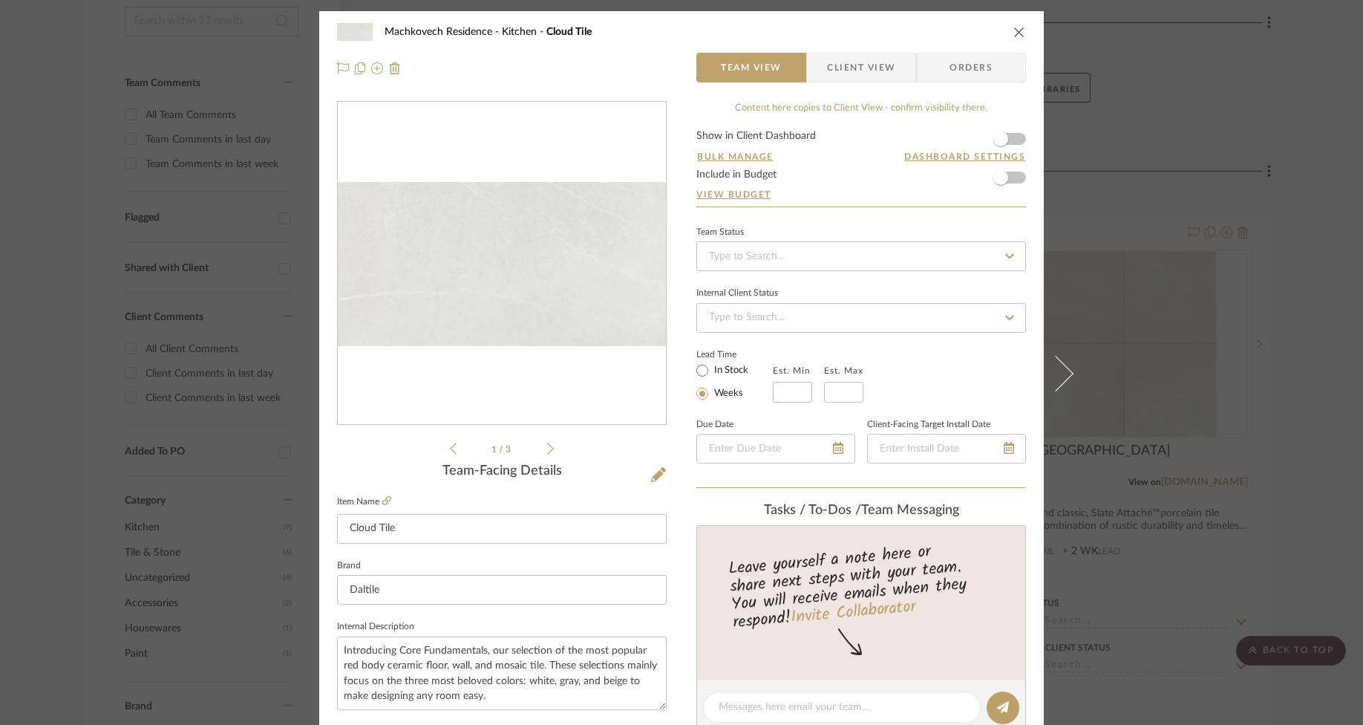
click at [387, 501] on fieldset "Item Name Cloud Tile" at bounding box center [502, 518] width 330 height 52
click at [384, 501] on icon at bounding box center [386, 500] width 9 height 9
click at [1014, 30] on icon "close" at bounding box center [1020, 32] width 12 height 12
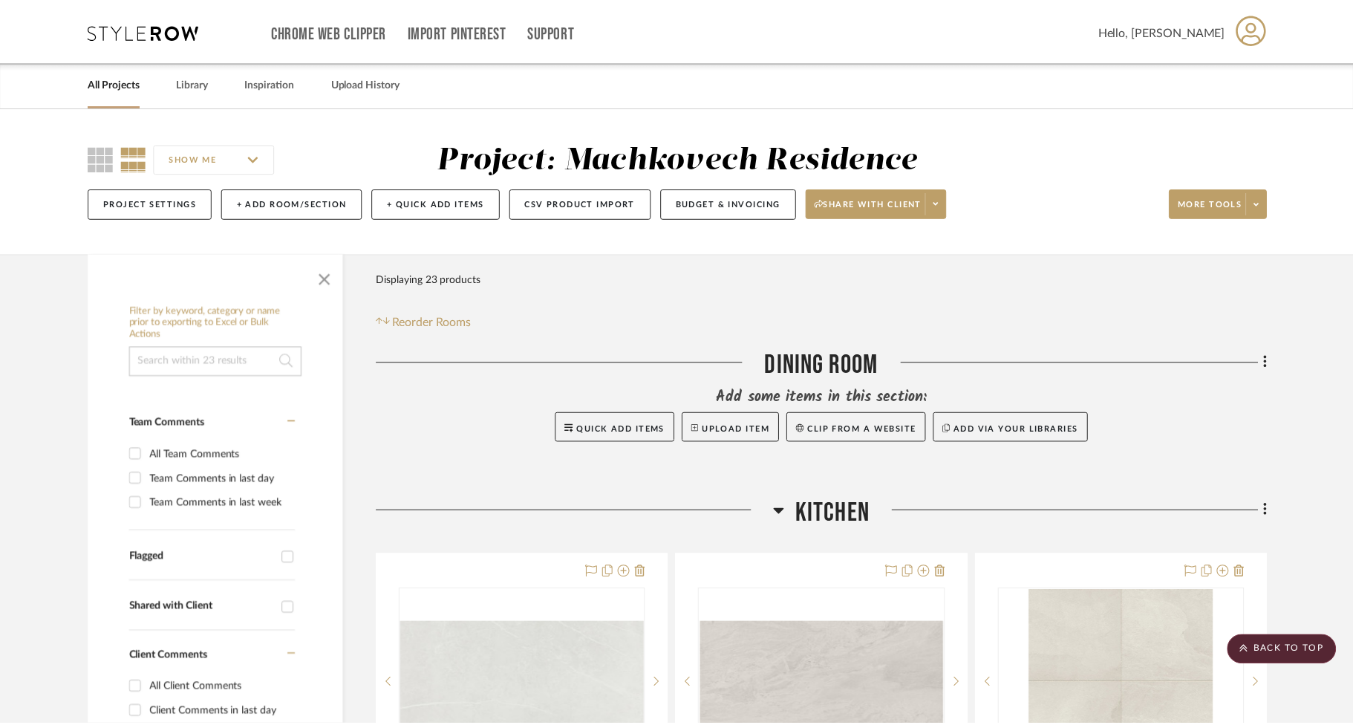
scroll to position [339, 0]
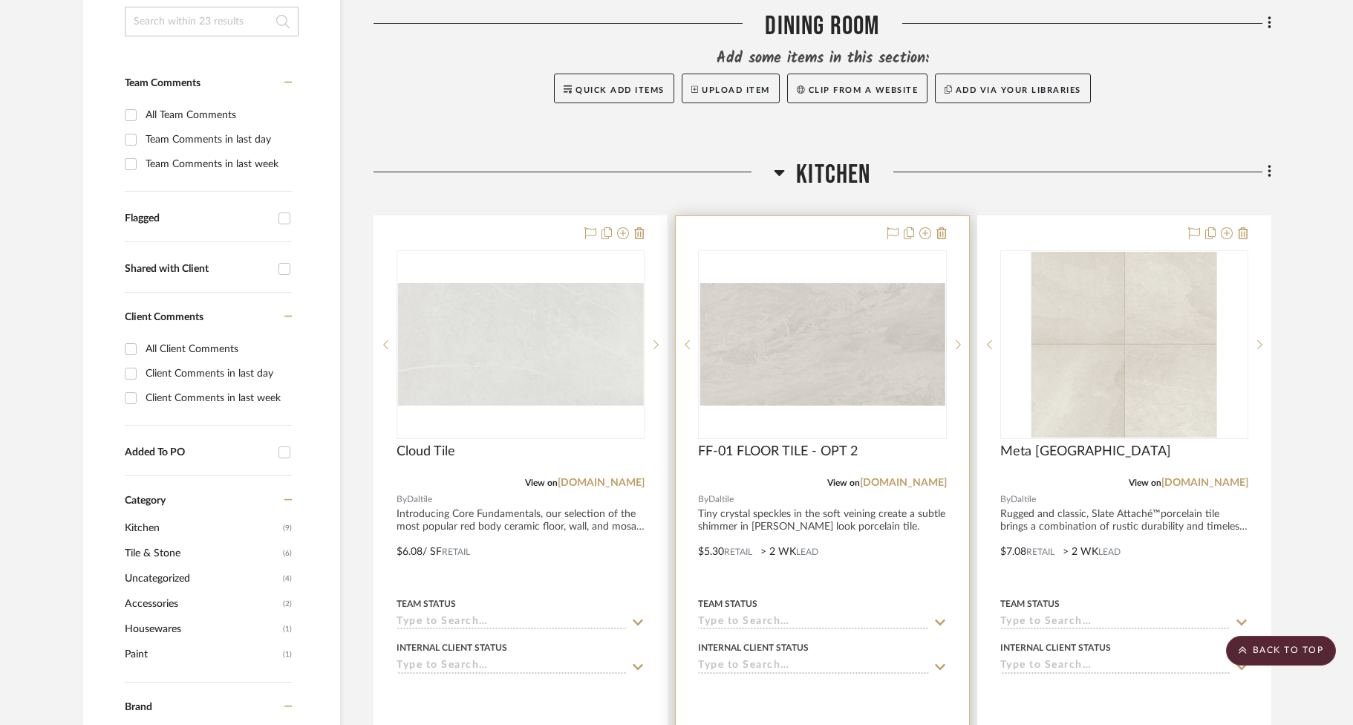
click at [871, 407] on div "0" at bounding box center [822, 344] width 247 height 187
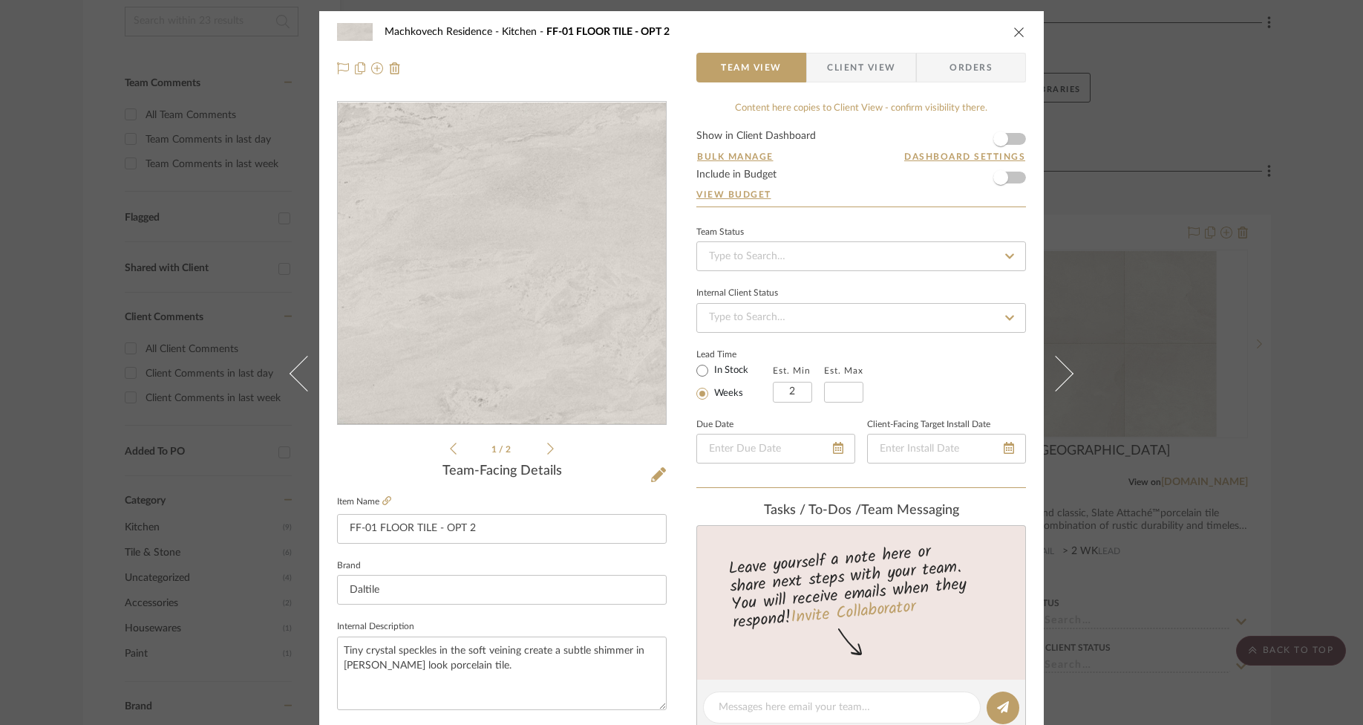
click at [527, 304] on img "0" at bounding box center [502, 264] width 328 height 164
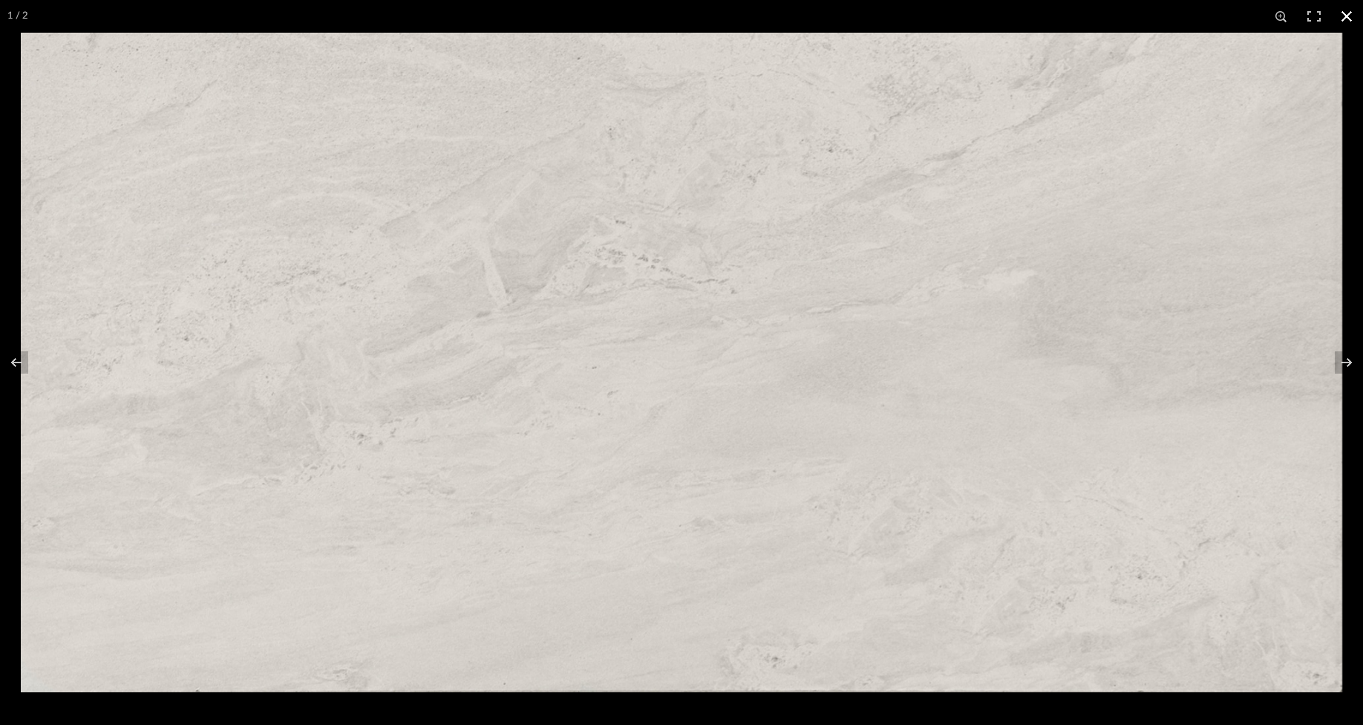
click at [1352, 13] on button at bounding box center [1347, 16] width 33 height 33
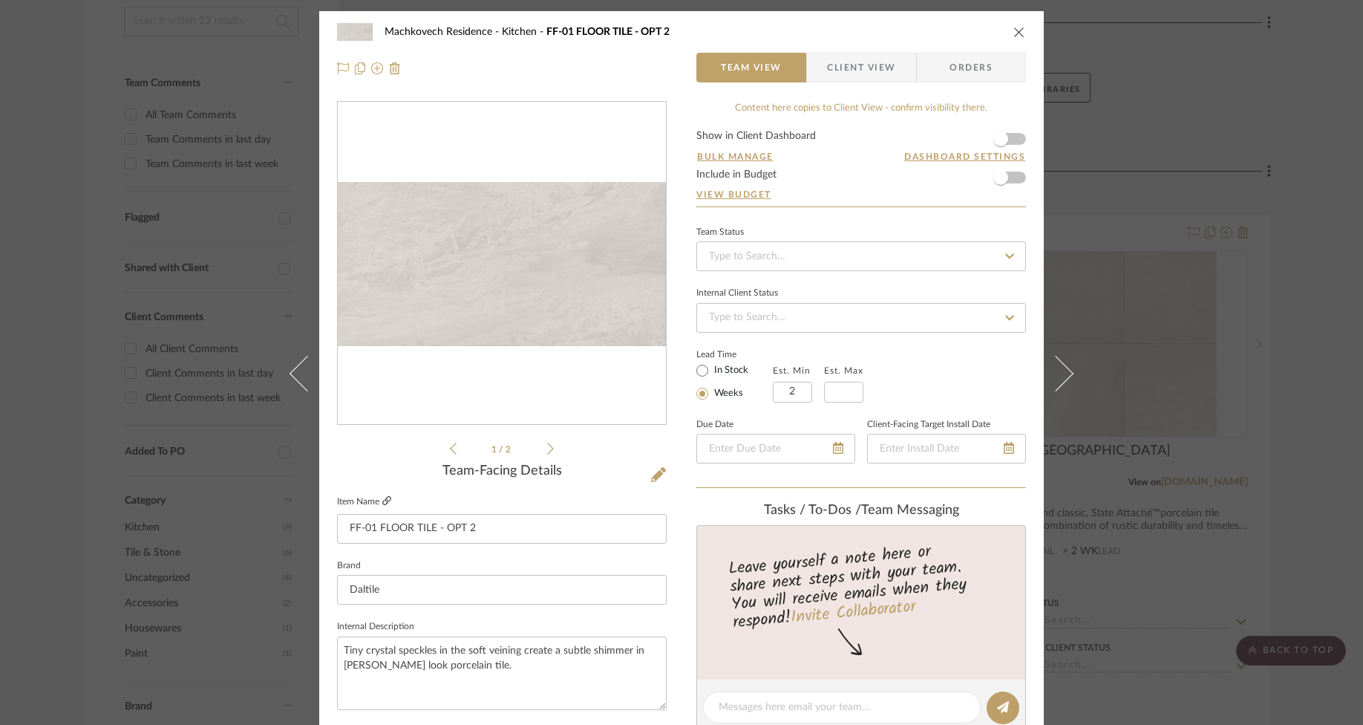
click at [384, 498] on icon at bounding box center [386, 500] width 9 height 9
click at [1014, 36] on icon "close" at bounding box center [1020, 32] width 12 height 12
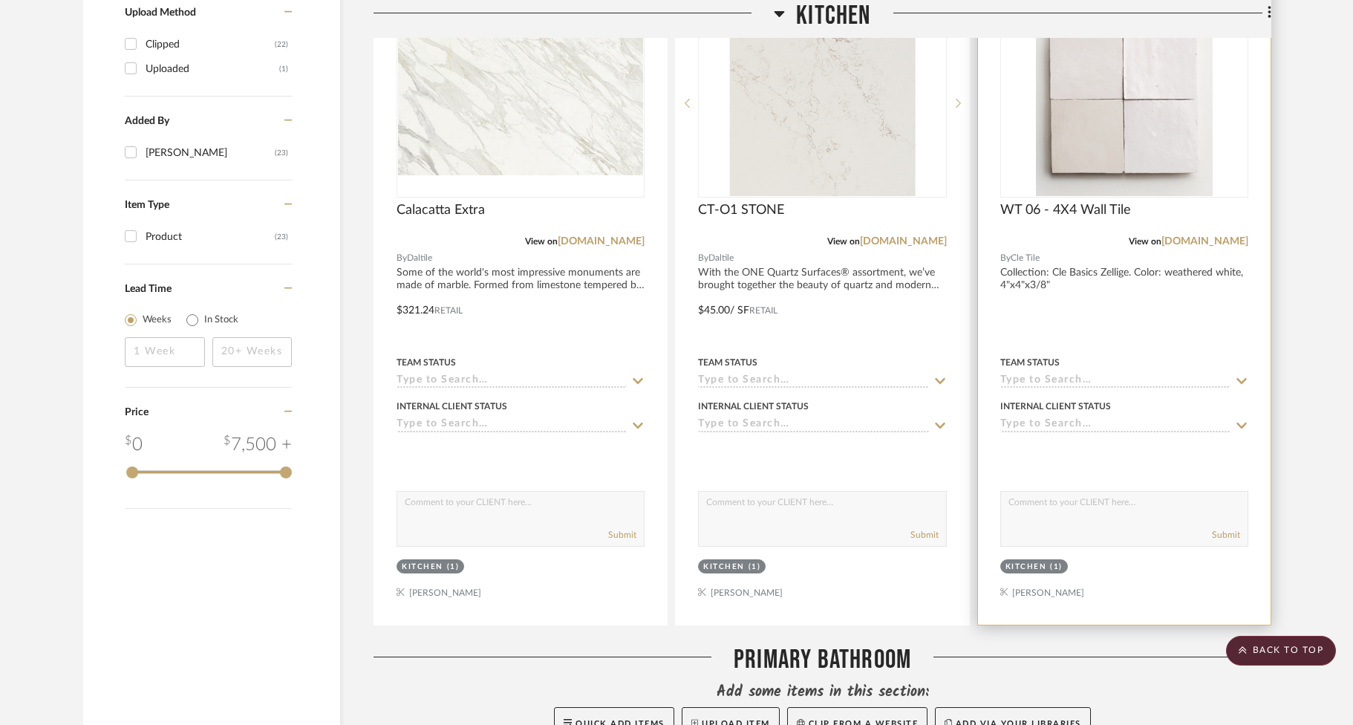
scroll to position [1123, 0]
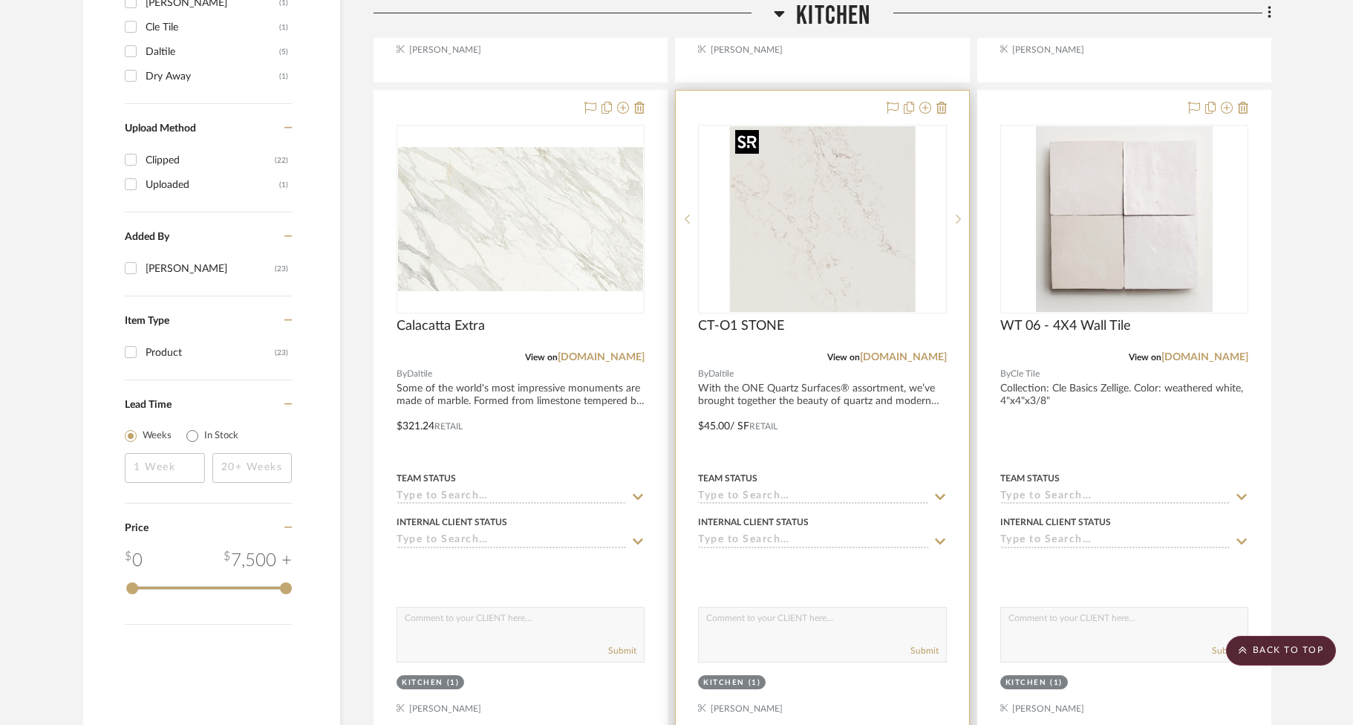
click at [804, 259] on img "0" at bounding box center [822, 219] width 186 height 186
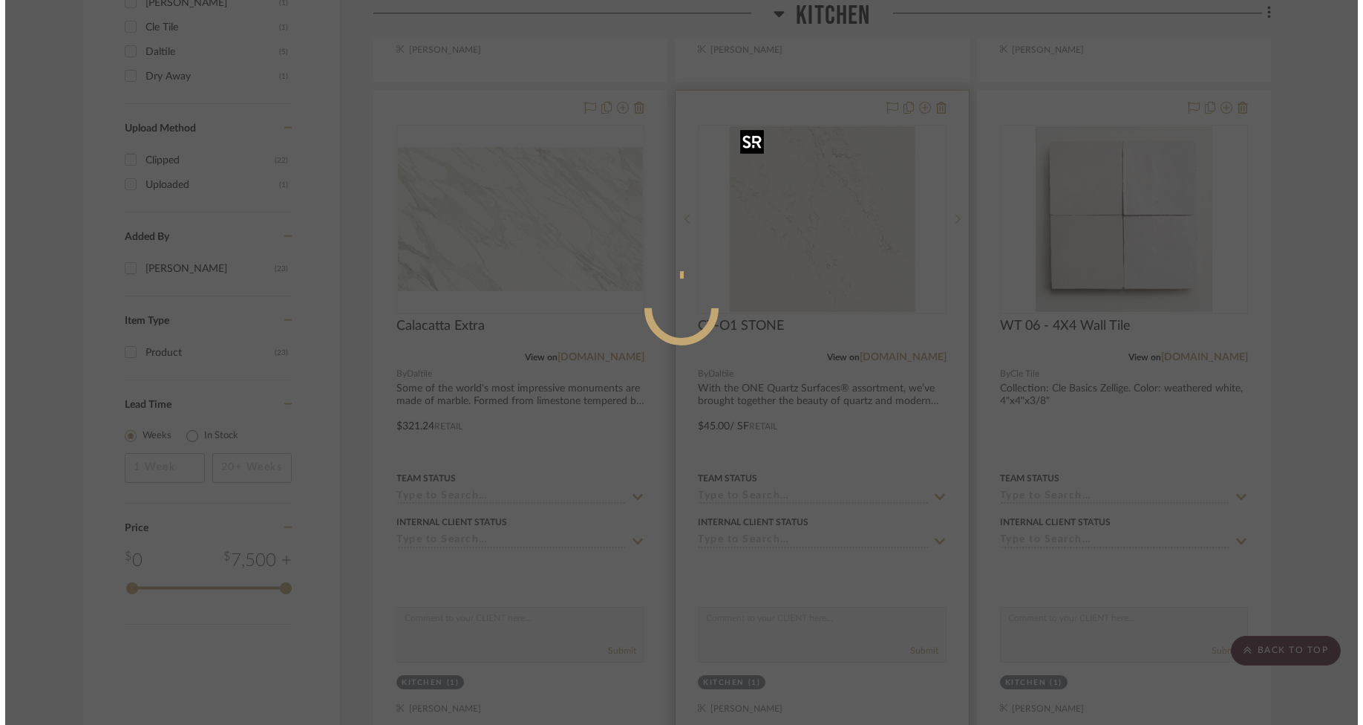
scroll to position [0, 0]
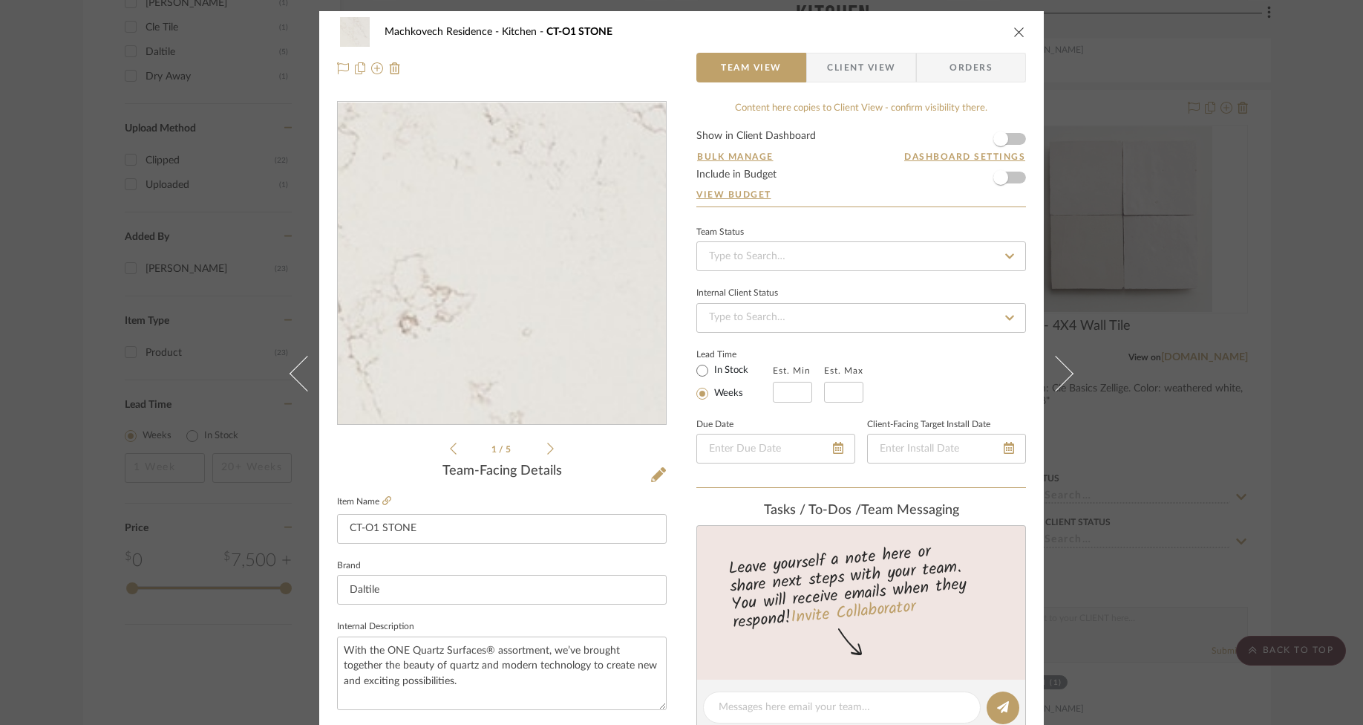
click at [538, 323] on img "0" at bounding box center [502, 263] width 322 height 322
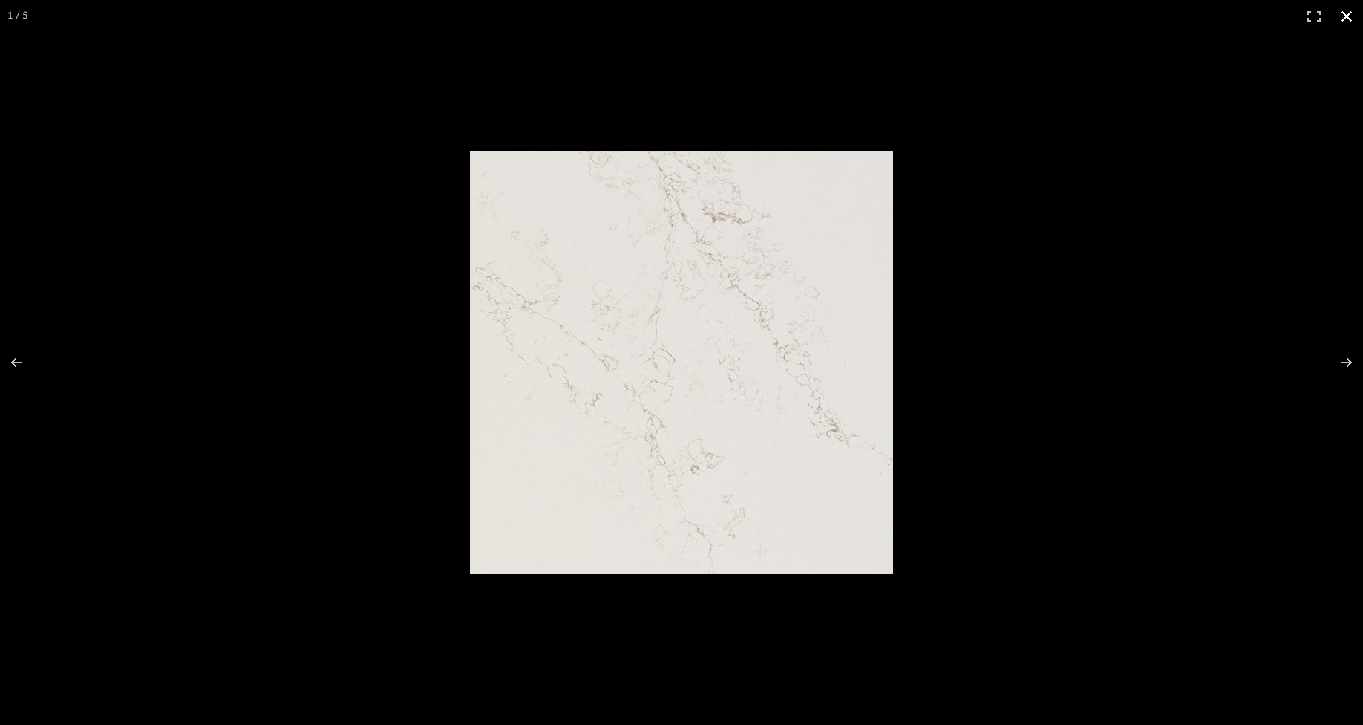
click at [997, 254] on div at bounding box center [908, 383] width 876 height 465
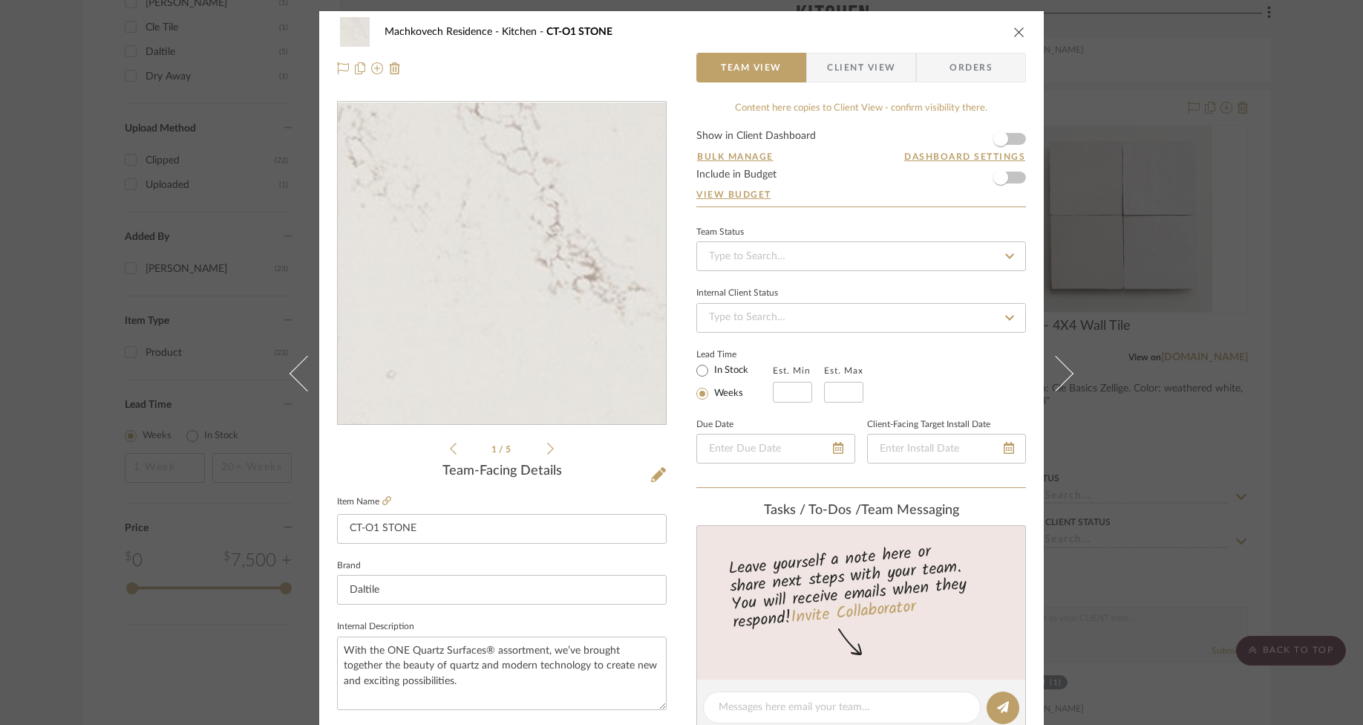
click at [584, 310] on img "0" at bounding box center [502, 263] width 322 height 322
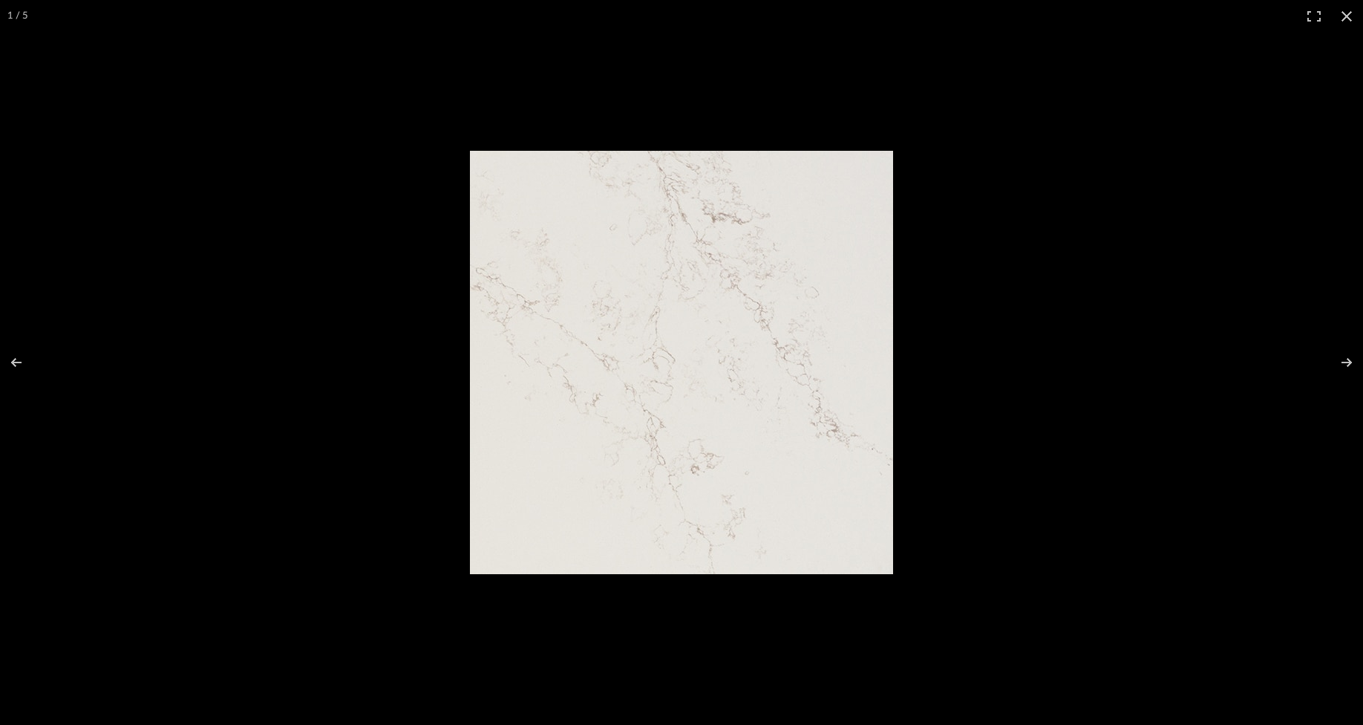
click at [1351, 13] on button at bounding box center [1347, 16] width 33 height 33
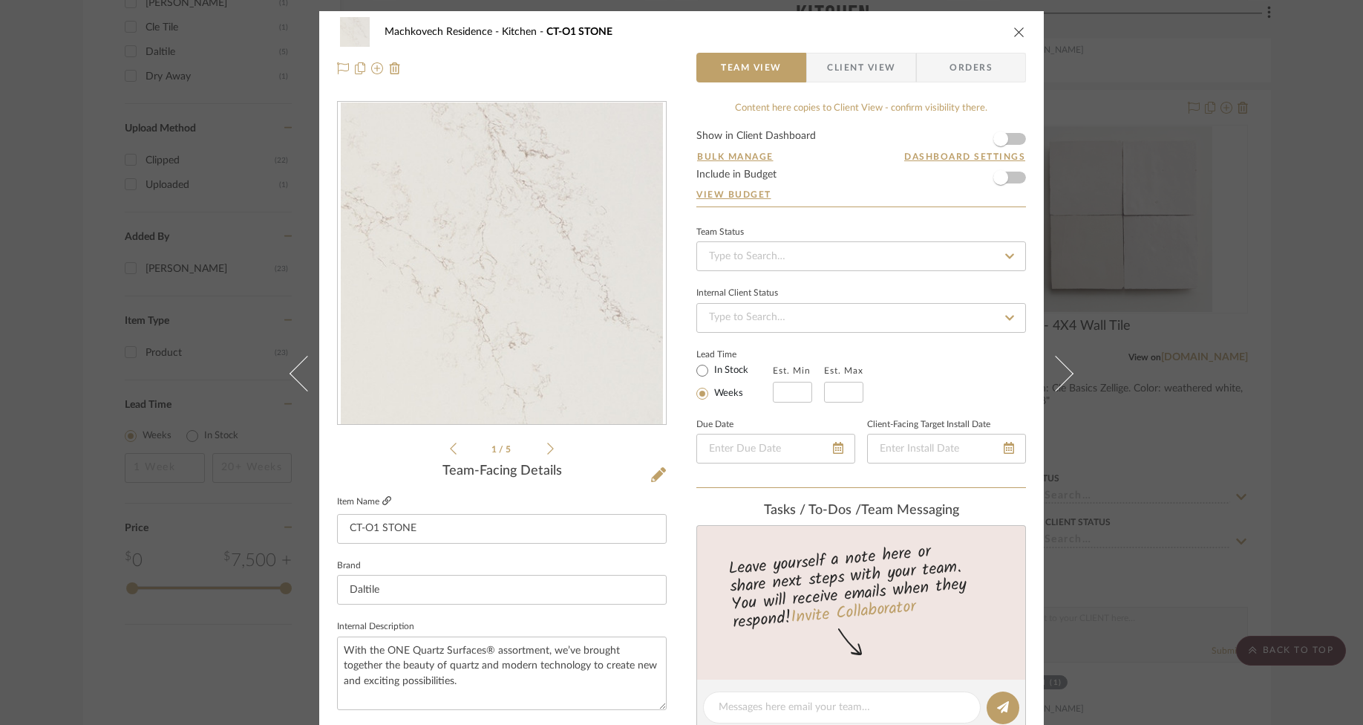
click at [383, 505] on fa-icon at bounding box center [386, 501] width 9 height 9
click at [1014, 31] on icon "close" at bounding box center [1020, 32] width 12 height 12
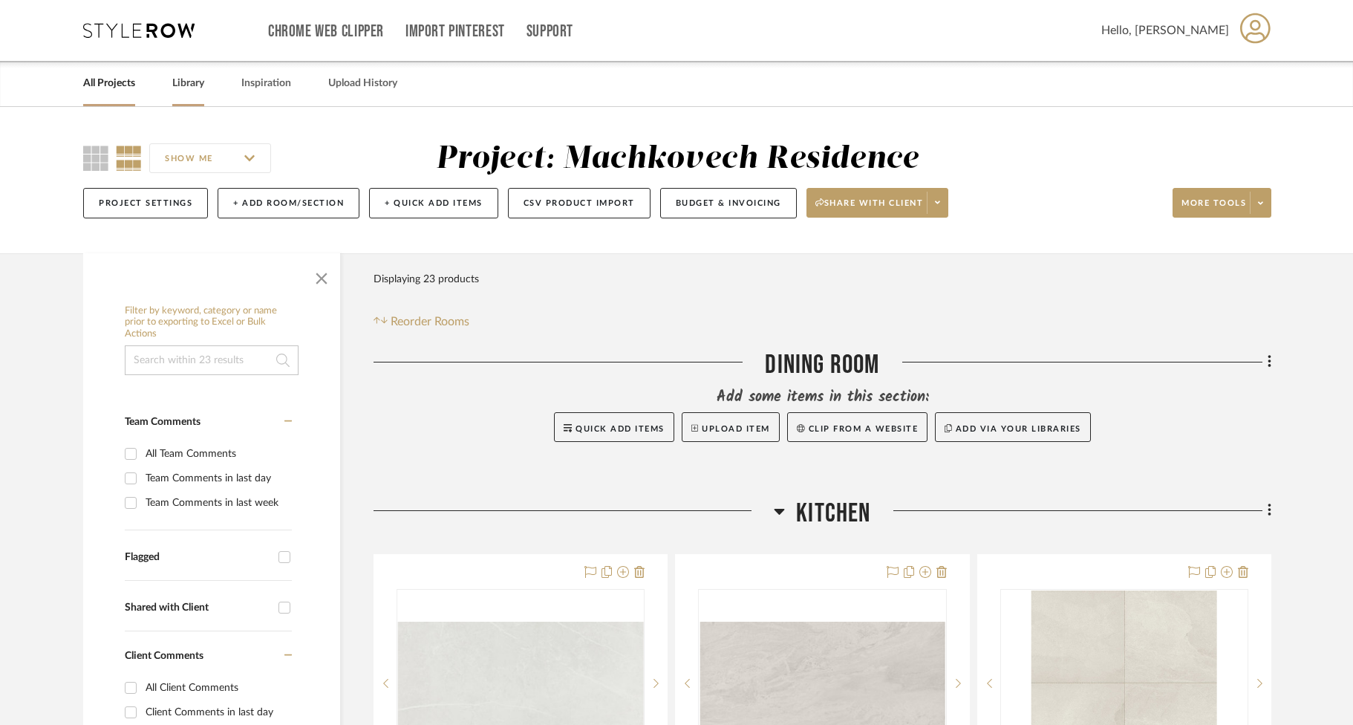
click at [180, 77] on link "Library" at bounding box center [188, 84] width 32 height 20
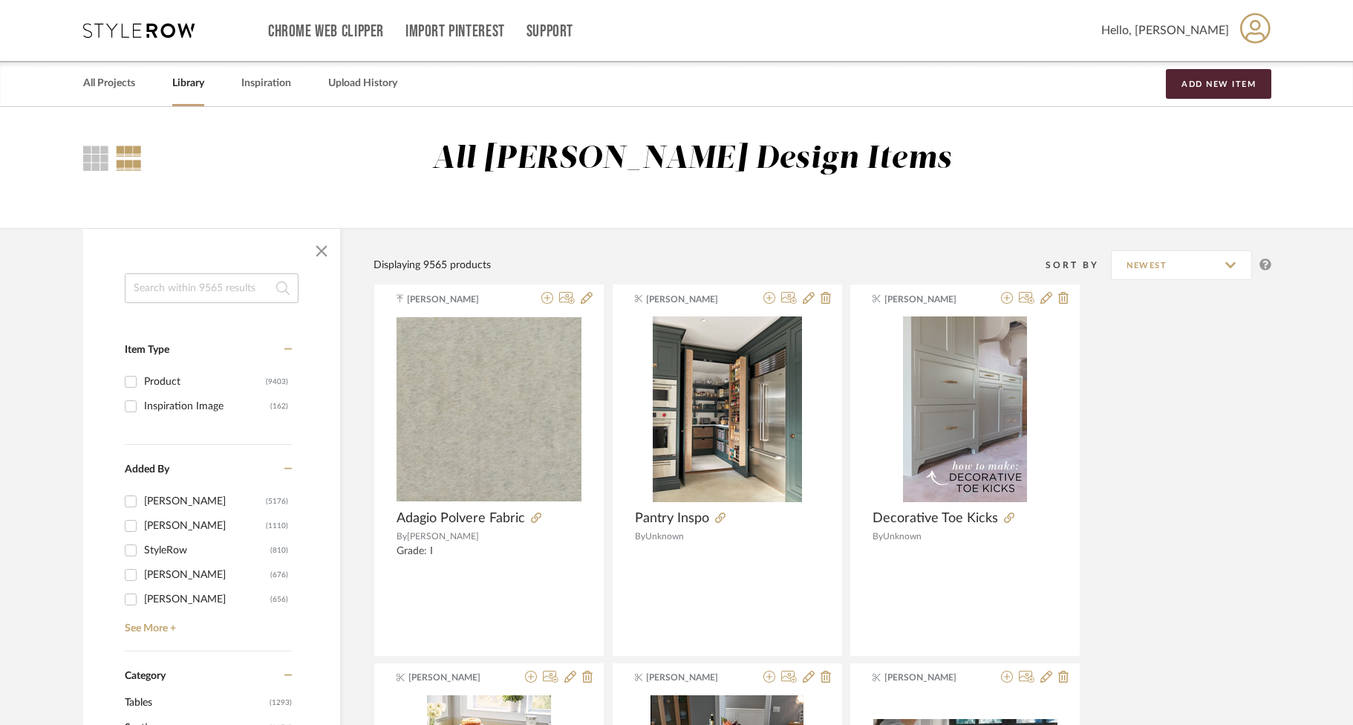
click at [180, 279] on input at bounding box center [212, 288] width 174 height 30
type input "wood"
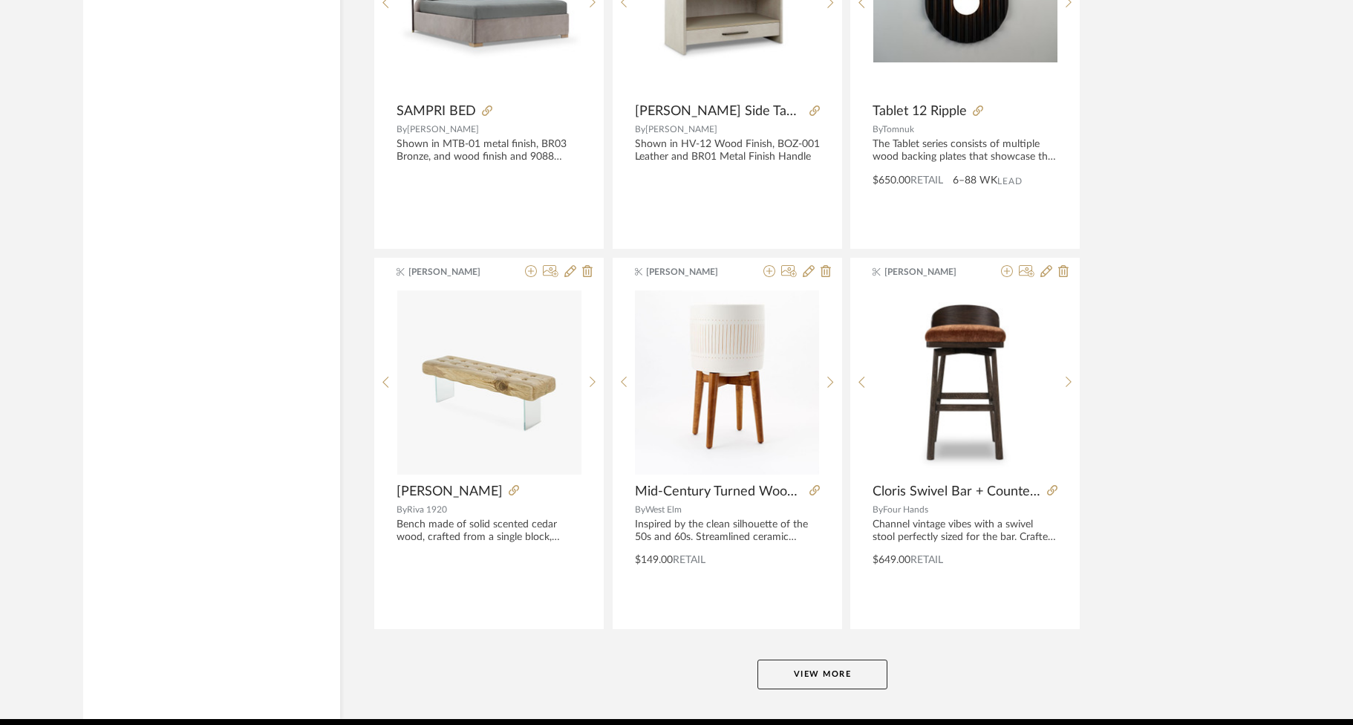
scroll to position [4305, 0]
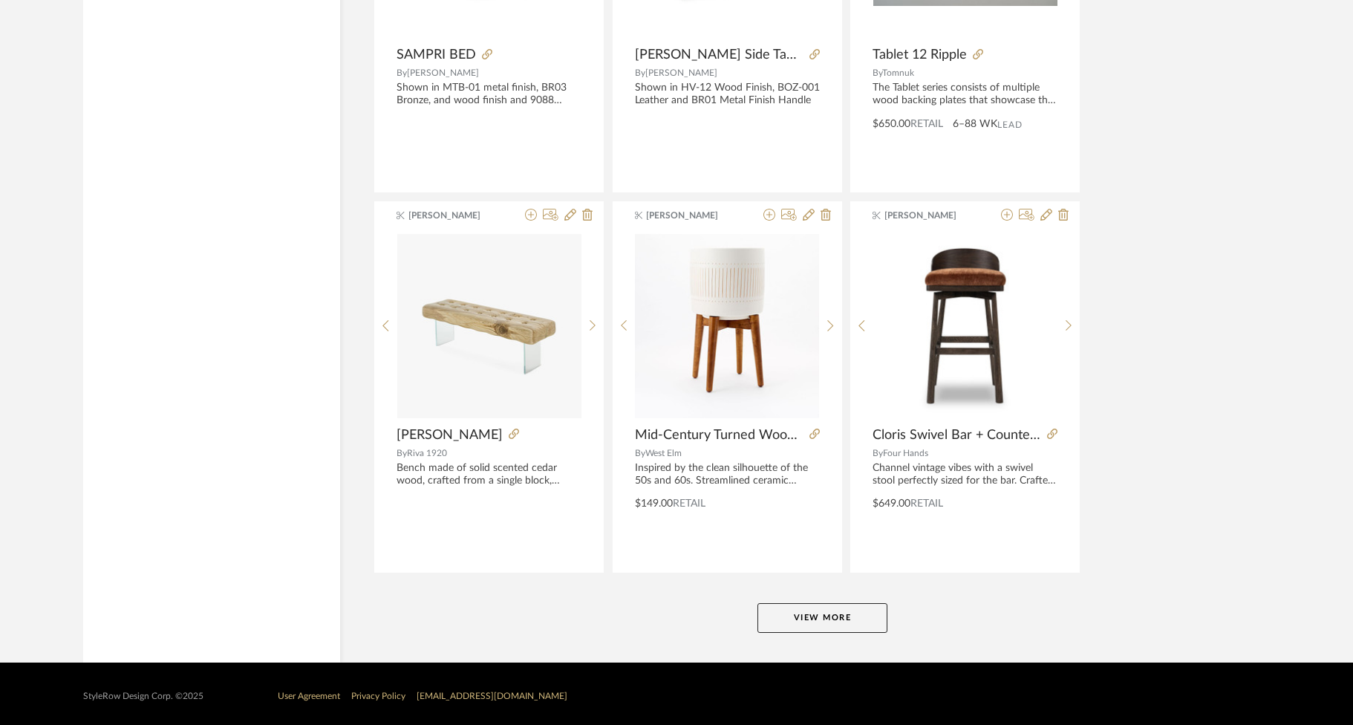
click at [812, 603] on button "View More" at bounding box center [822, 618] width 130 height 30
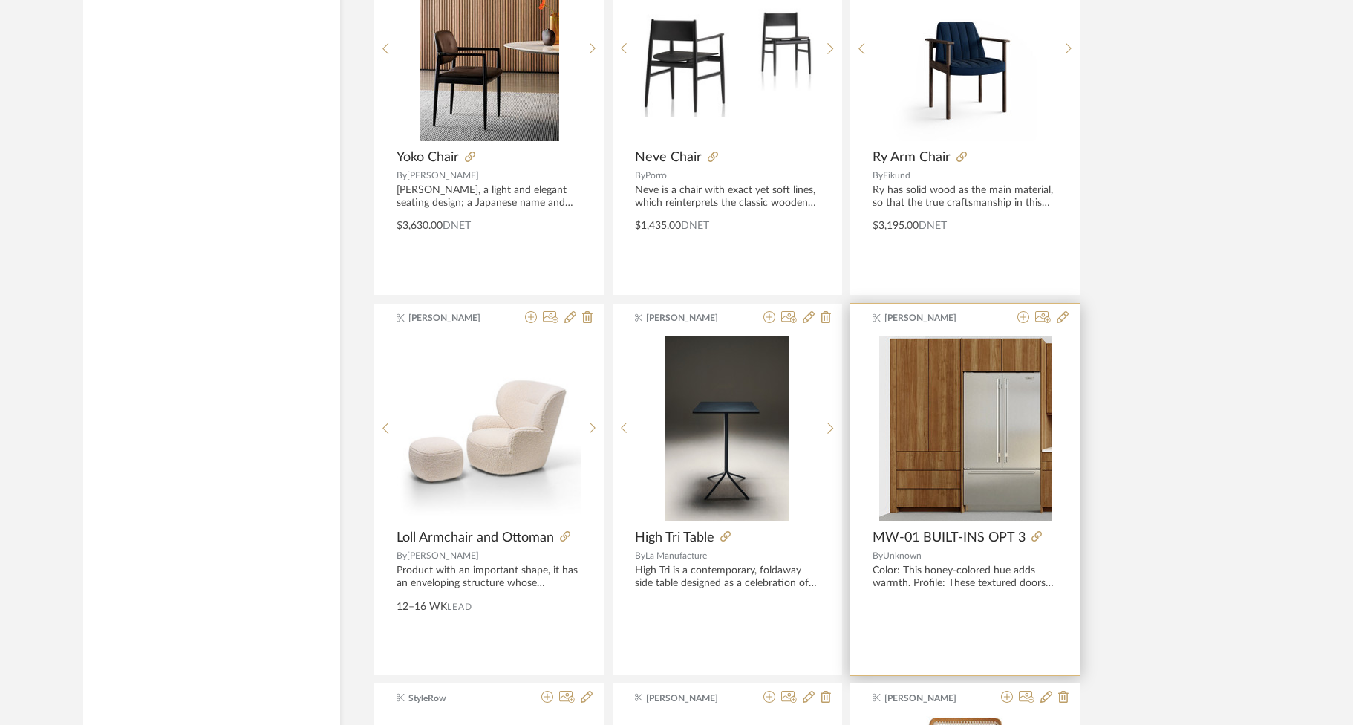
scroll to position [8007, 0]
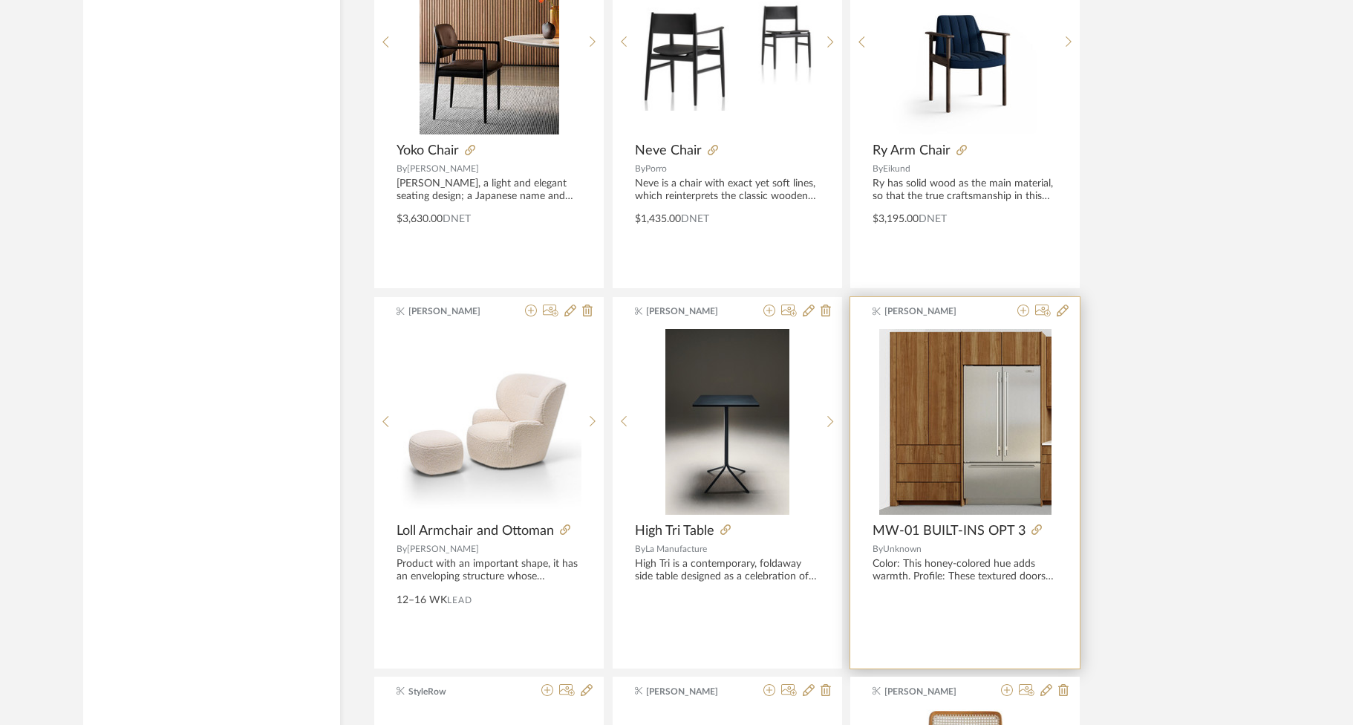
click at [956, 564] on div "Color: This honey-colored hue adds warmth. Profile: These textured doors offer …" at bounding box center [965, 570] width 185 height 25
click at [950, 523] on span "MW-01 BUILT-INS OPT 3" at bounding box center [949, 531] width 153 height 16
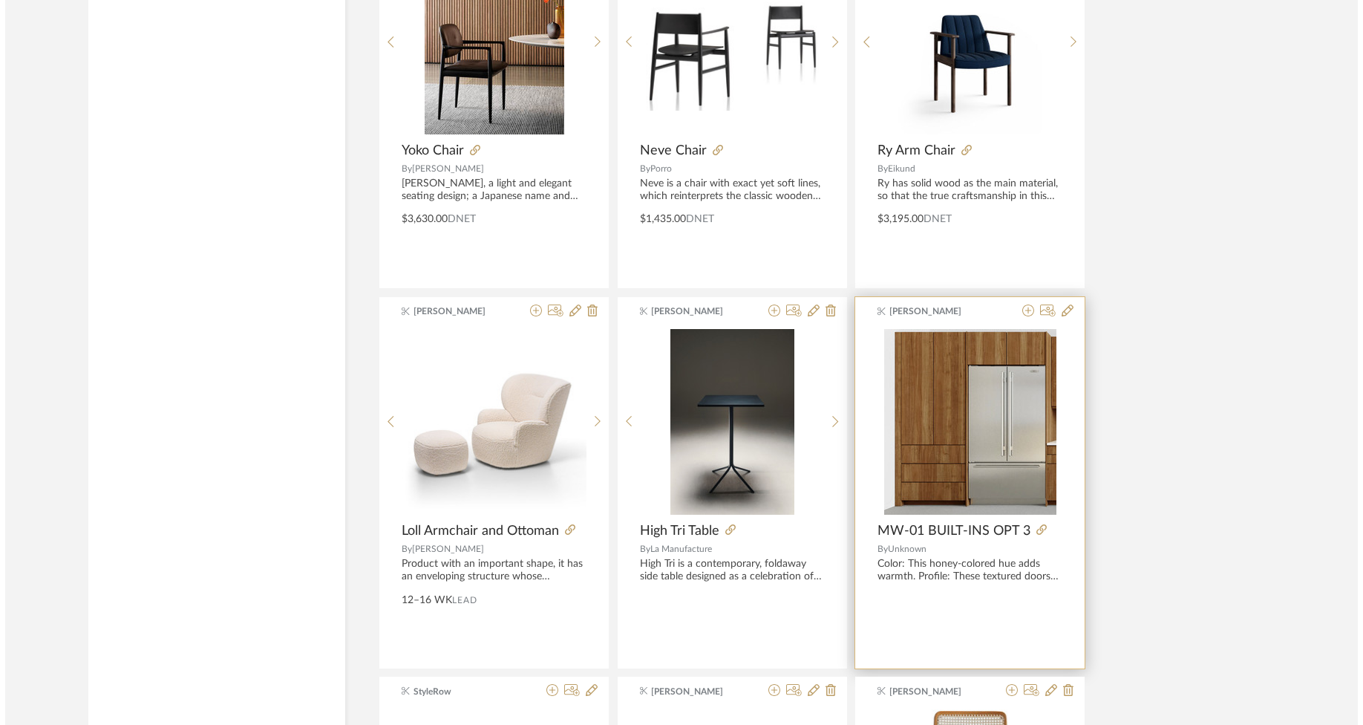
scroll to position [0, 0]
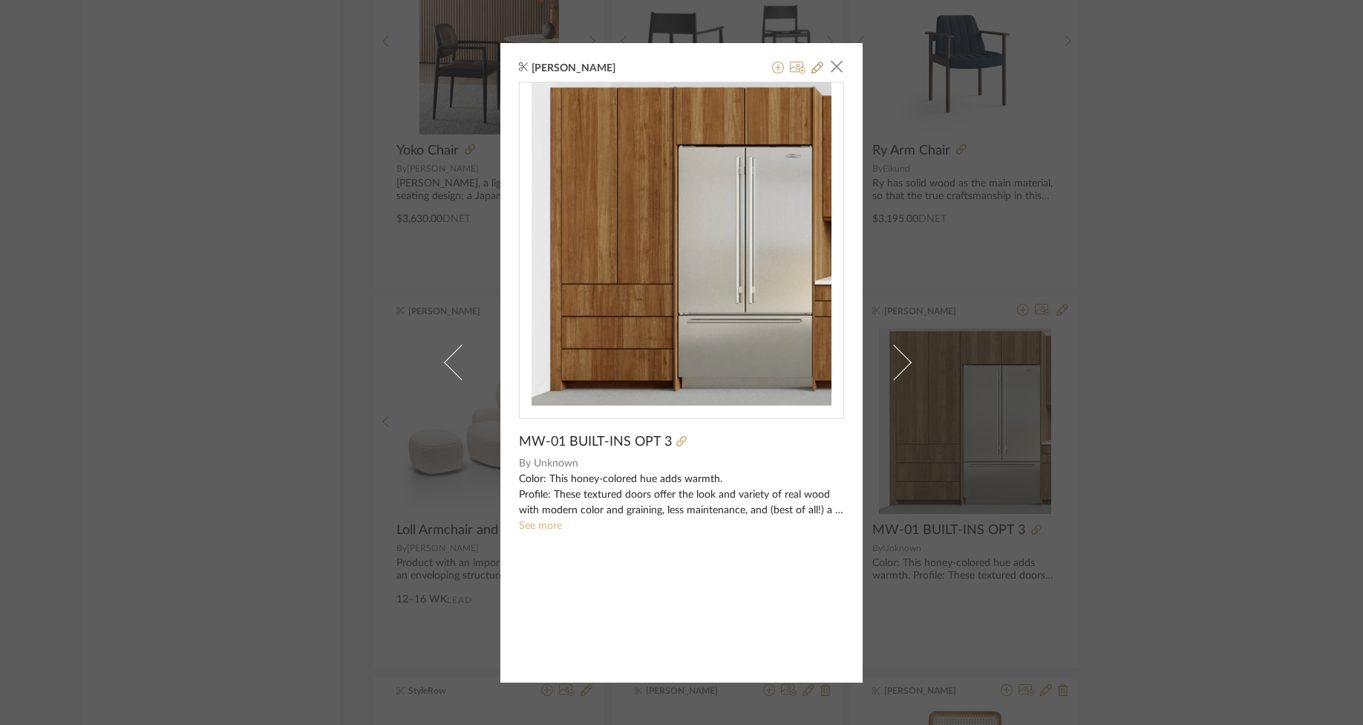
click at [539, 526] on link "See more" at bounding box center [540, 526] width 43 height 10
click at [676, 446] on icon at bounding box center [681, 441] width 10 height 10
click at [829, 61] on span "button" at bounding box center [837, 67] width 30 height 30
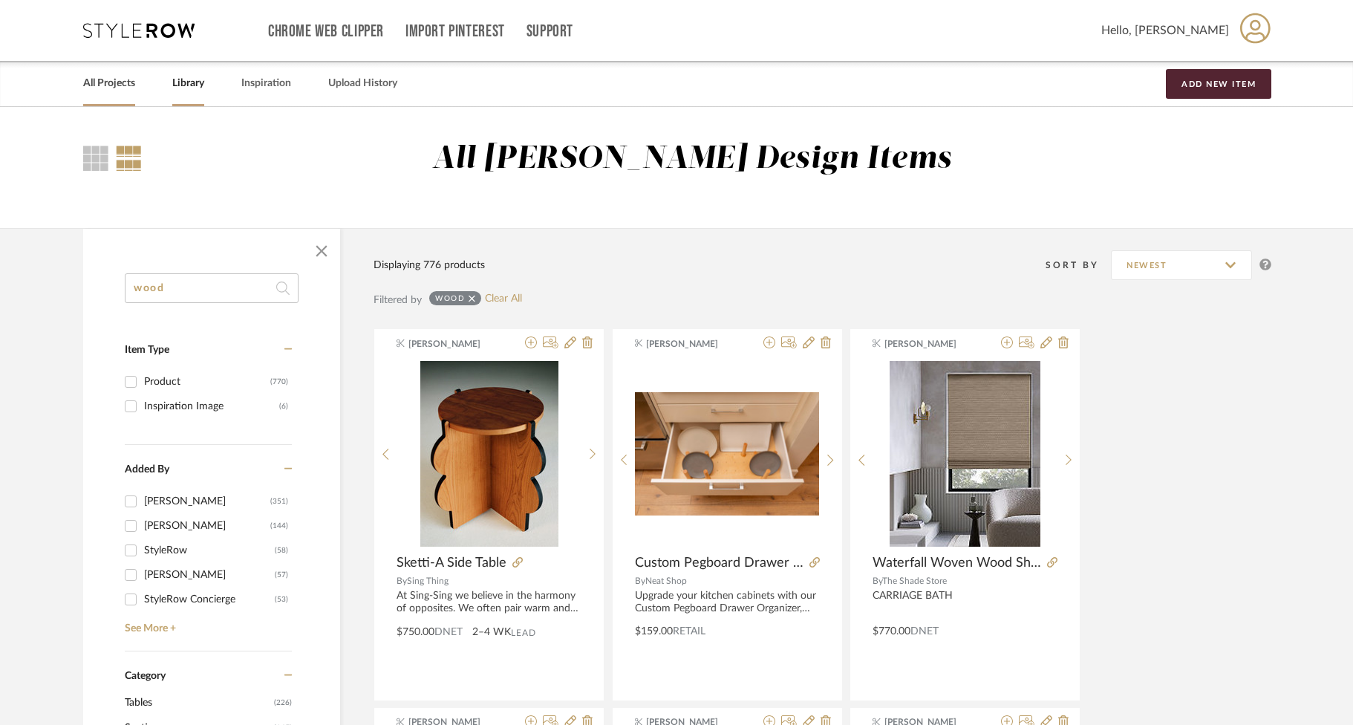
click at [105, 81] on link "All Projects" at bounding box center [109, 84] width 52 height 20
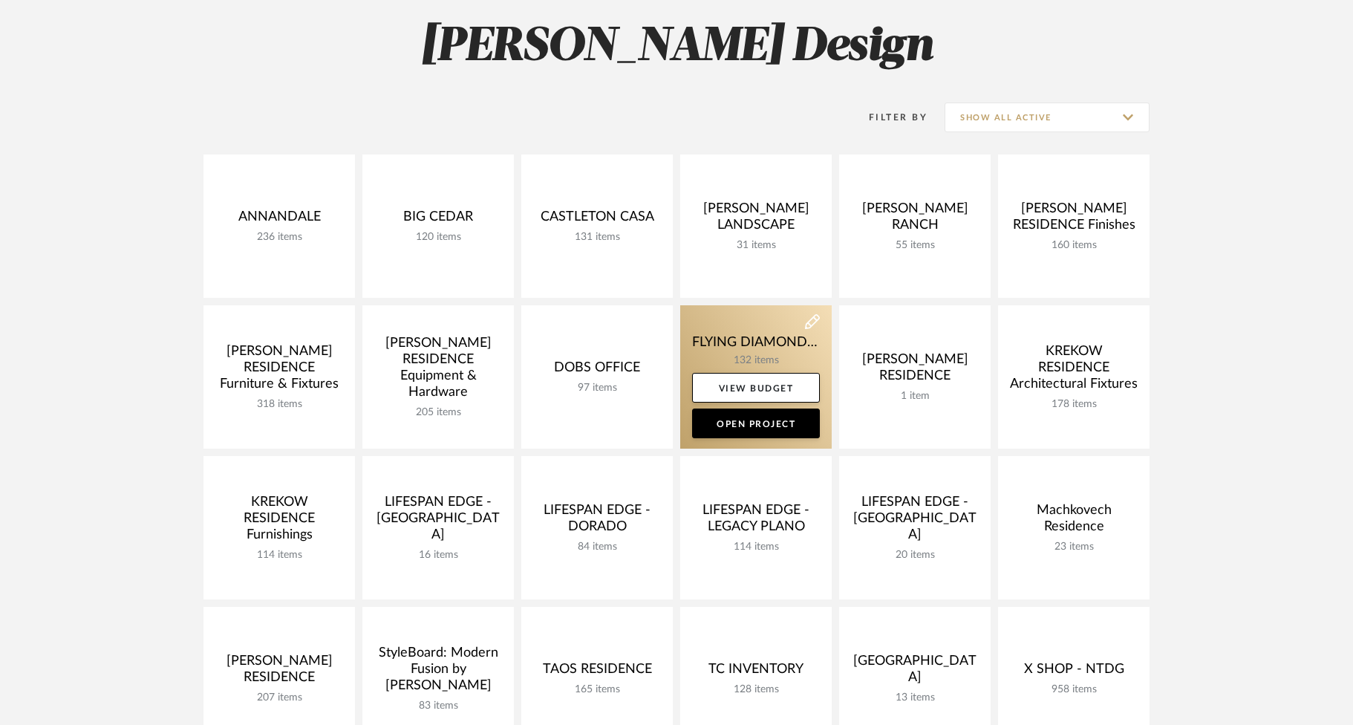
scroll to position [126, 0]
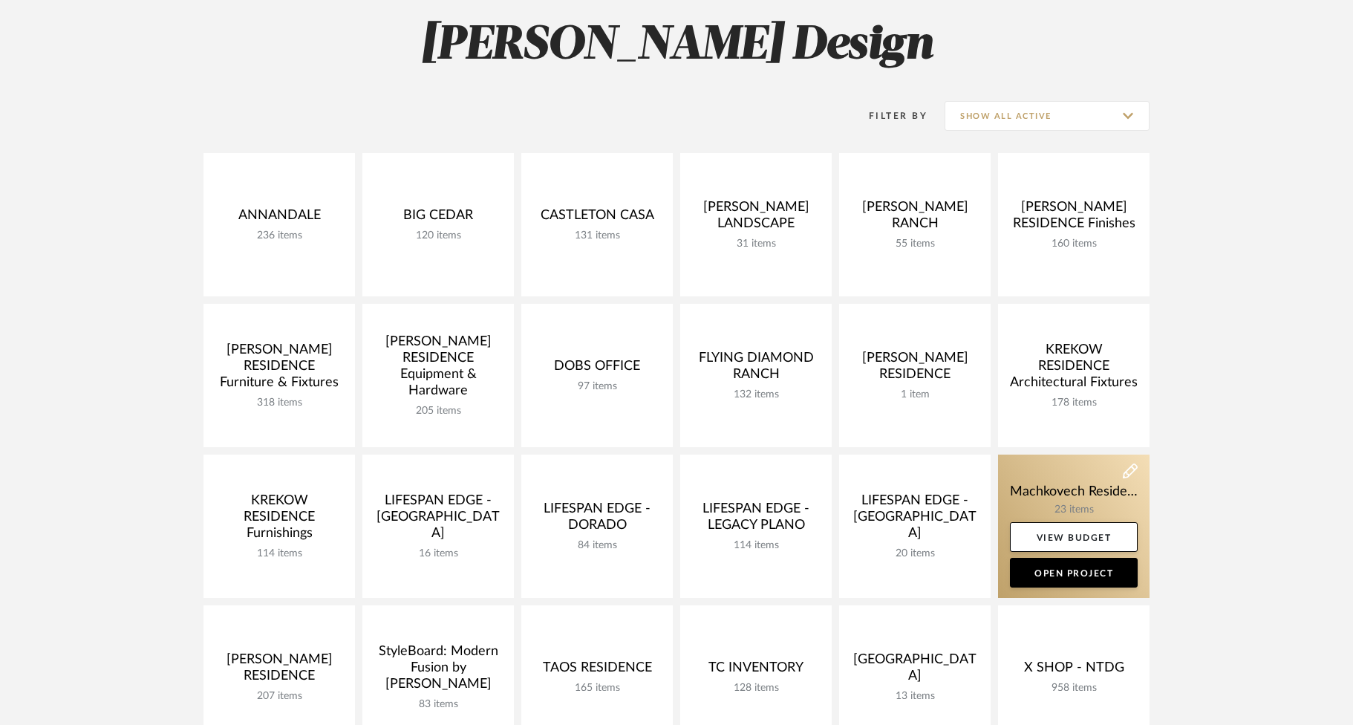
click at [1063, 487] on link at bounding box center [1073, 525] width 151 height 143
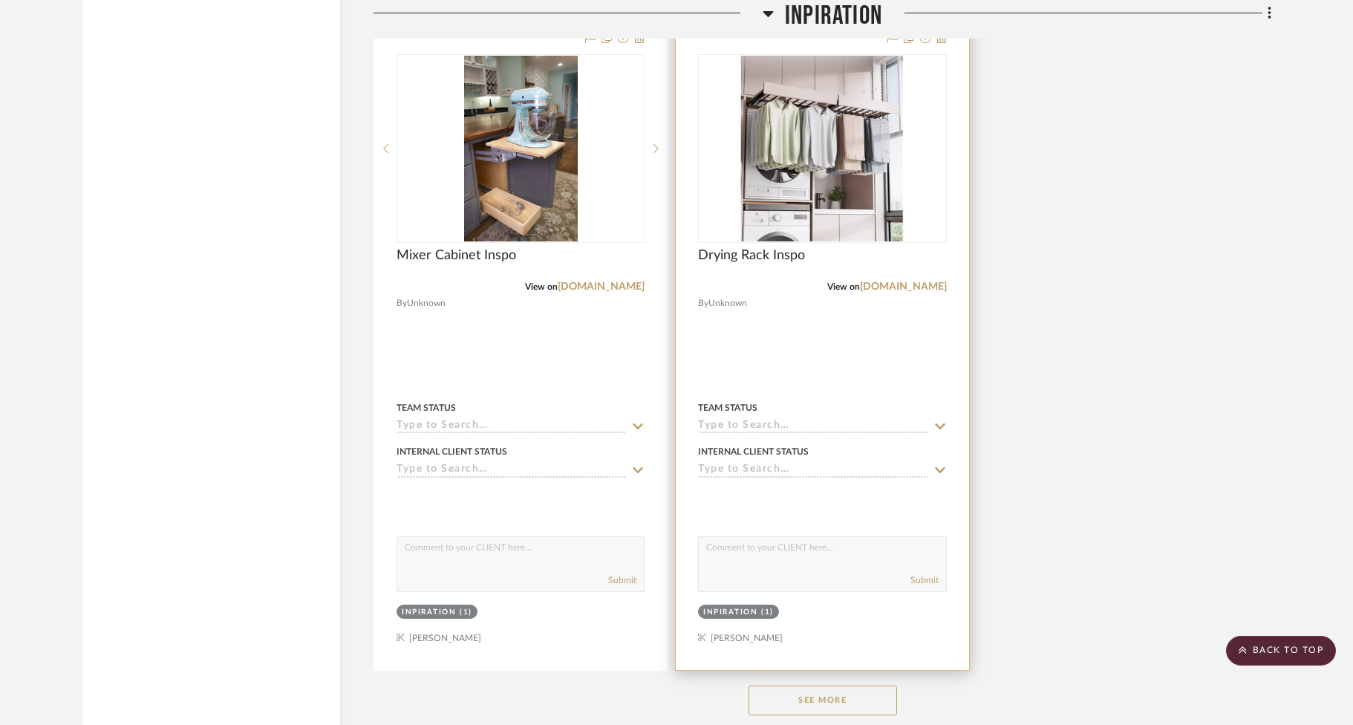
scroll to position [3778, 0]
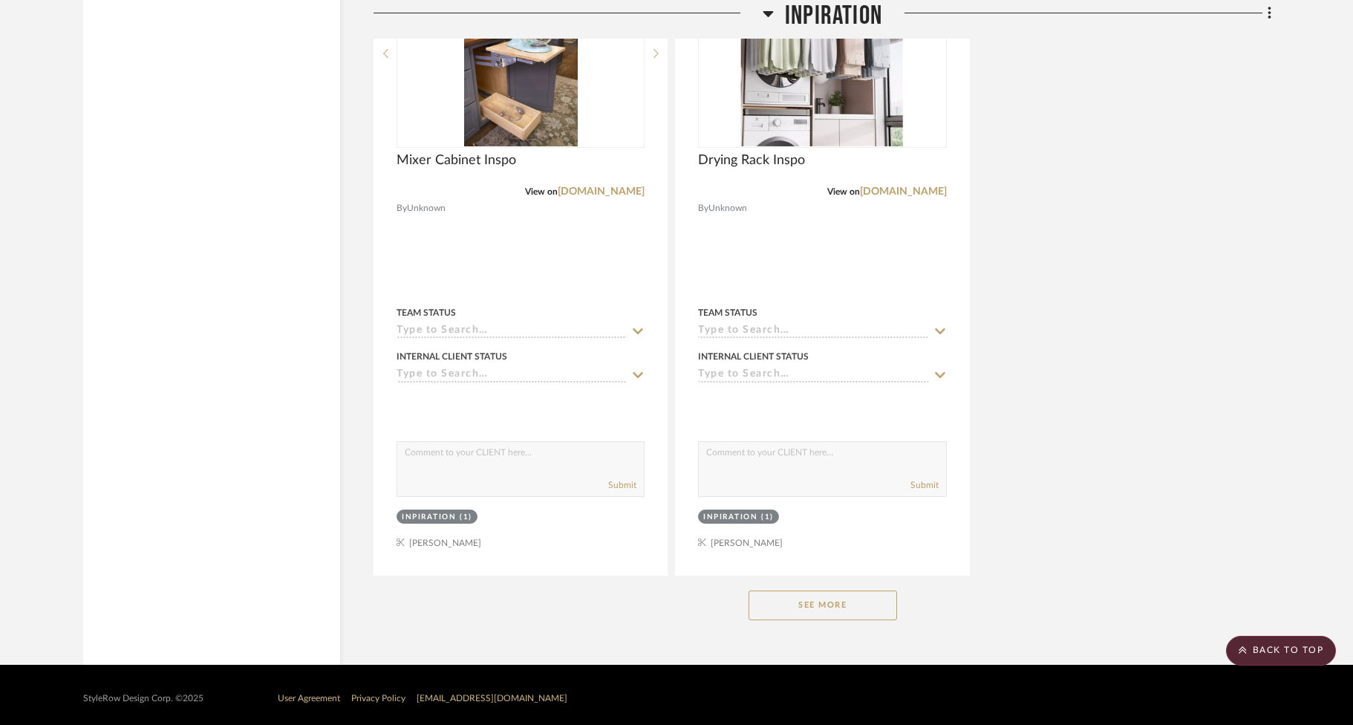
click at [823, 590] on button "See More" at bounding box center [823, 605] width 149 height 30
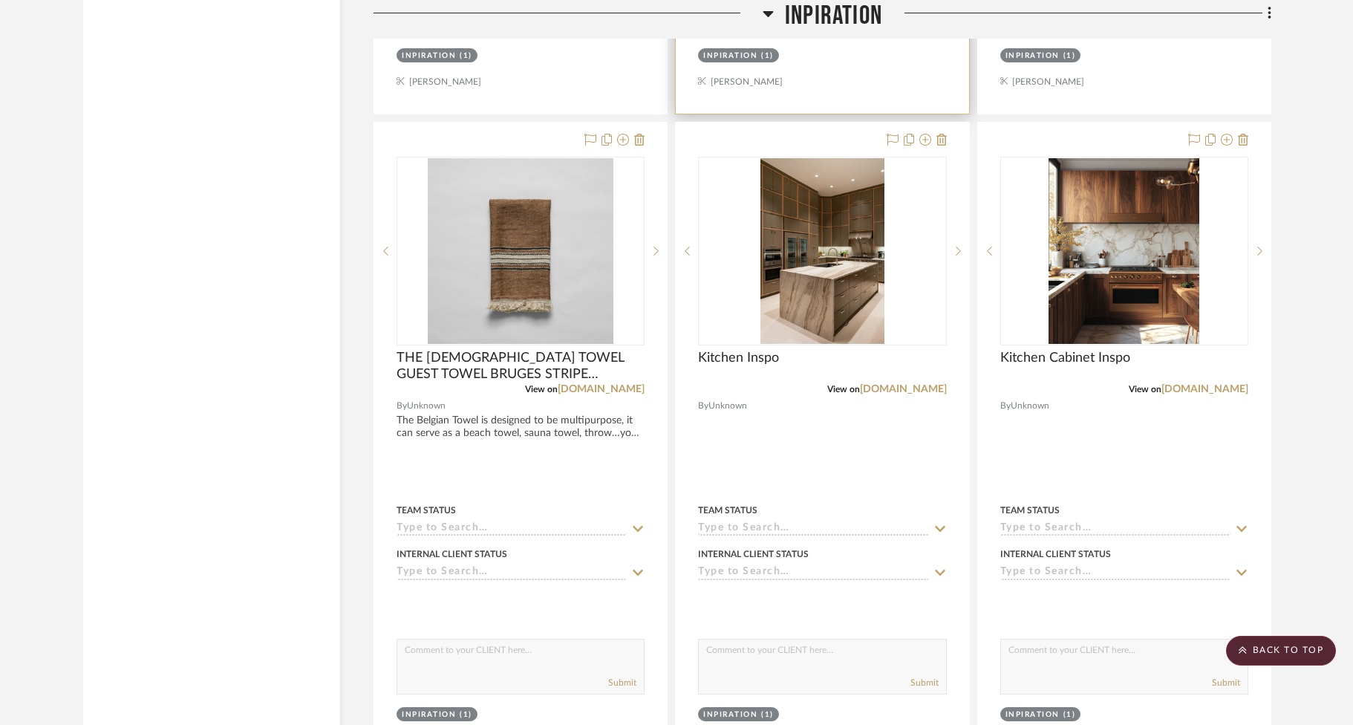
scroll to position [4830, 0]
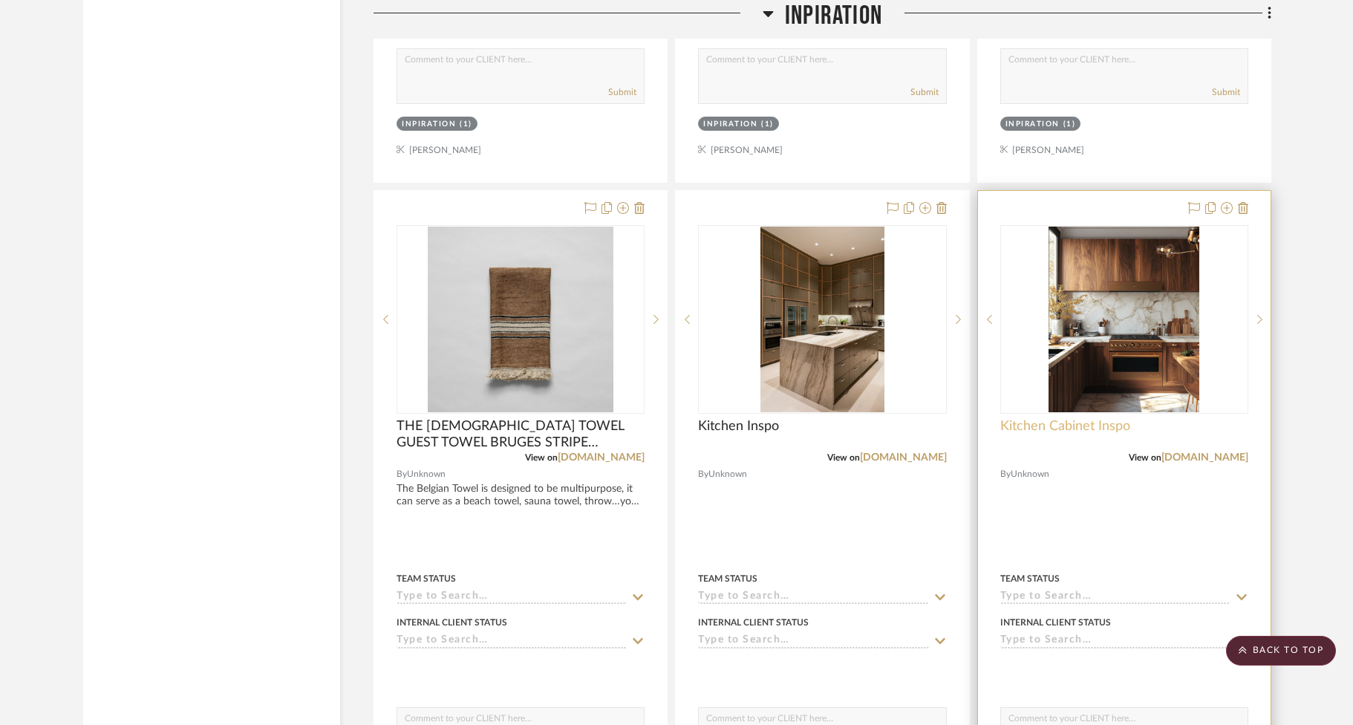
click at [1092, 419] on span "Kitchen Cabinet Inspo" at bounding box center [1065, 426] width 130 height 16
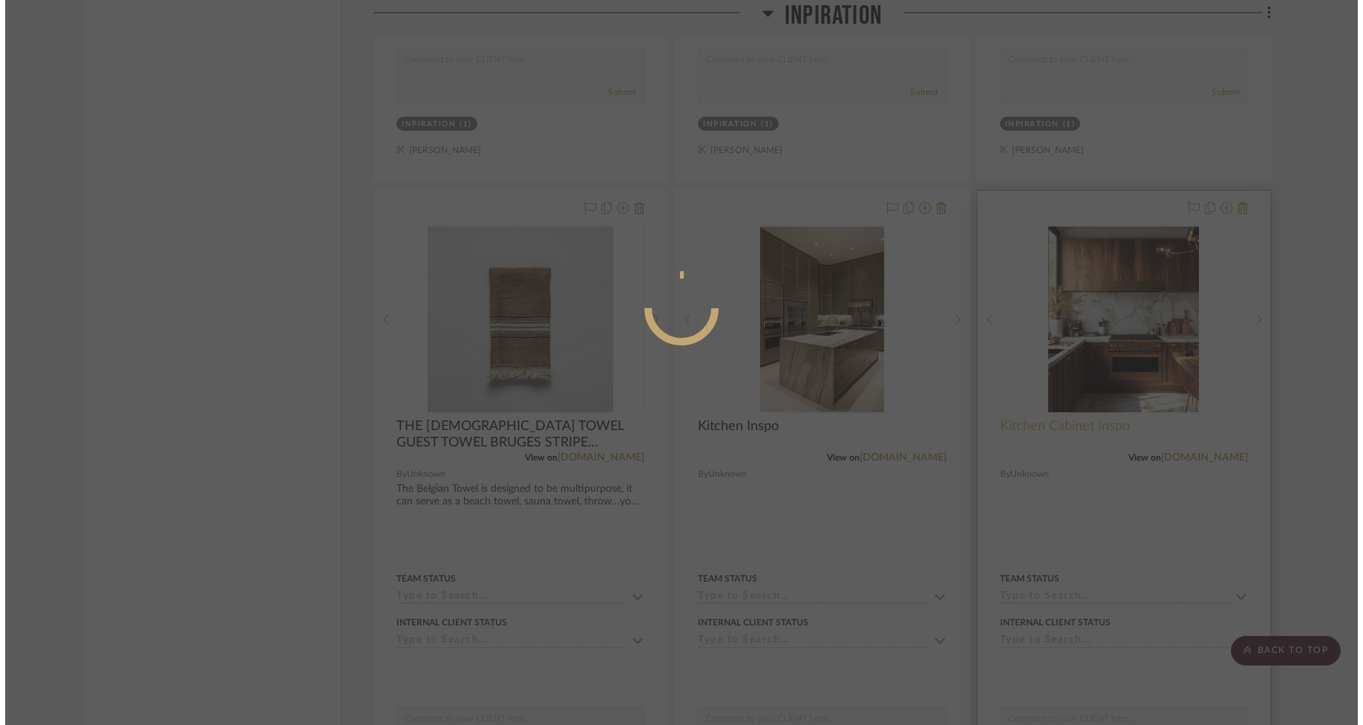
scroll to position [0, 0]
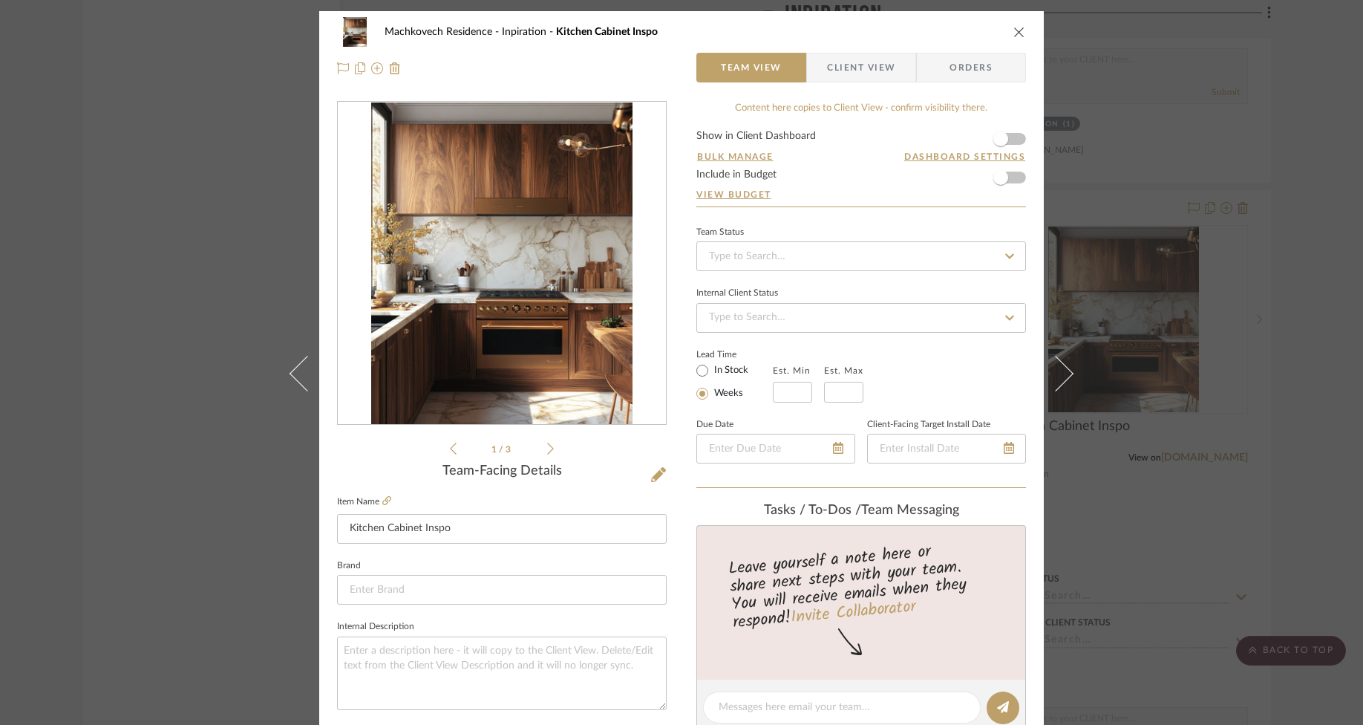
click at [379, 303] on img "0" at bounding box center [501, 263] width 261 height 322
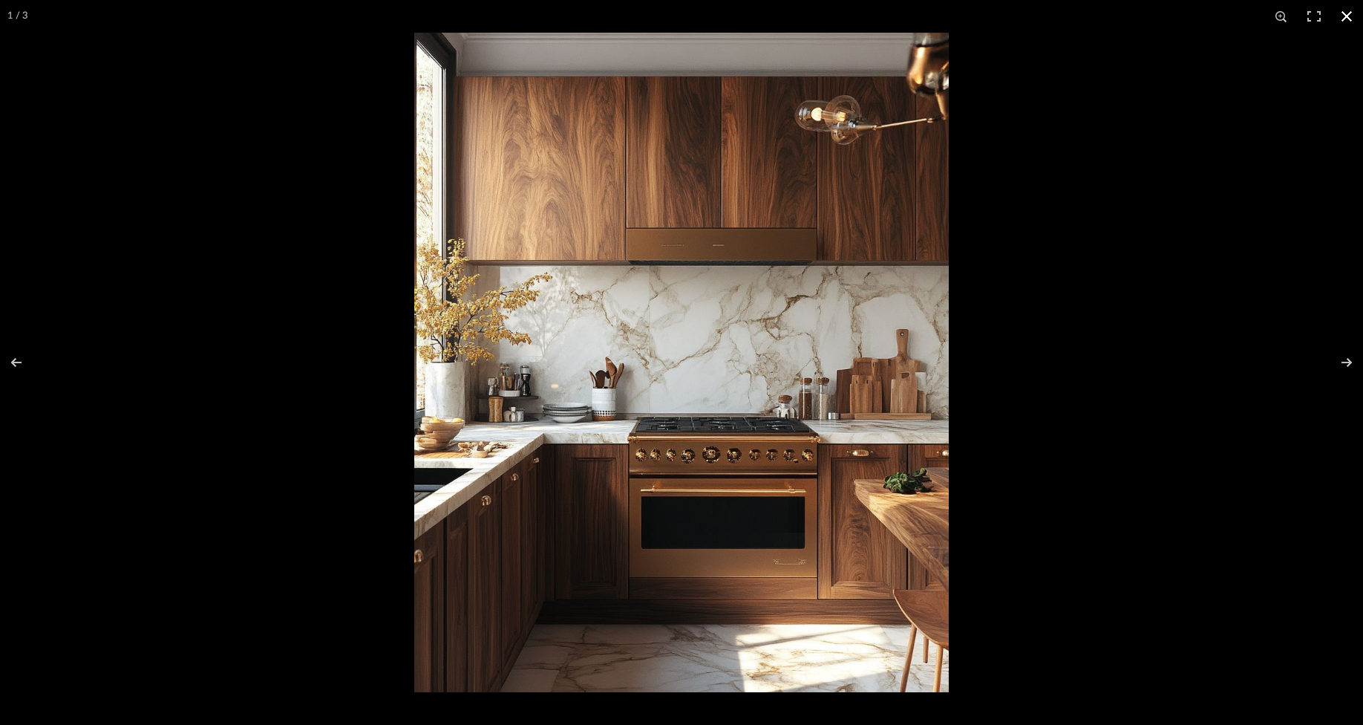
click at [1095, 342] on div at bounding box center [1095, 395] width 1363 height 725
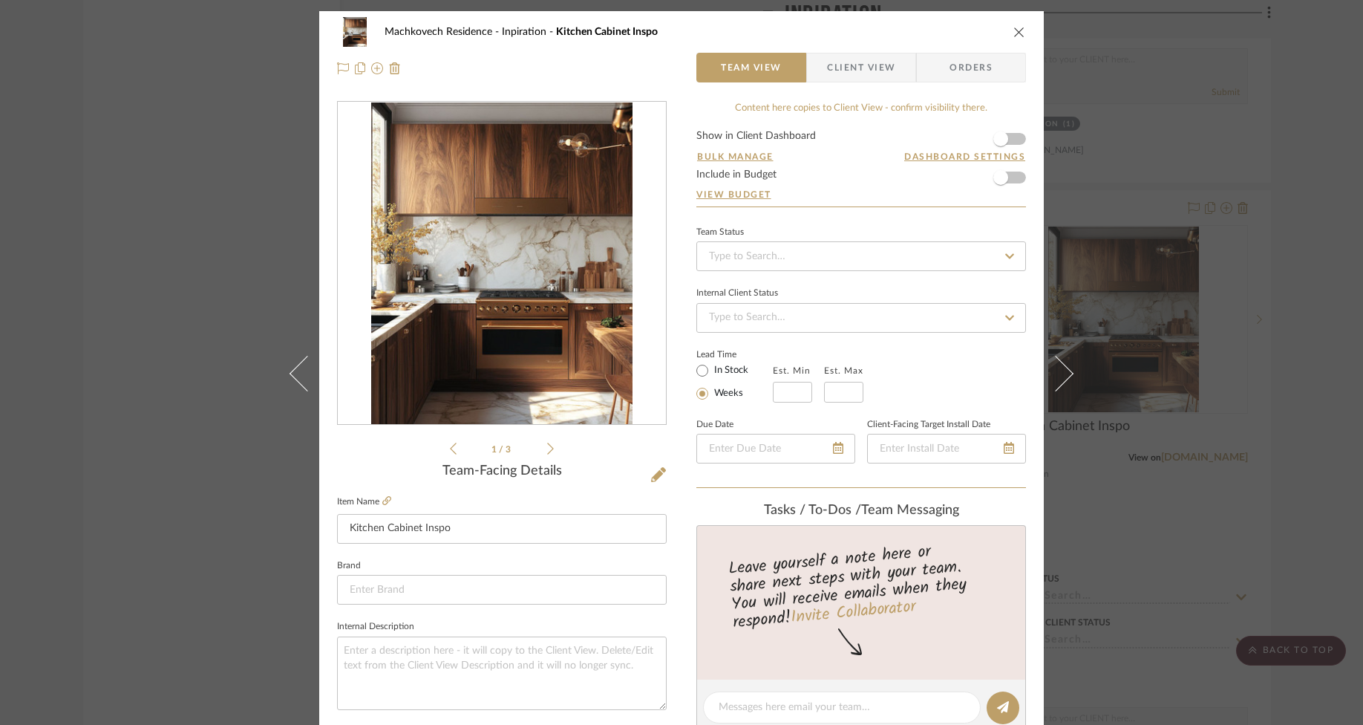
click at [1014, 32] on icon "close" at bounding box center [1020, 32] width 12 height 12
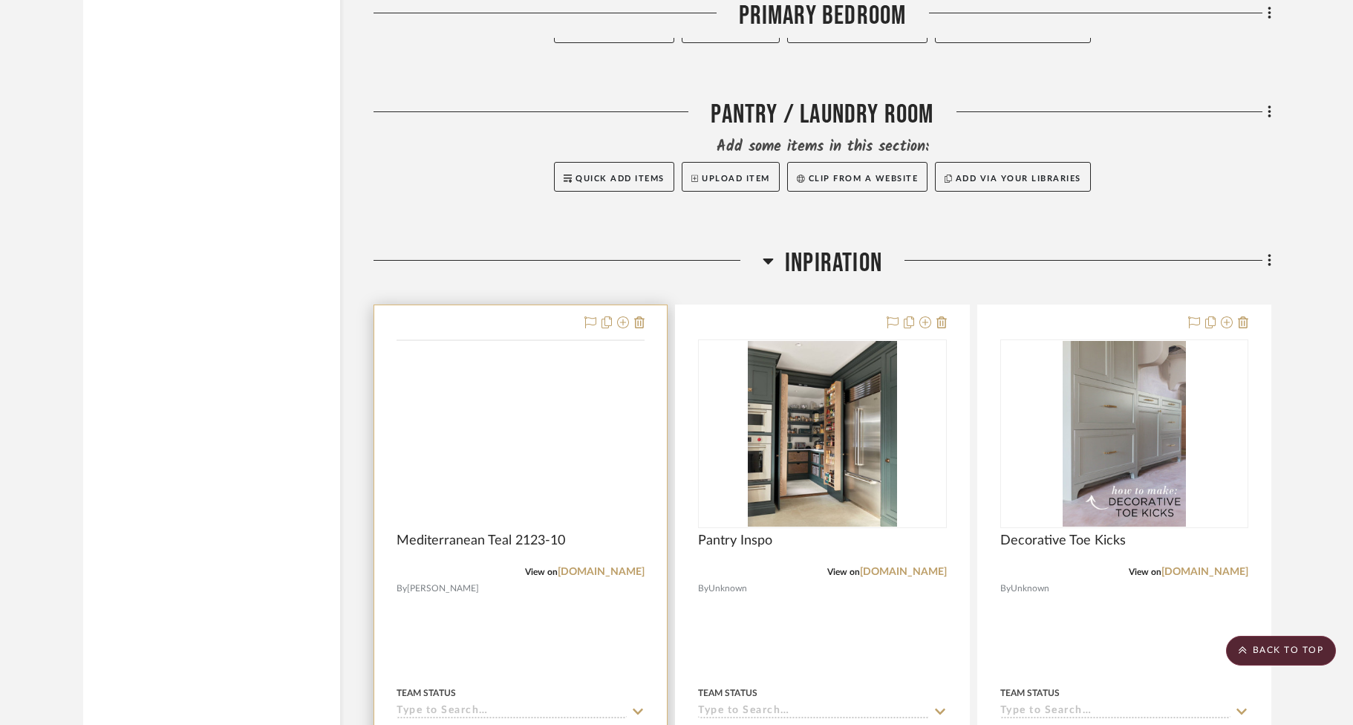
scroll to position [2091, 0]
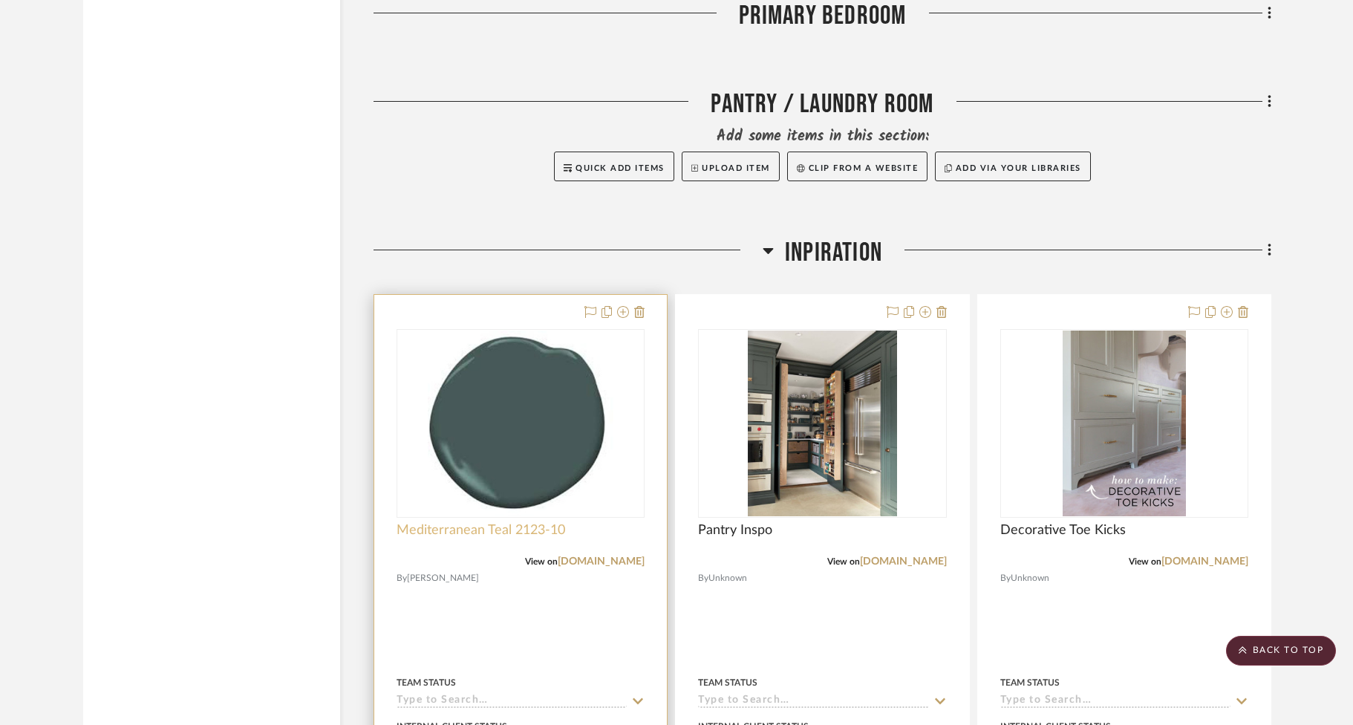
click at [541, 526] on span "Mediterranean Teal 2123-10" at bounding box center [481, 530] width 169 height 16
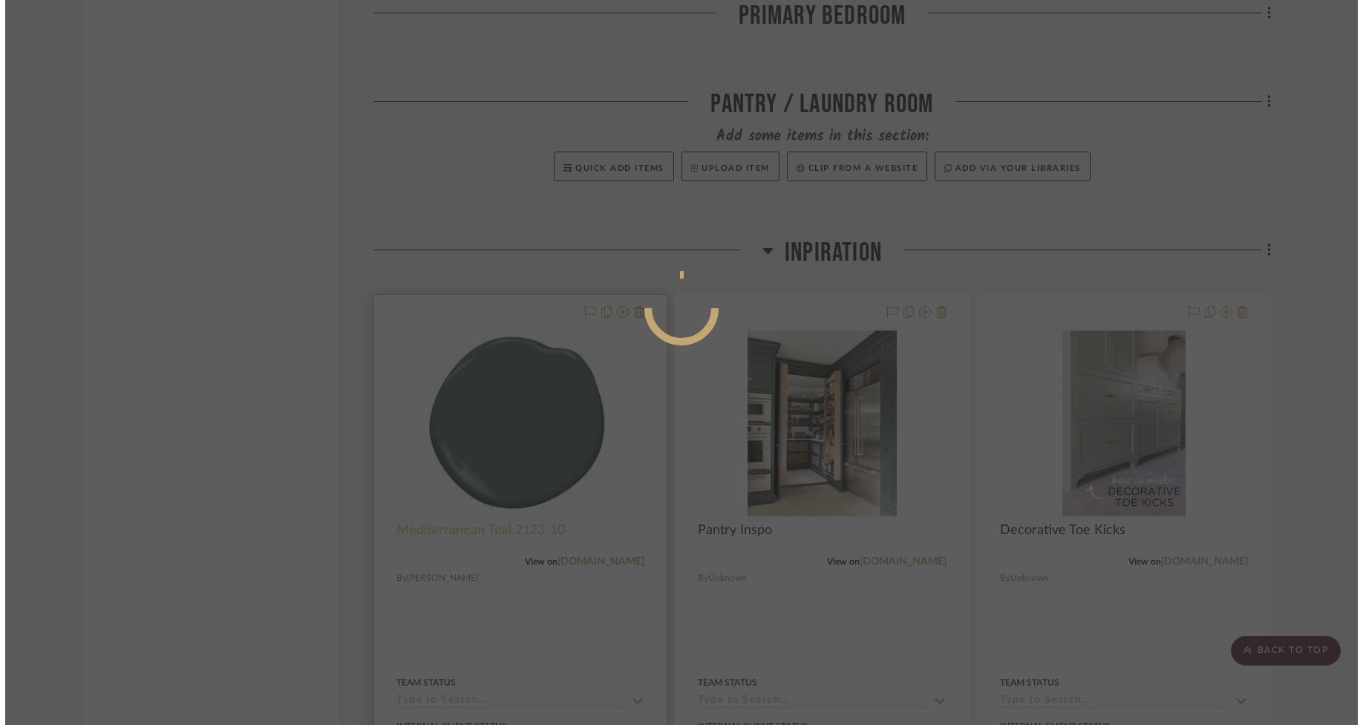
scroll to position [0, 0]
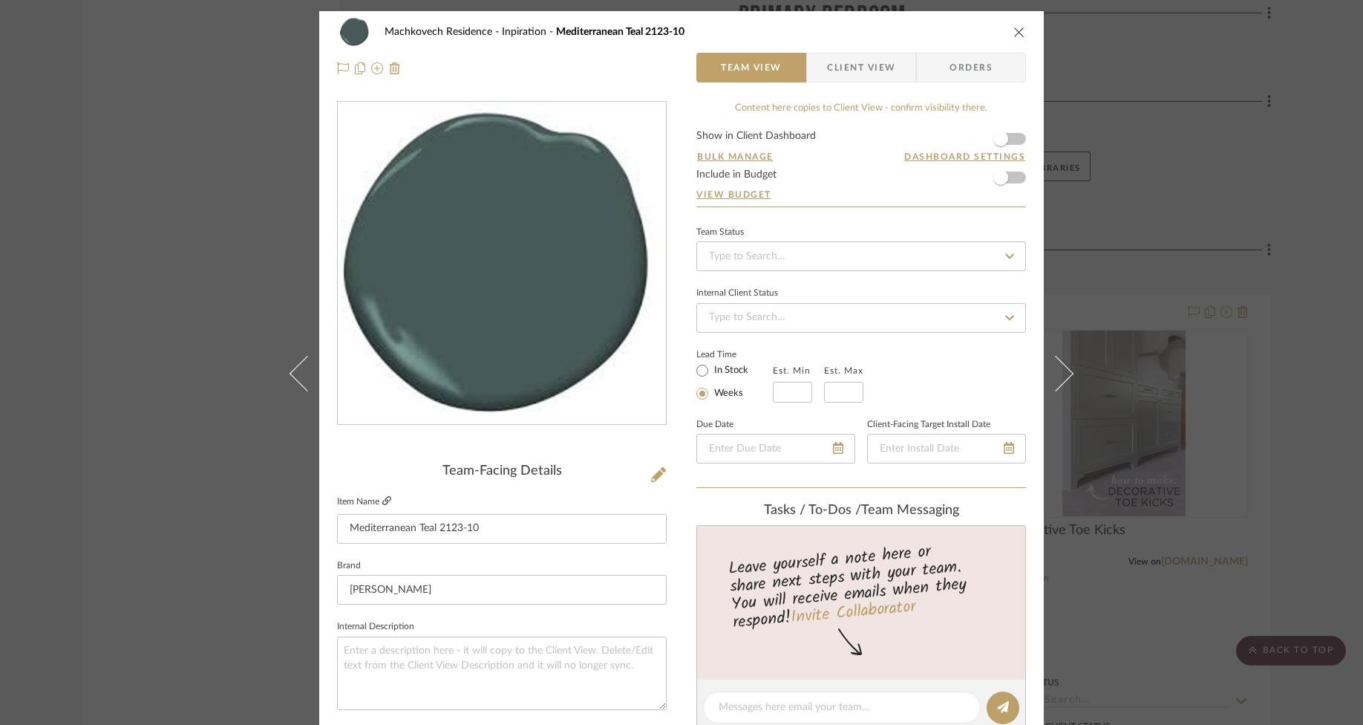
click at [386, 501] on icon at bounding box center [386, 500] width 9 height 9
click at [1019, 32] on icon "close" at bounding box center [1020, 32] width 12 height 12
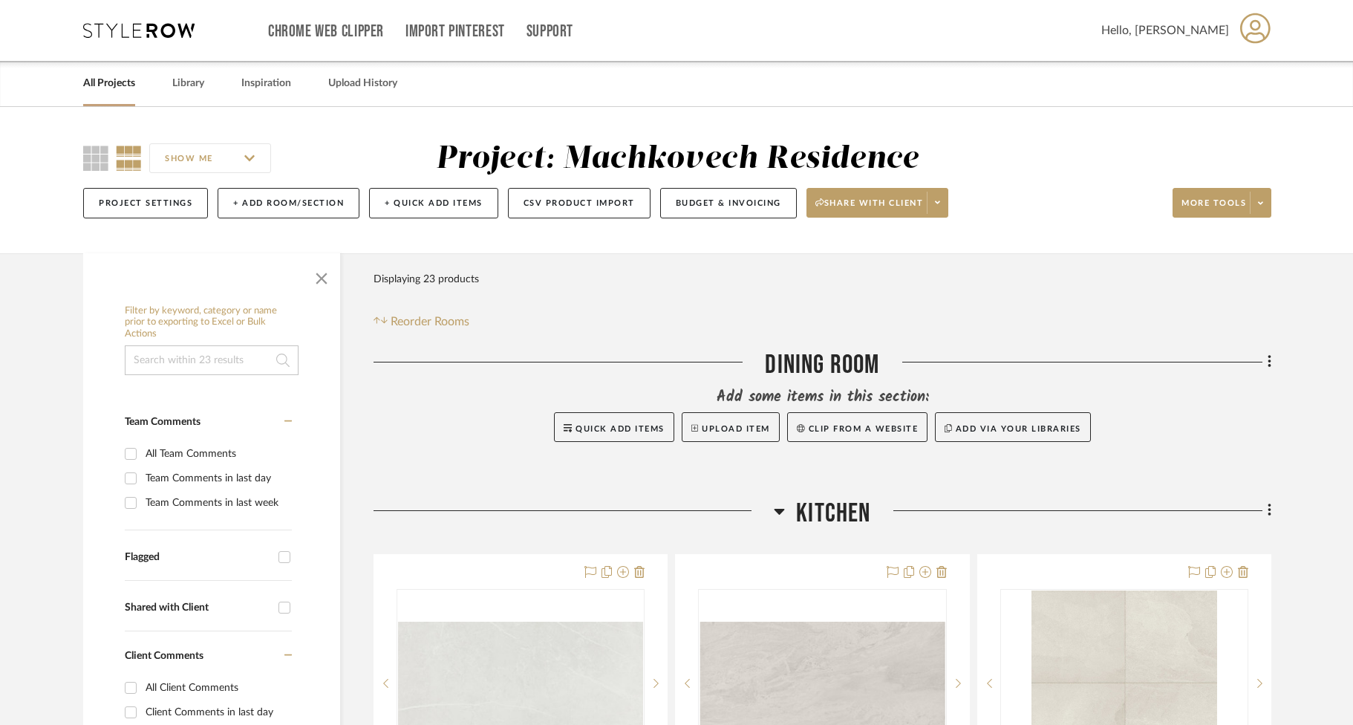
click at [207, 367] on input at bounding box center [212, 360] width 174 height 30
click at [182, 87] on link "Library" at bounding box center [188, 84] width 32 height 20
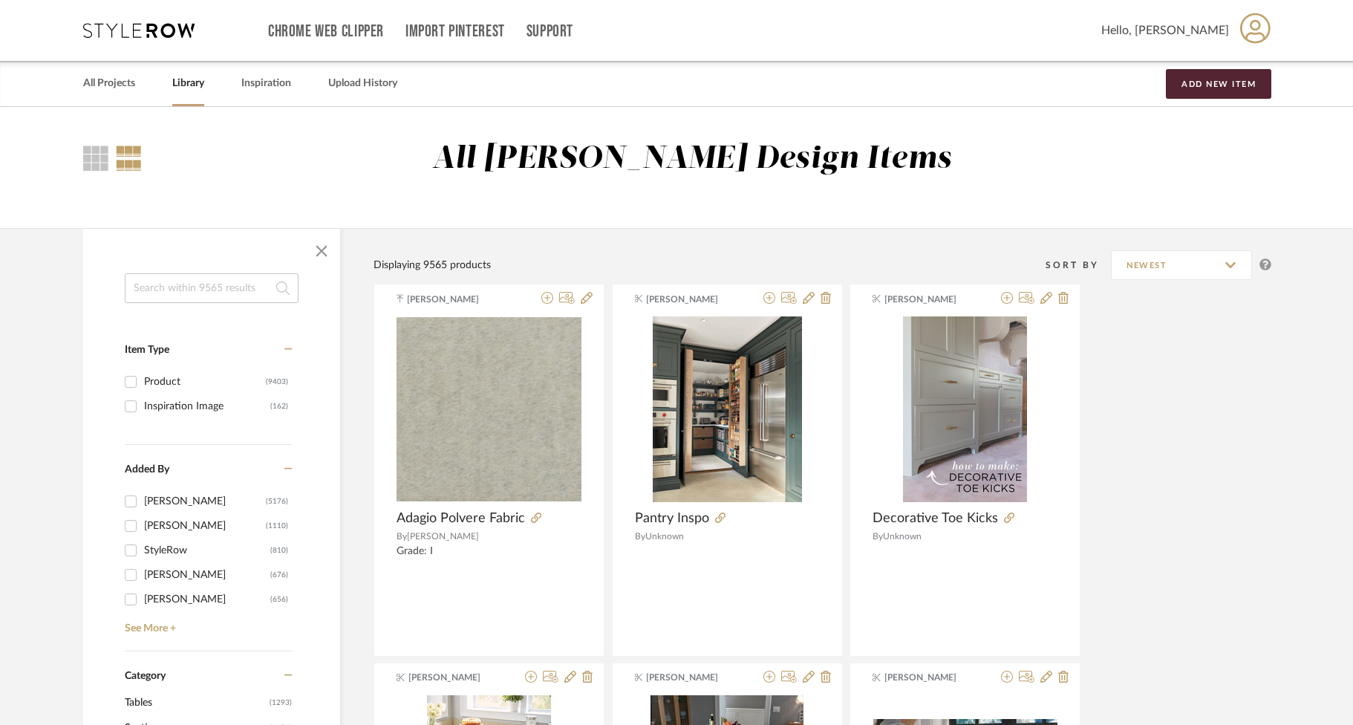
click at [224, 277] on input at bounding box center [212, 288] width 174 height 30
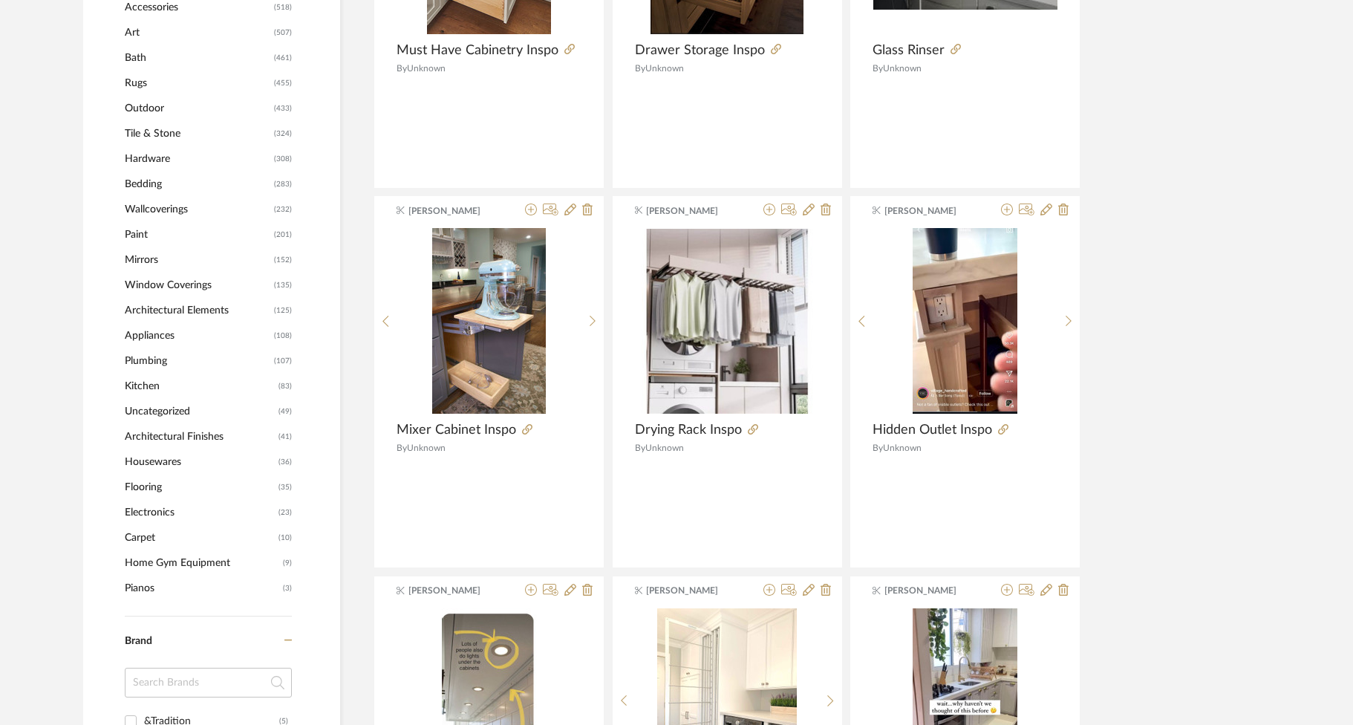
scroll to position [869, 0]
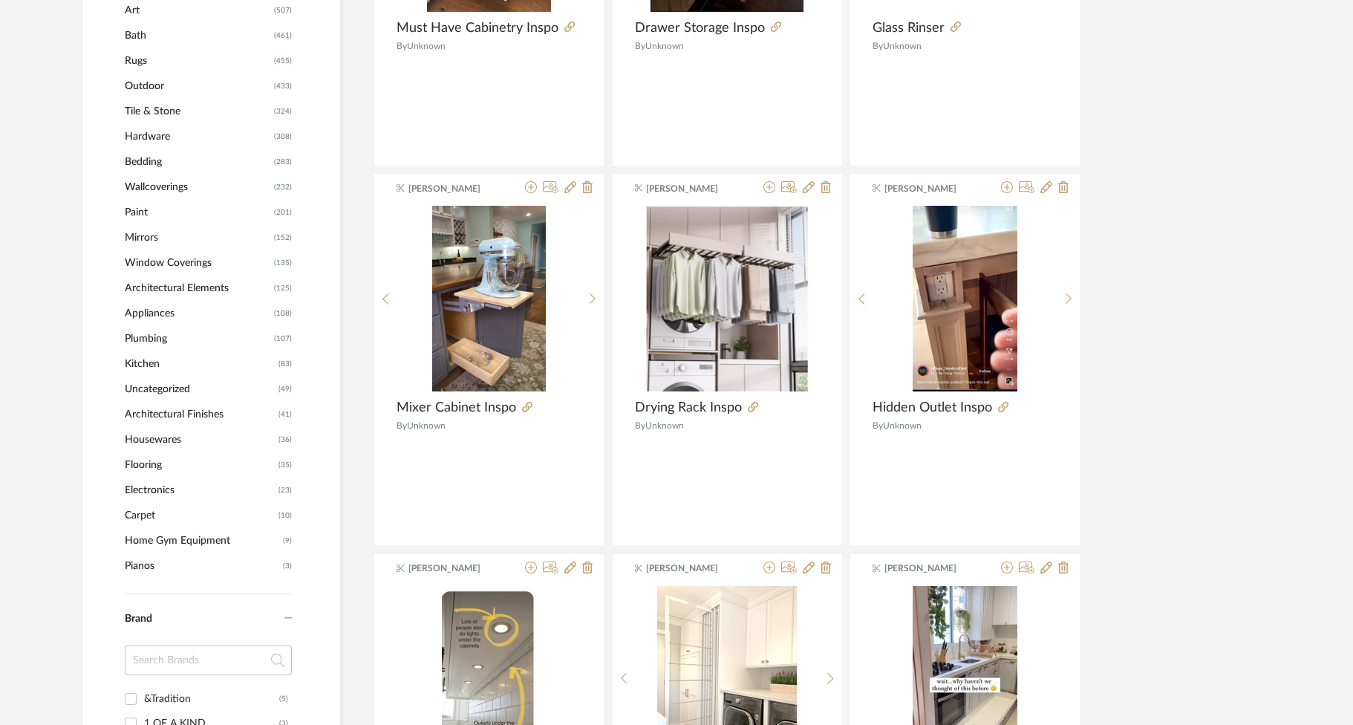
click at [141, 460] on span "Flooring" at bounding box center [200, 464] width 150 height 25
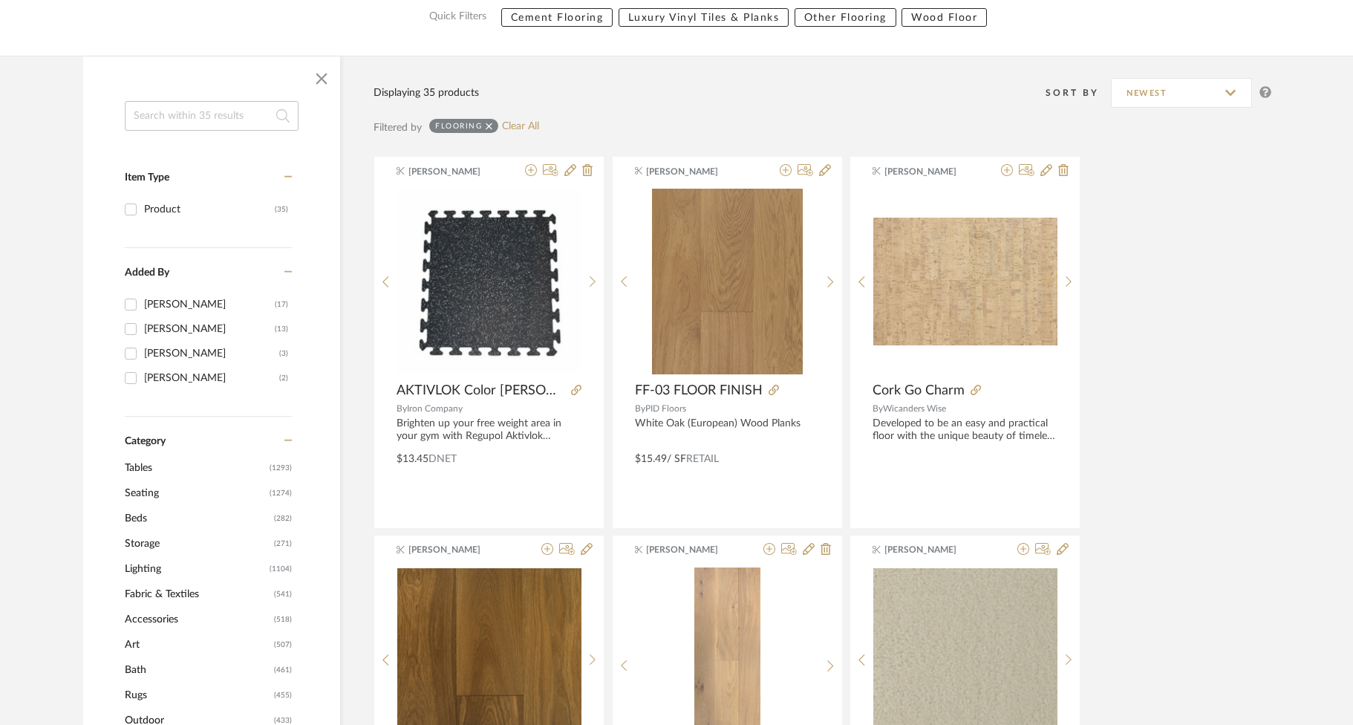
scroll to position [199, 0]
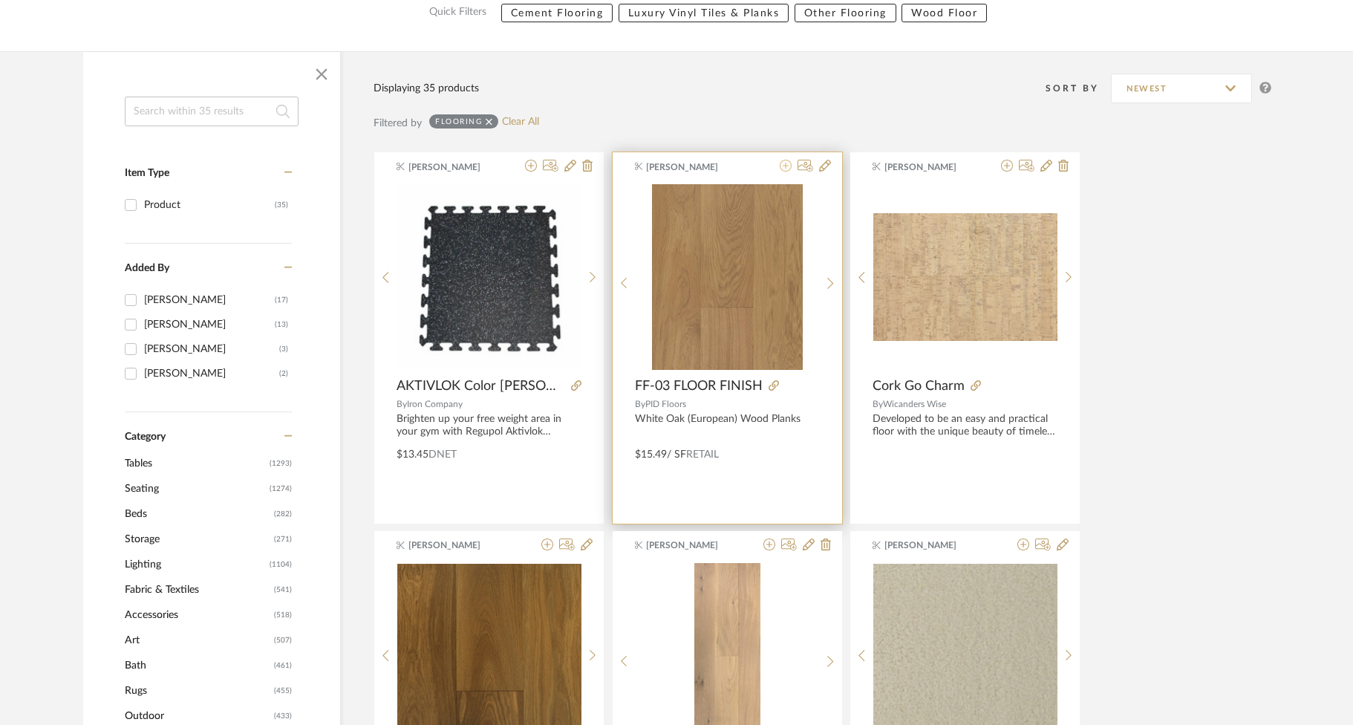
click at [780, 165] on icon at bounding box center [786, 166] width 12 height 12
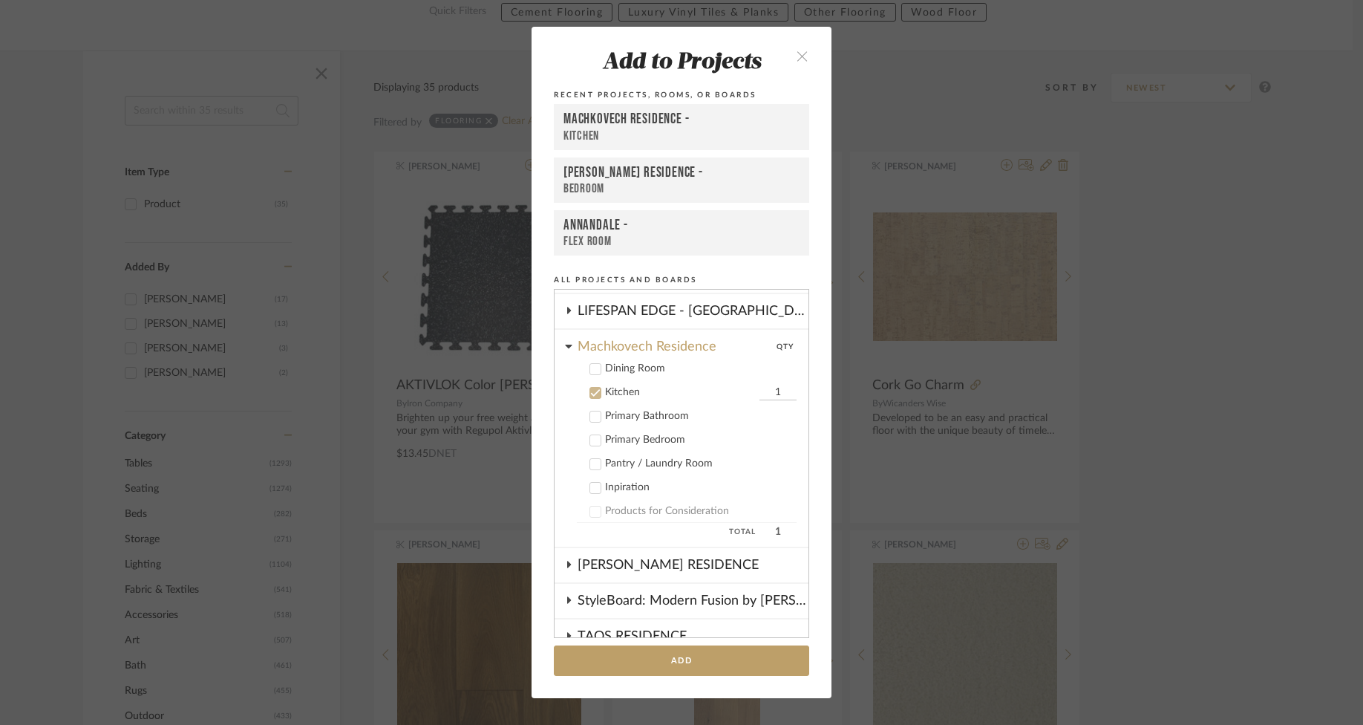
scroll to position [599, 0]
click at [730, 662] on button "Add" at bounding box center [681, 660] width 255 height 30
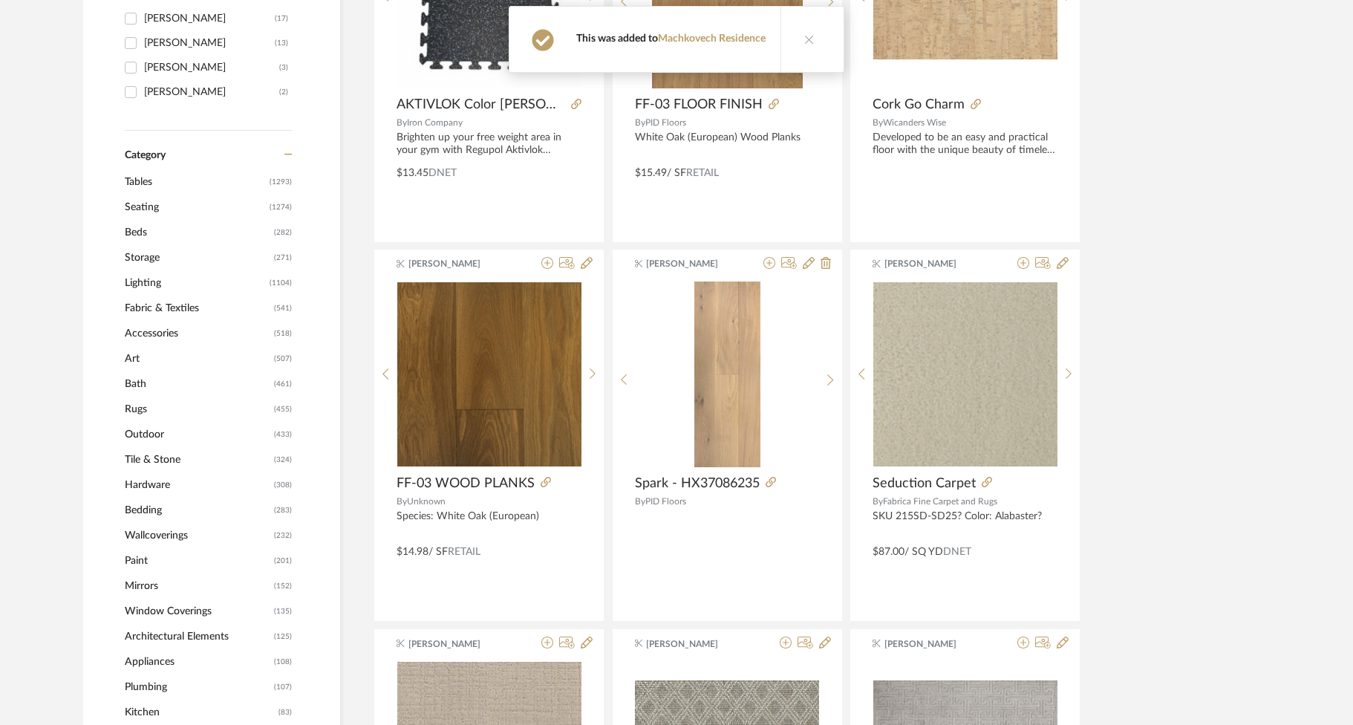
scroll to position [523, 0]
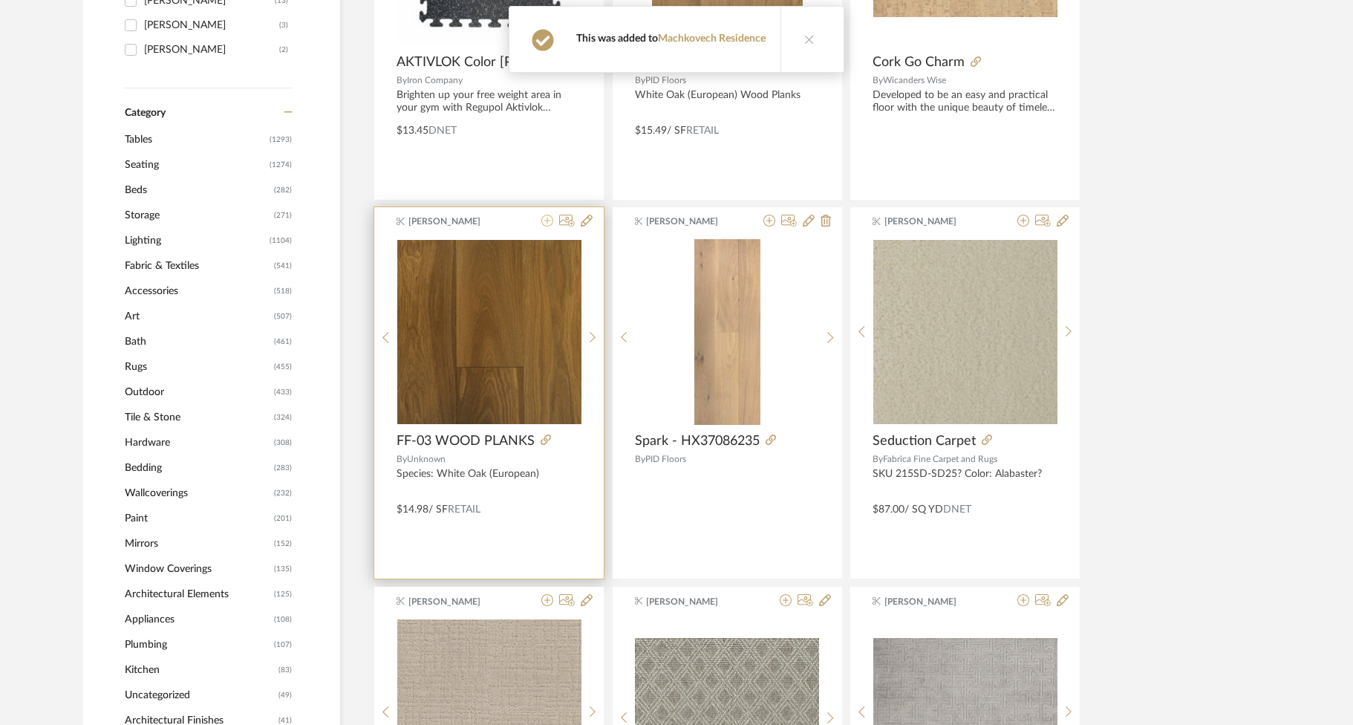
click at [545, 217] on icon at bounding box center [547, 221] width 12 height 12
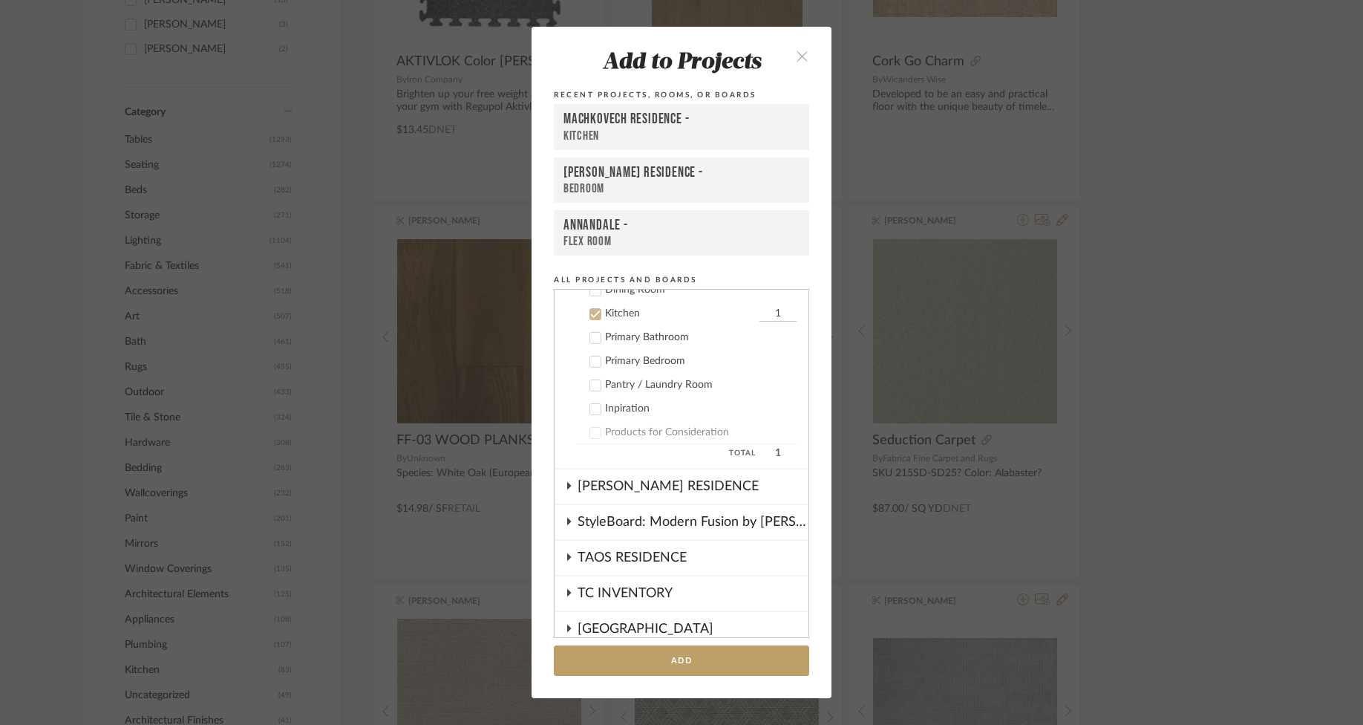
scroll to position [690, 0]
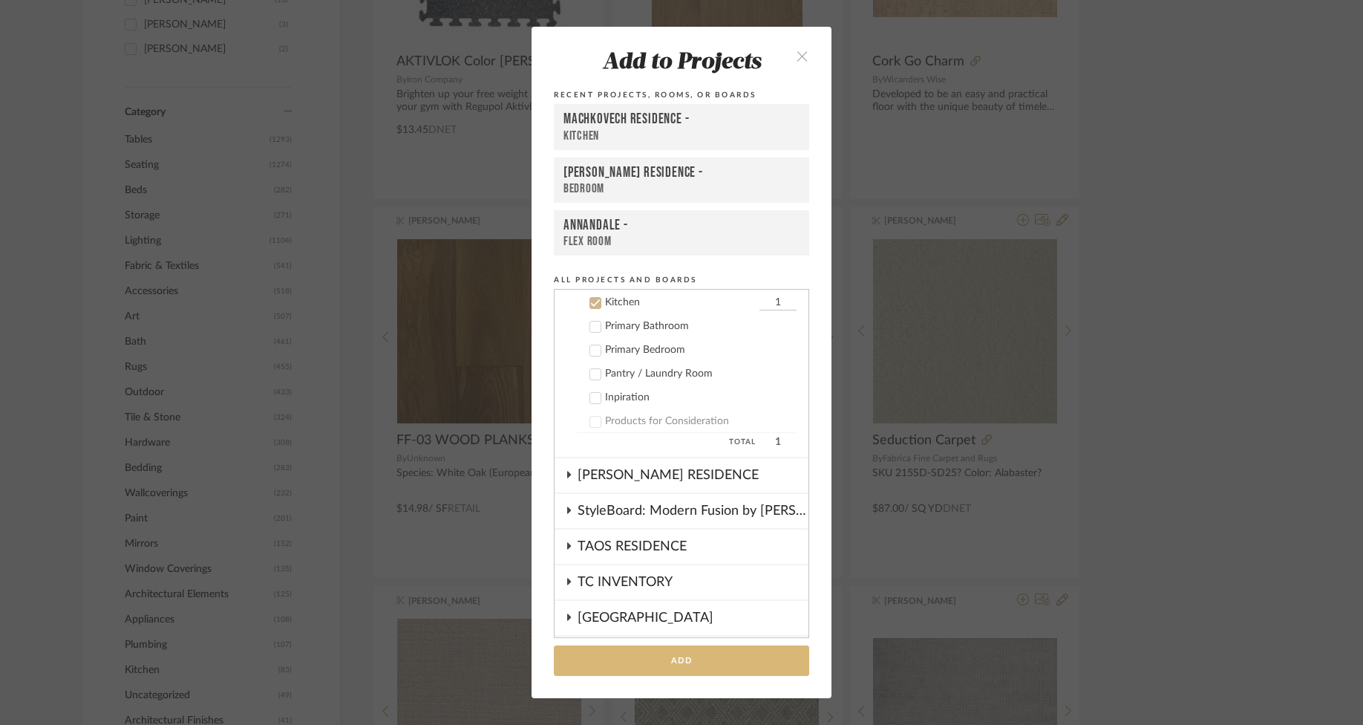
click at [706, 671] on button "Add" at bounding box center [681, 660] width 255 height 30
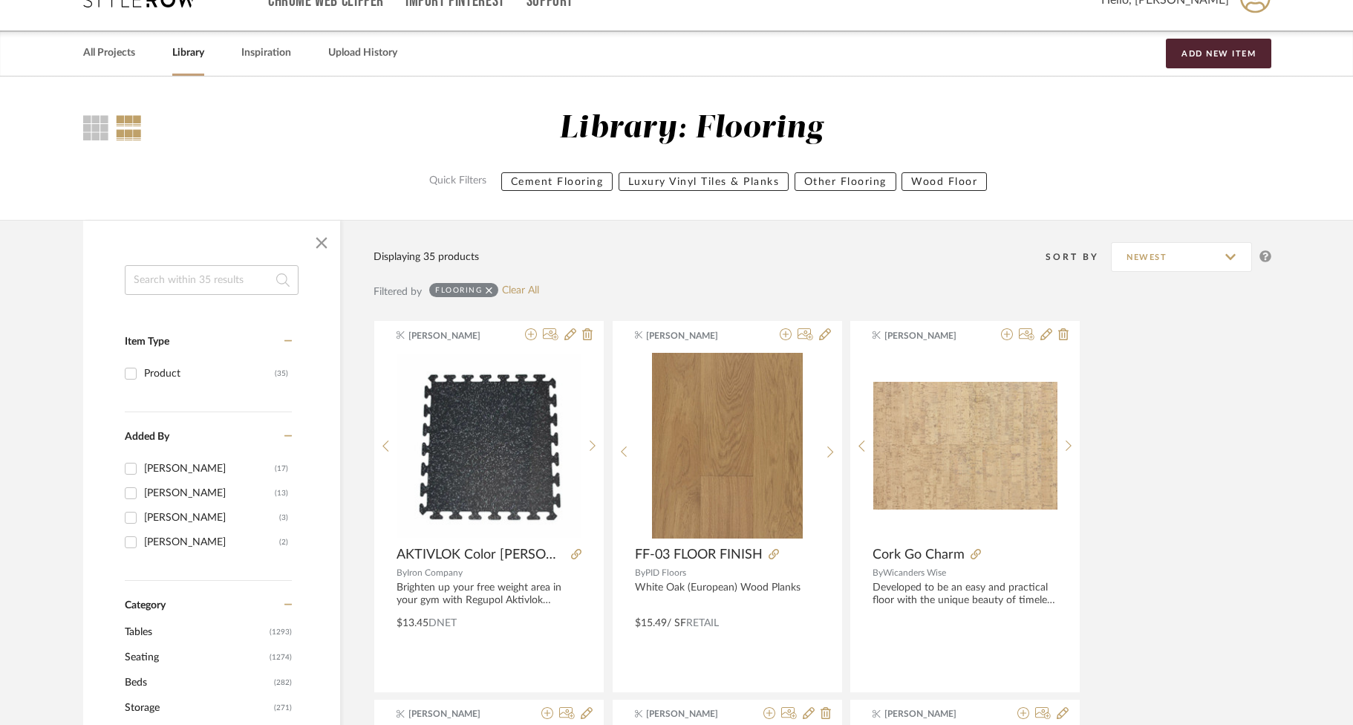
scroll to position [0, 0]
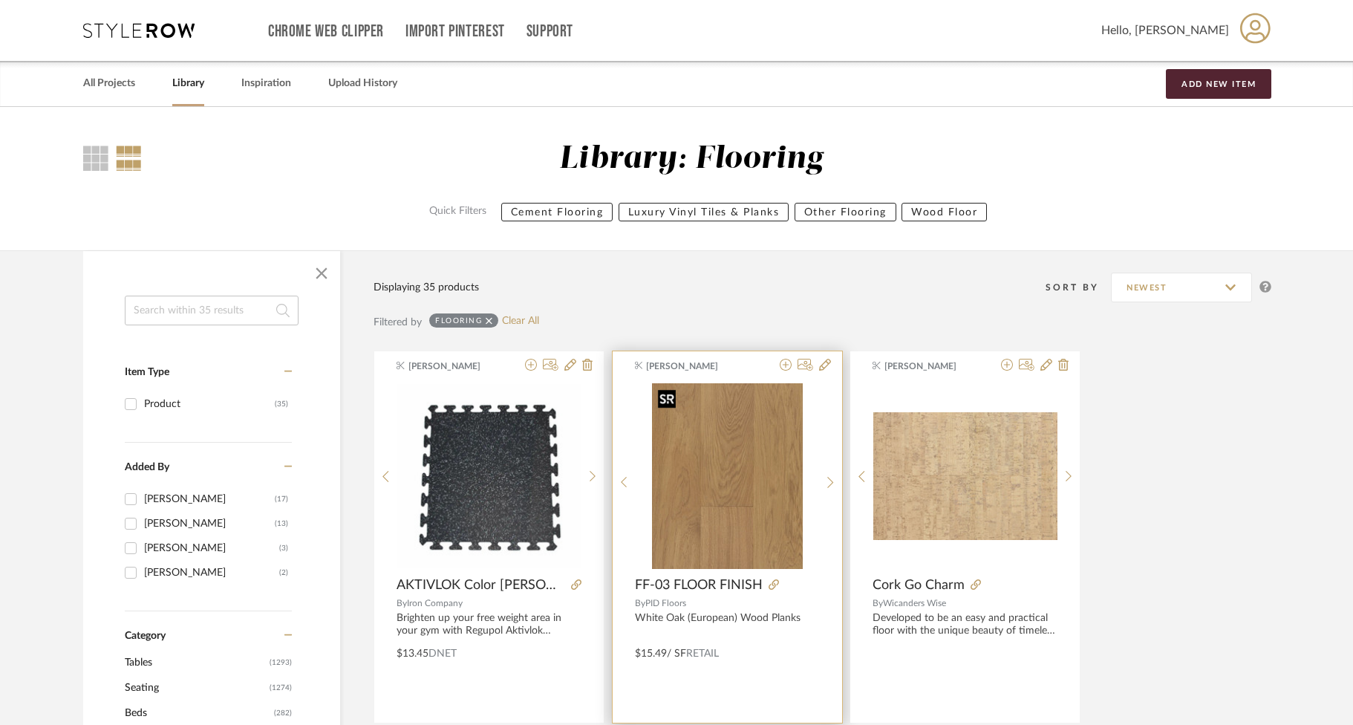
click at [749, 477] on img "0" at bounding box center [727, 476] width 151 height 186
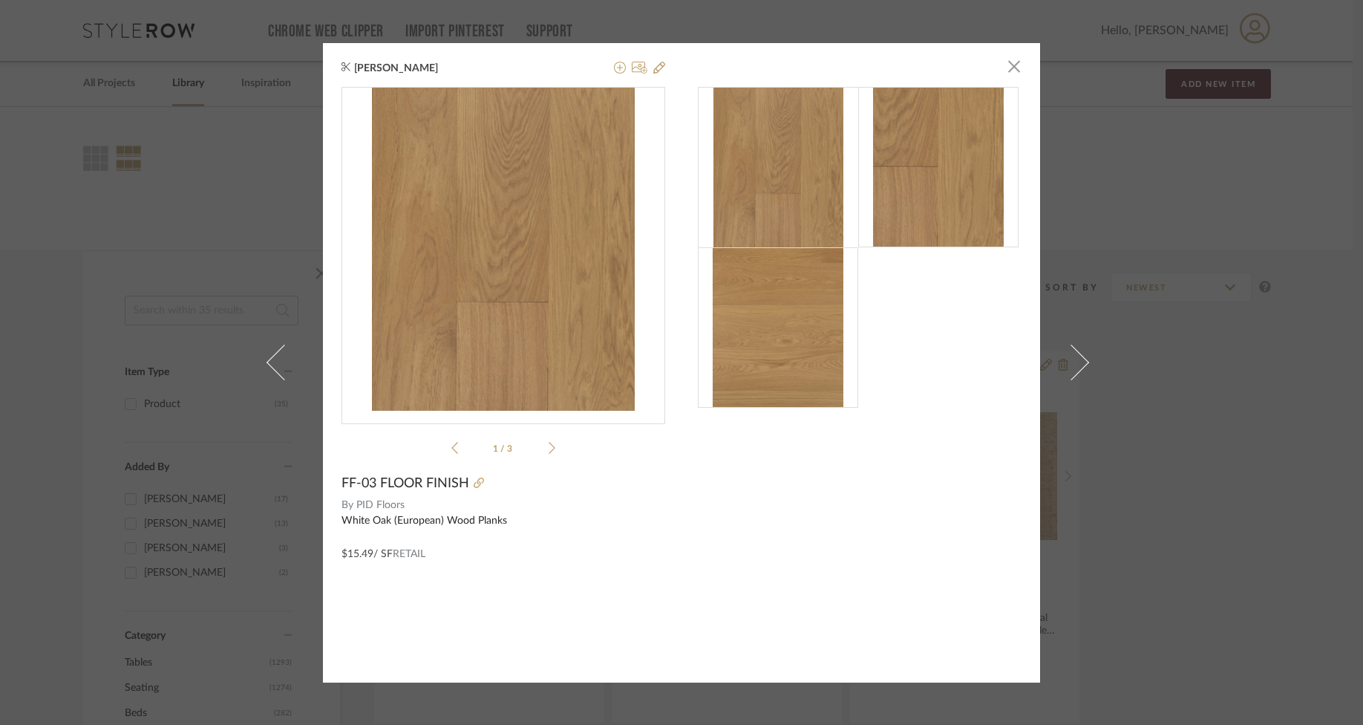
click at [1246, 215] on div "[PERSON_NAME] × 1 / 3 FF-03 FLOOR FINISH By PID Floors White Oak (European) Woo…" at bounding box center [681, 362] width 1363 height 725
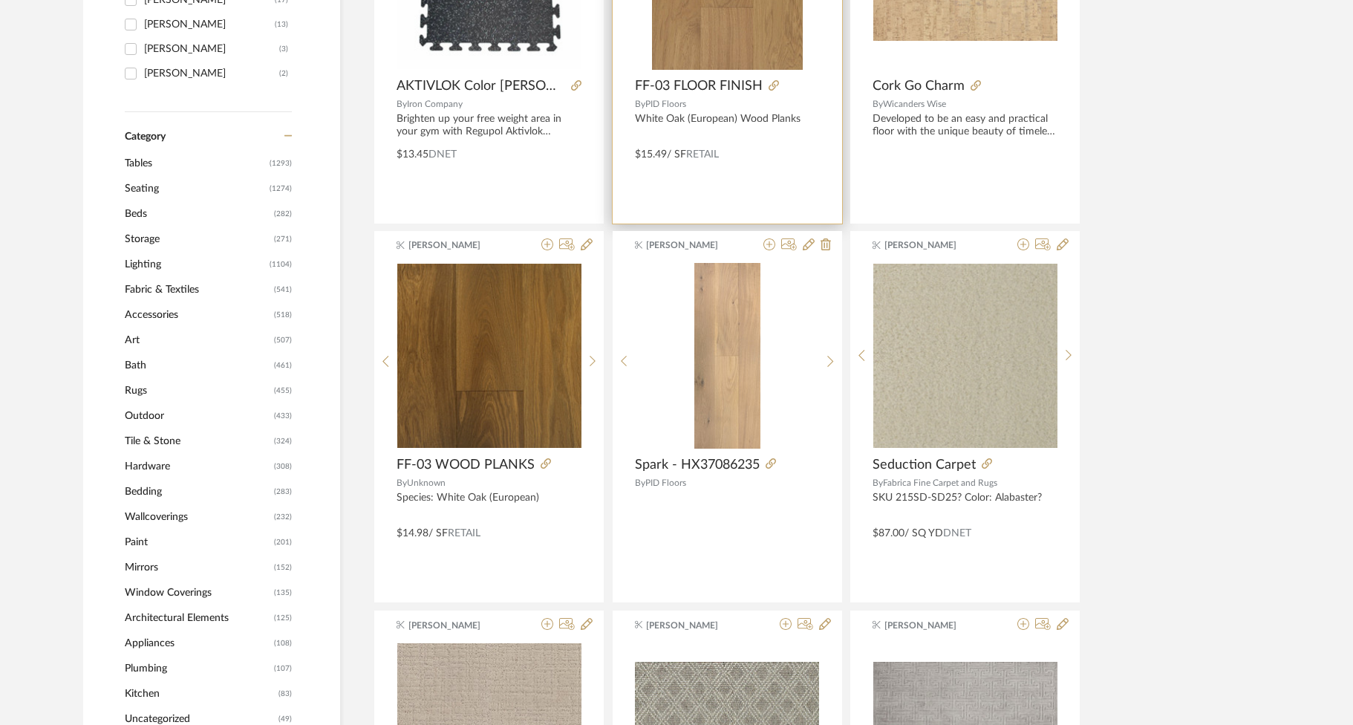
scroll to position [577, 0]
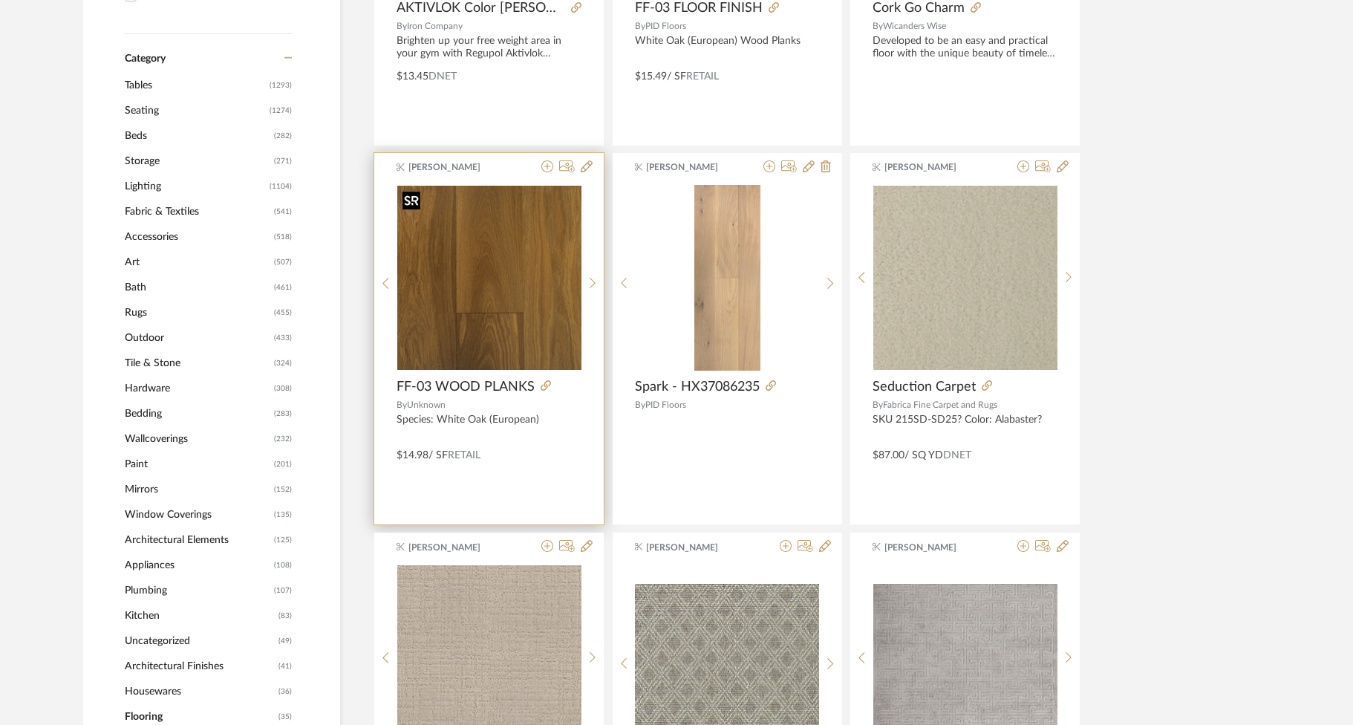
click at [516, 313] on img "0" at bounding box center [489, 278] width 184 height 184
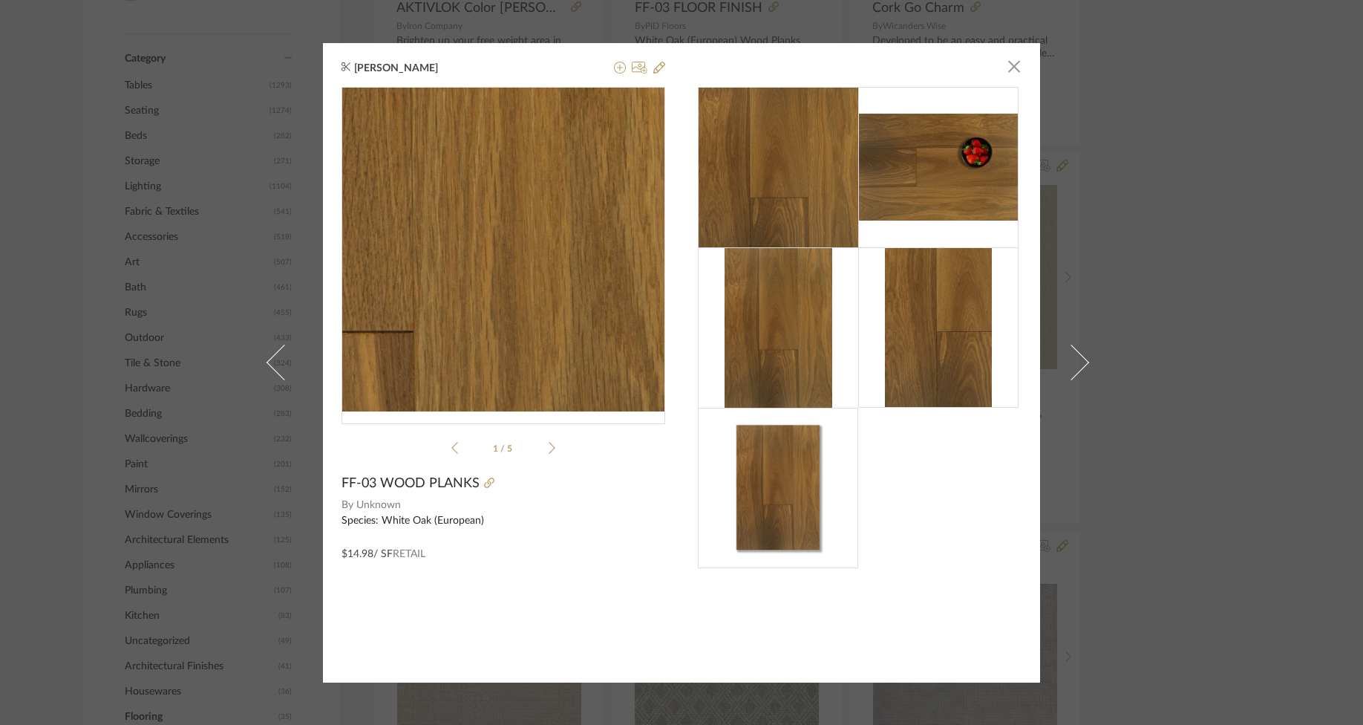
click at [588, 283] on img "0" at bounding box center [504, 250] width 324 height 324
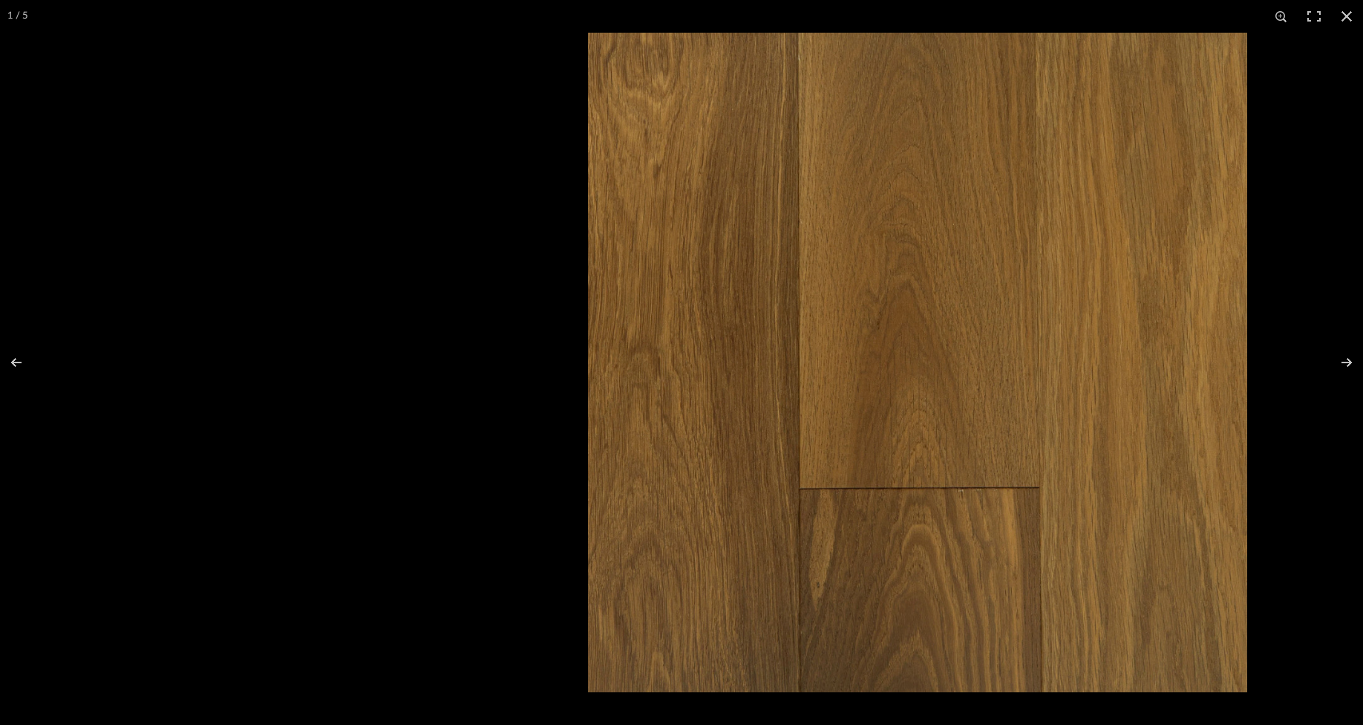
click at [1068, 329] on img at bounding box center [917, 362] width 659 height 659
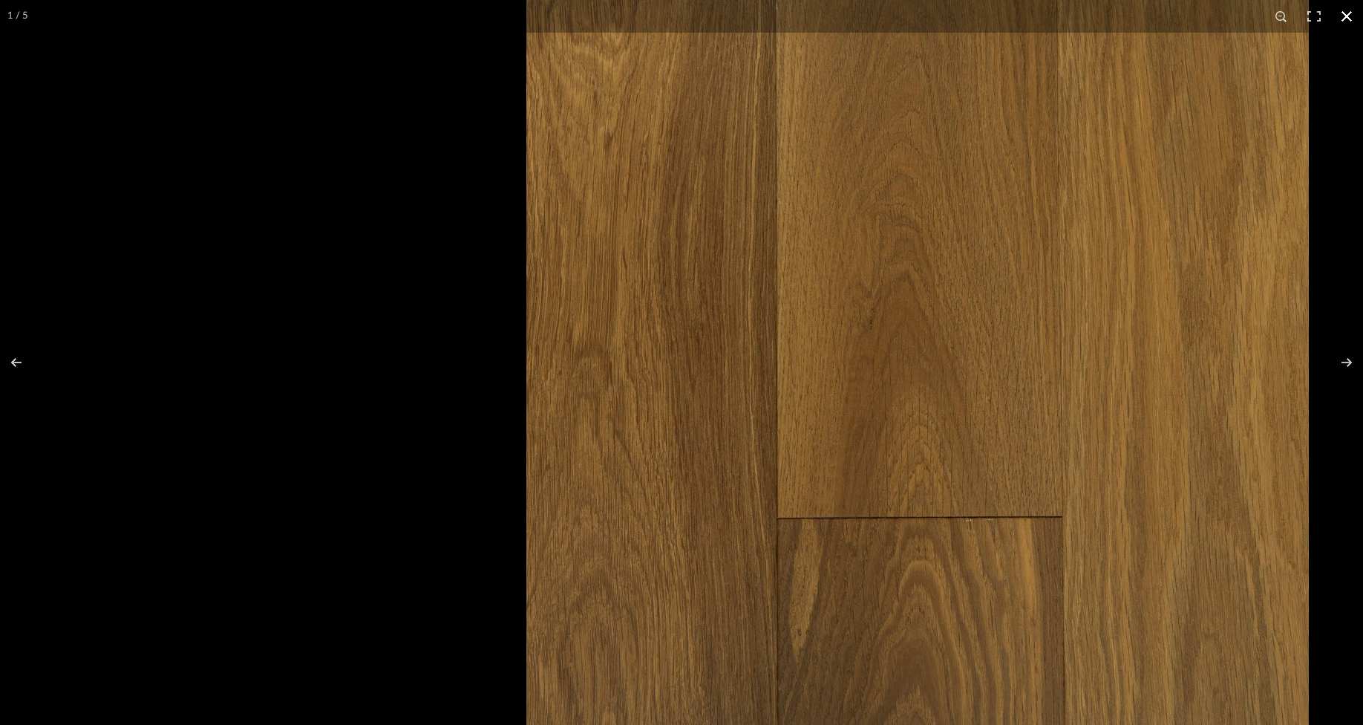
click at [1343, 13] on button at bounding box center [1347, 16] width 33 height 33
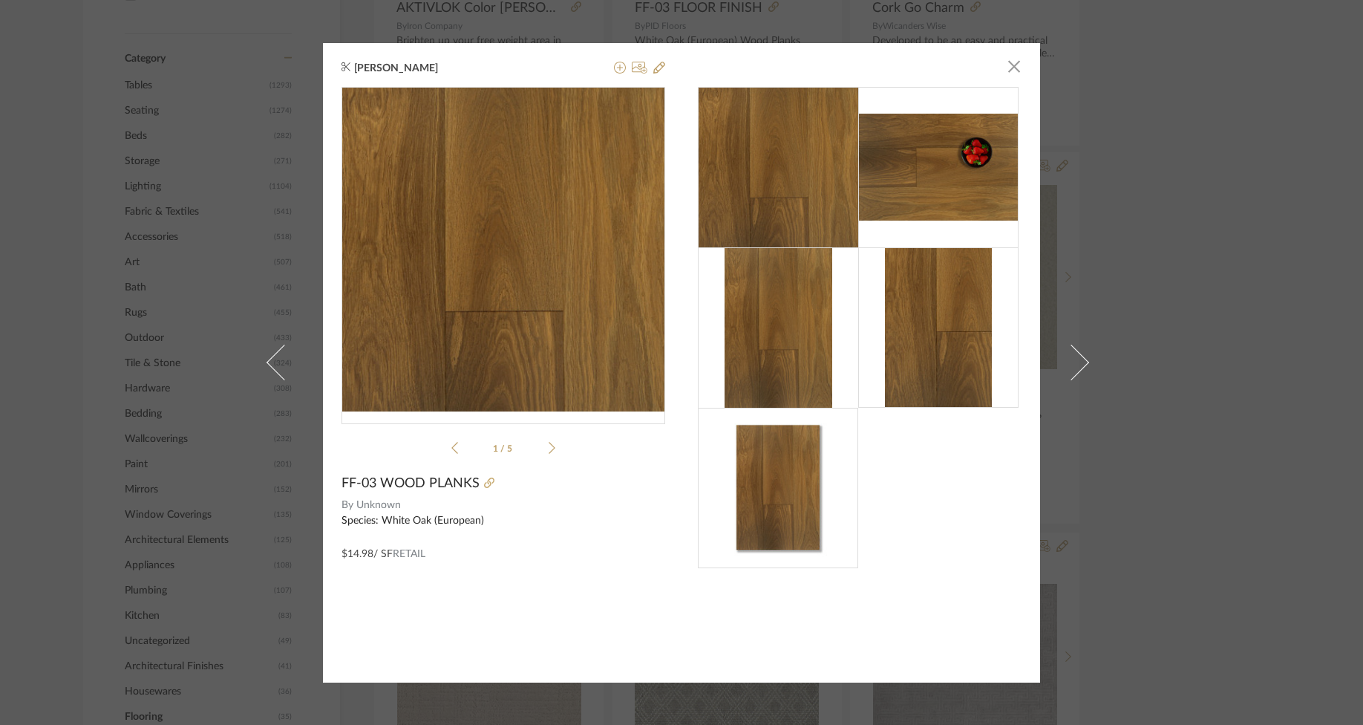
click at [766, 350] on img at bounding box center [778, 327] width 107 height 160
click at [739, 335] on img at bounding box center [778, 327] width 107 height 160
click at [552, 445] on div "1 / 5" at bounding box center [504, 274] width 324 height 374
click at [539, 448] on li "1 / 5" at bounding box center [503, 448] width 91 height 18
click at [549, 448] on icon at bounding box center [552, 447] width 7 height 13
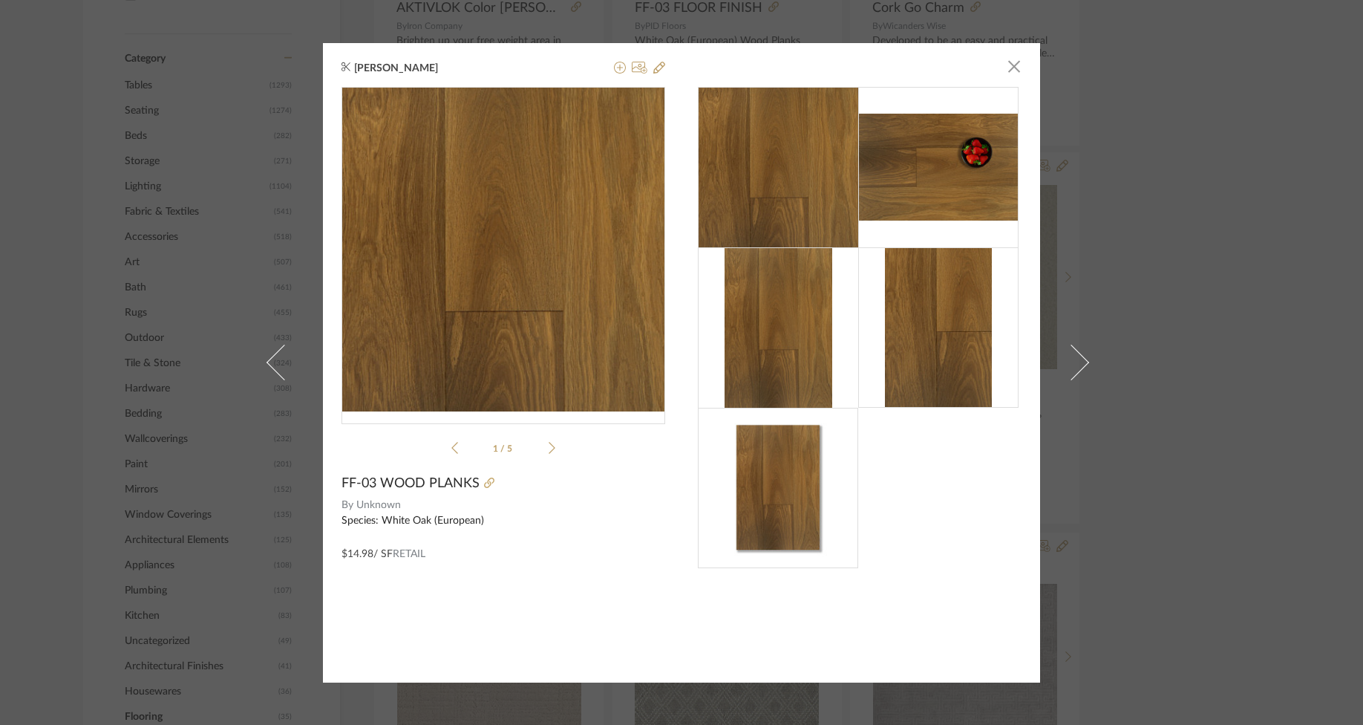
click at [549, 448] on icon at bounding box center [552, 447] width 7 height 13
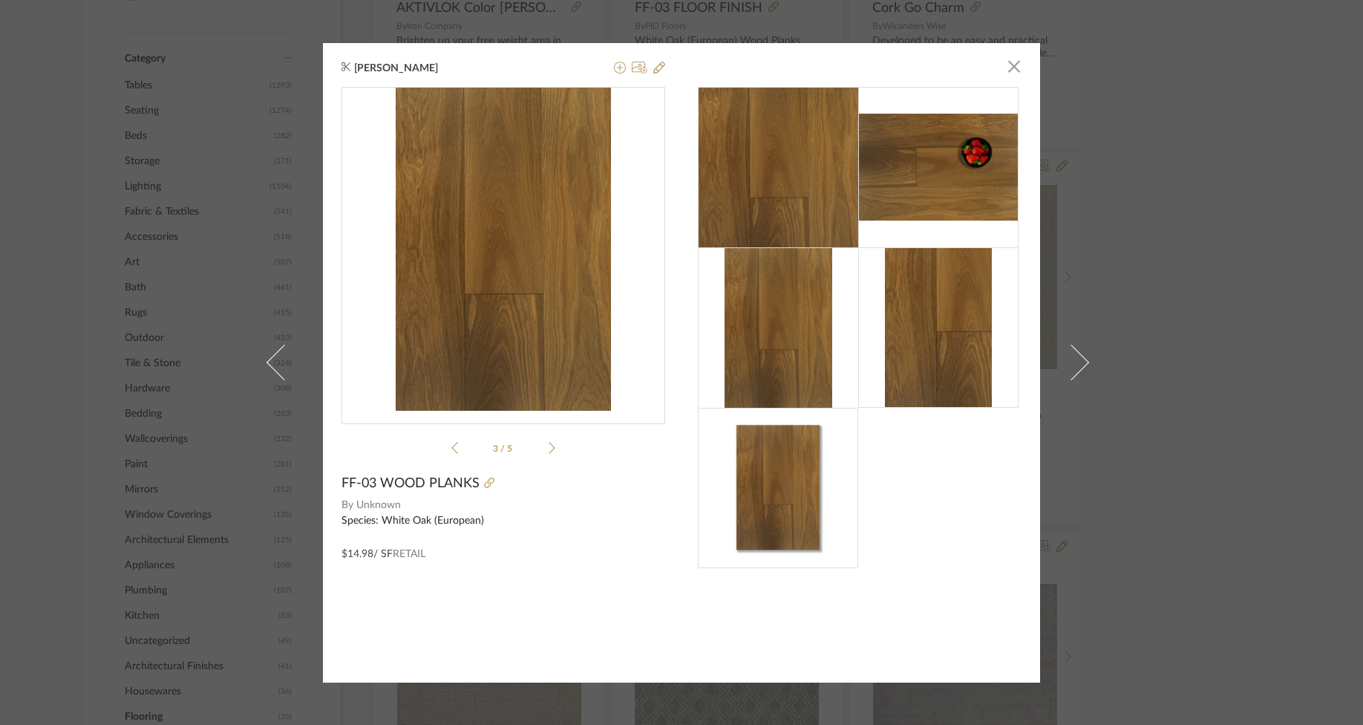
click at [549, 448] on icon at bounding box center [552, 447] width 7 height 13
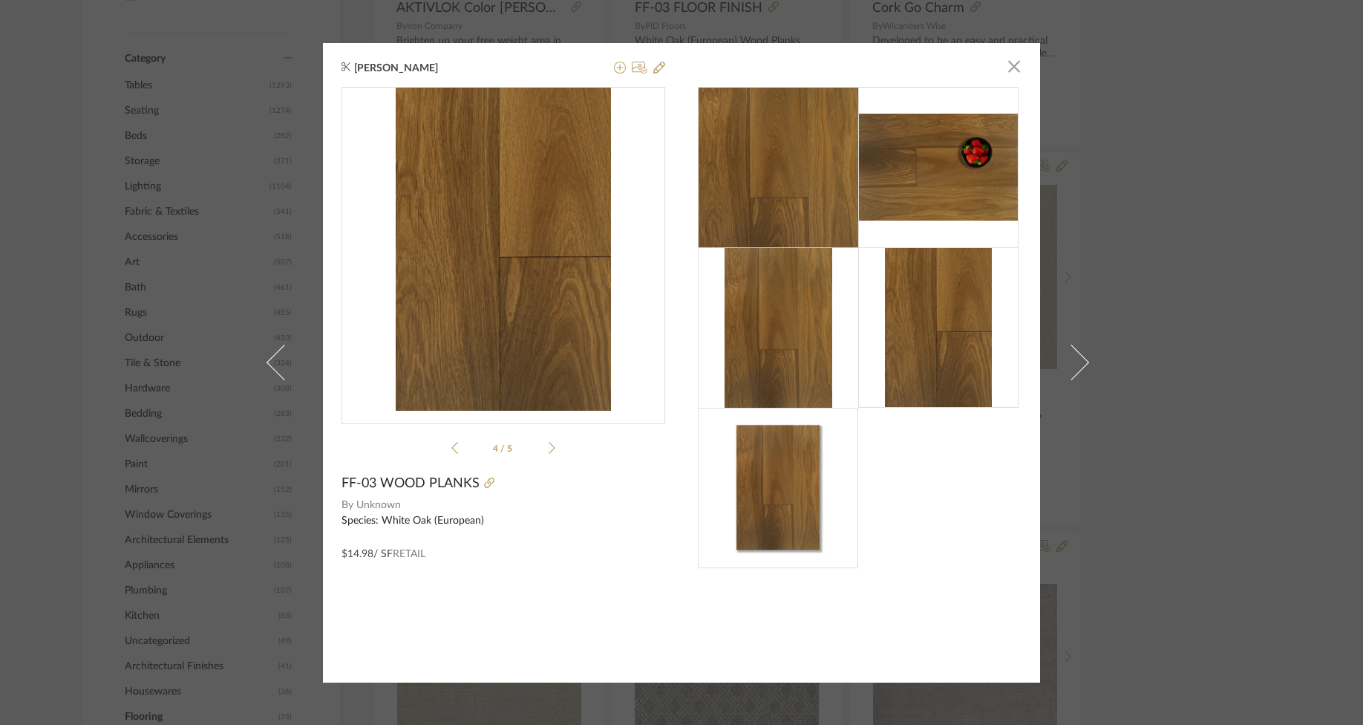
click at [451, 444] on icon at bounding box center [454, 447] width 7 height 13
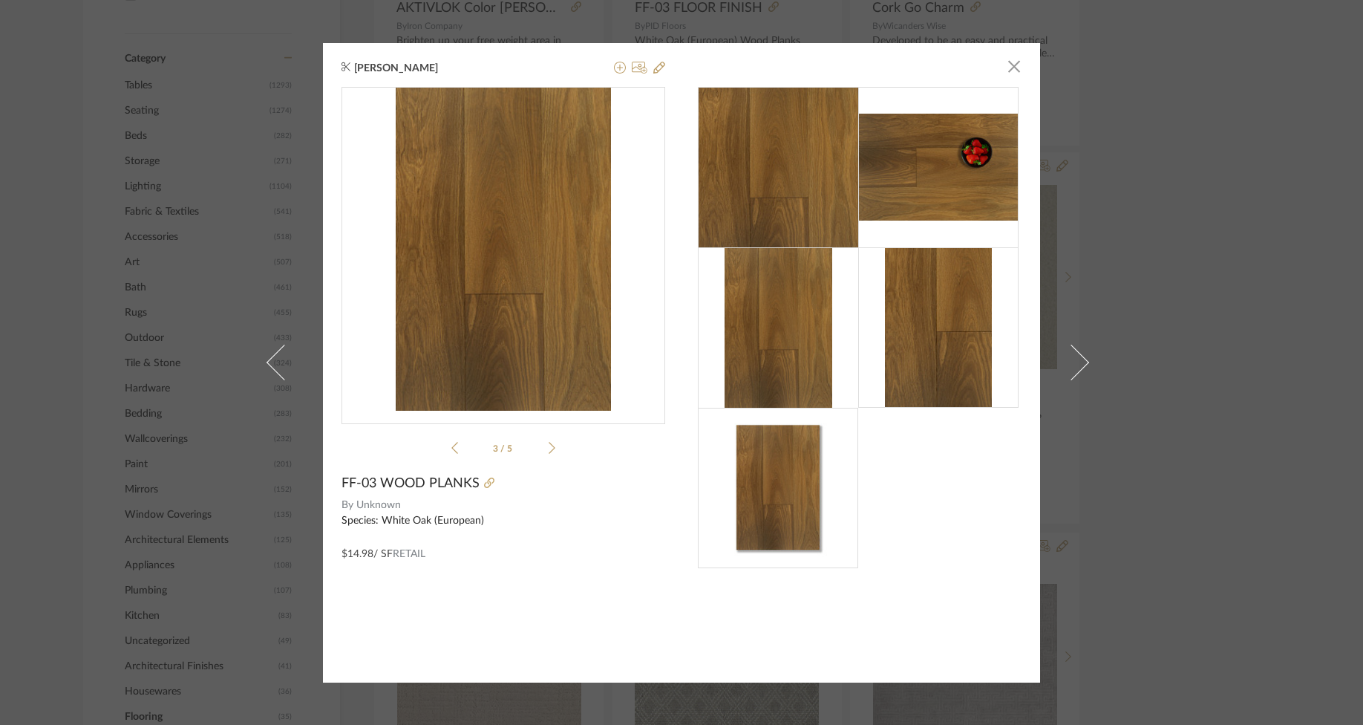
click at [1274, 172] on div "[PERSON_NAME] × 3 / 5 FF-03 WOOD PLANKS By Unknown Species: White Oak (European…" at bounding box center [681, 362] width 1363 height 725
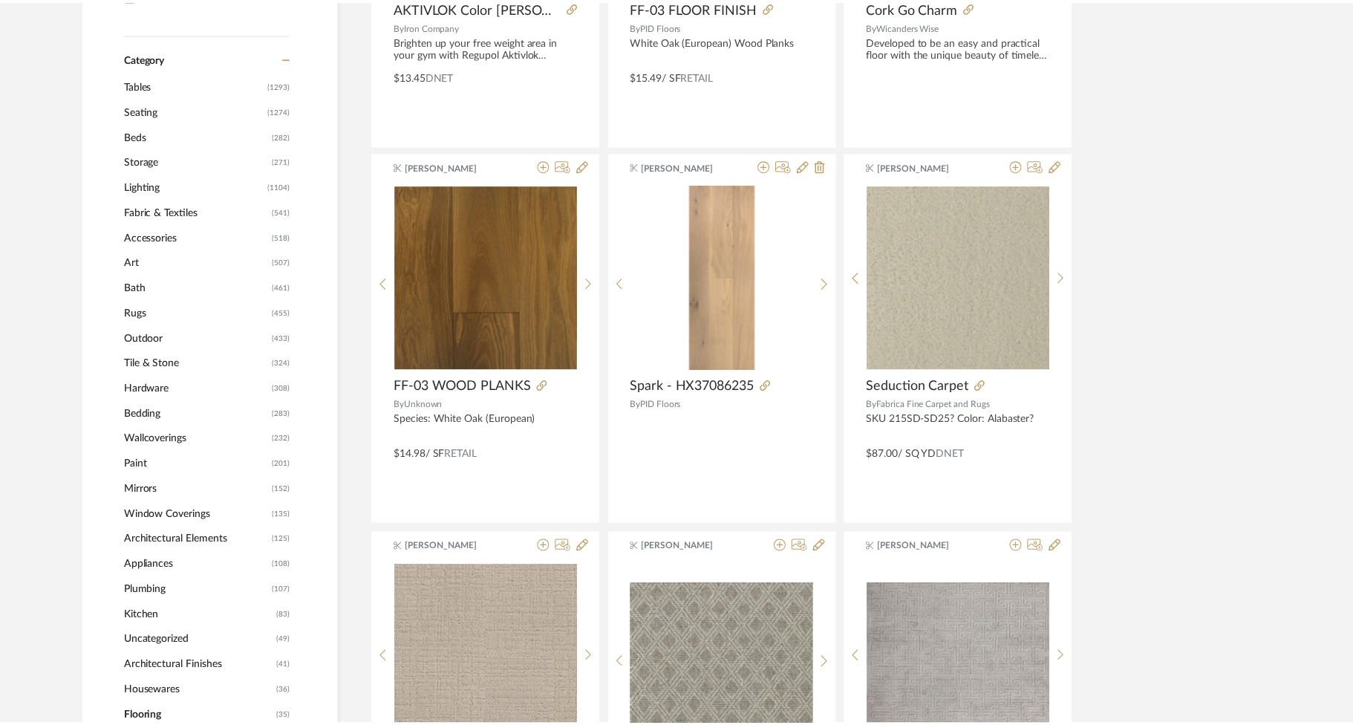
scroll to position [577, 0]
